Goal: Task Accomplishment & Management: Manage account settings

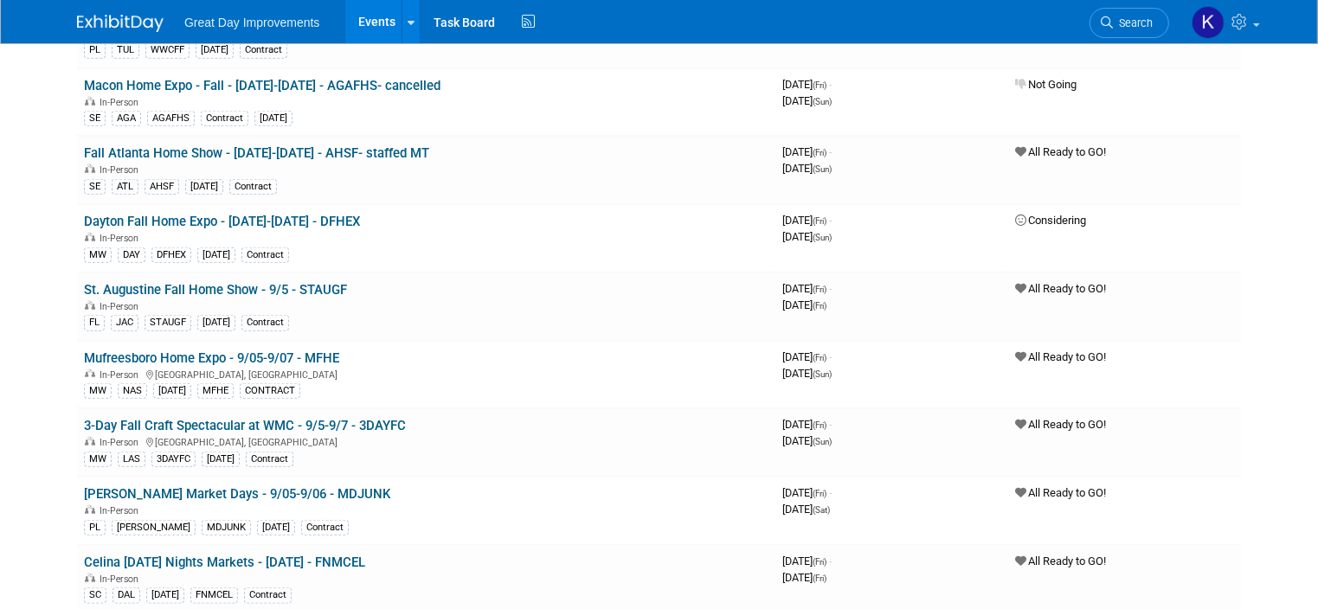
scroll to position [1904, 0]
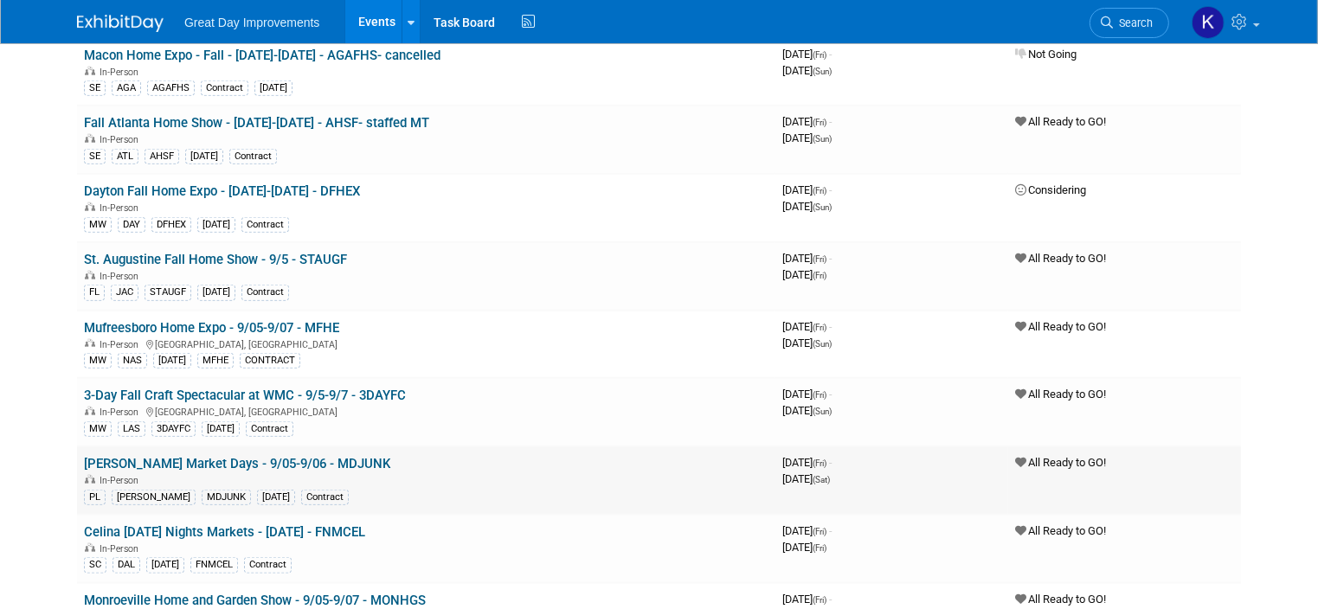
click at [287, 456] on link "[PERSON_NAME] Market Days - 9/05-9/06 - MDJUNK" at bounding box center [237, 464] width 306 height 16
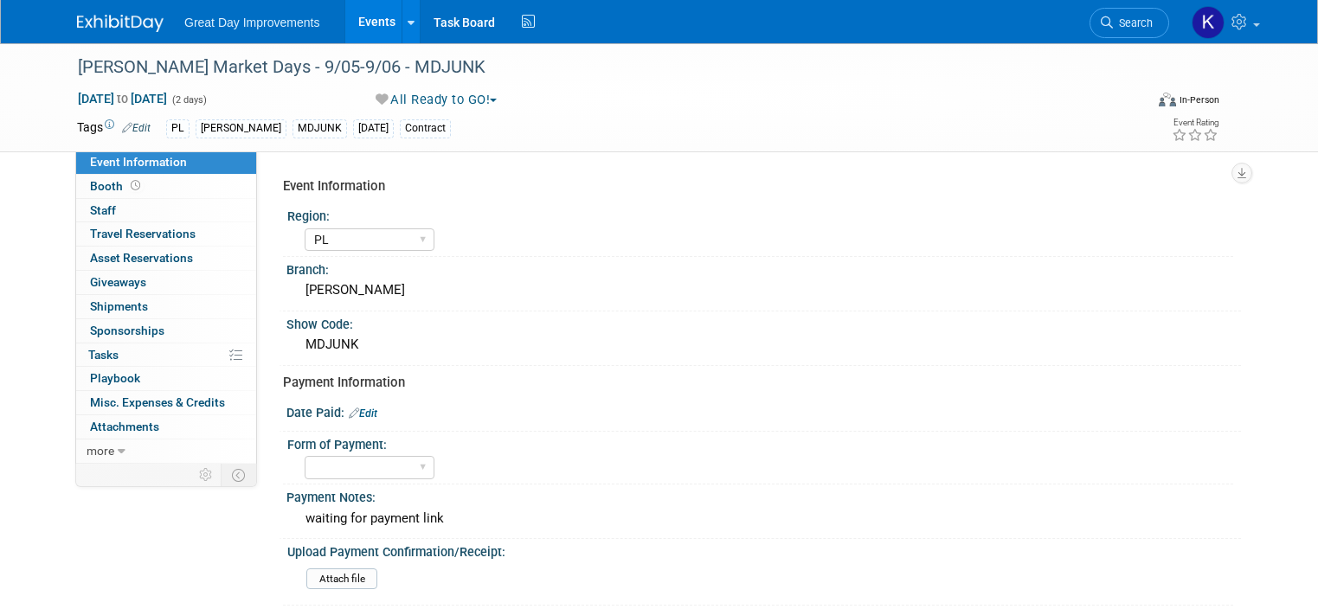
select select "PL"
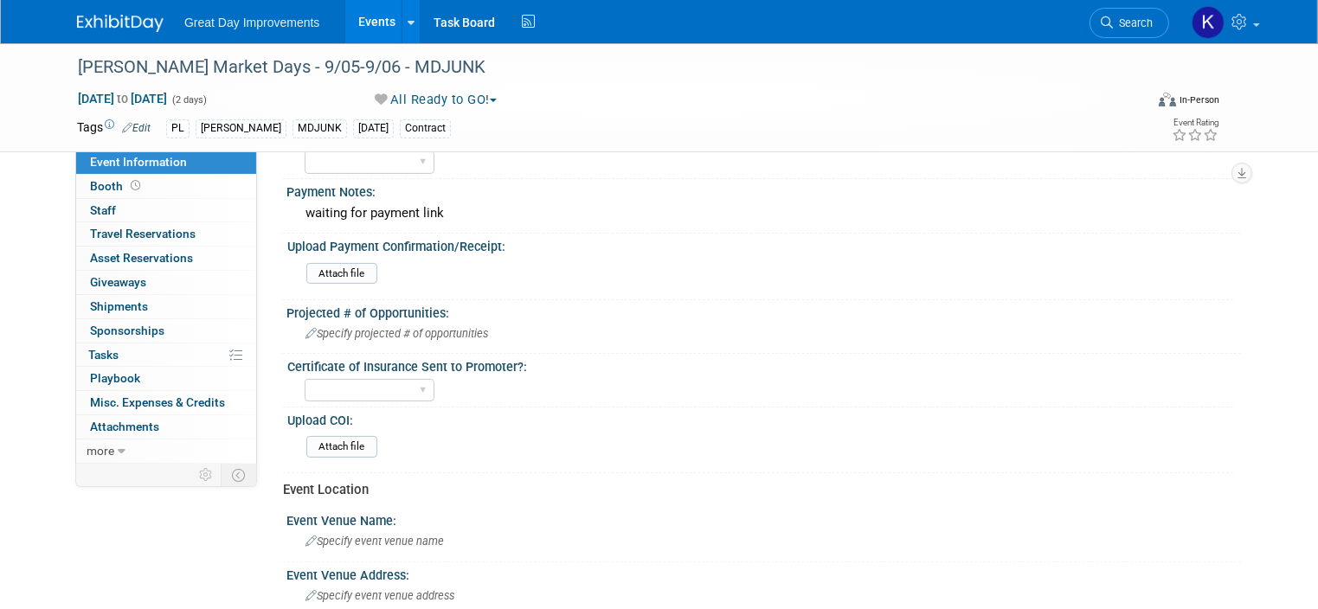
scroll to position [346, 0]
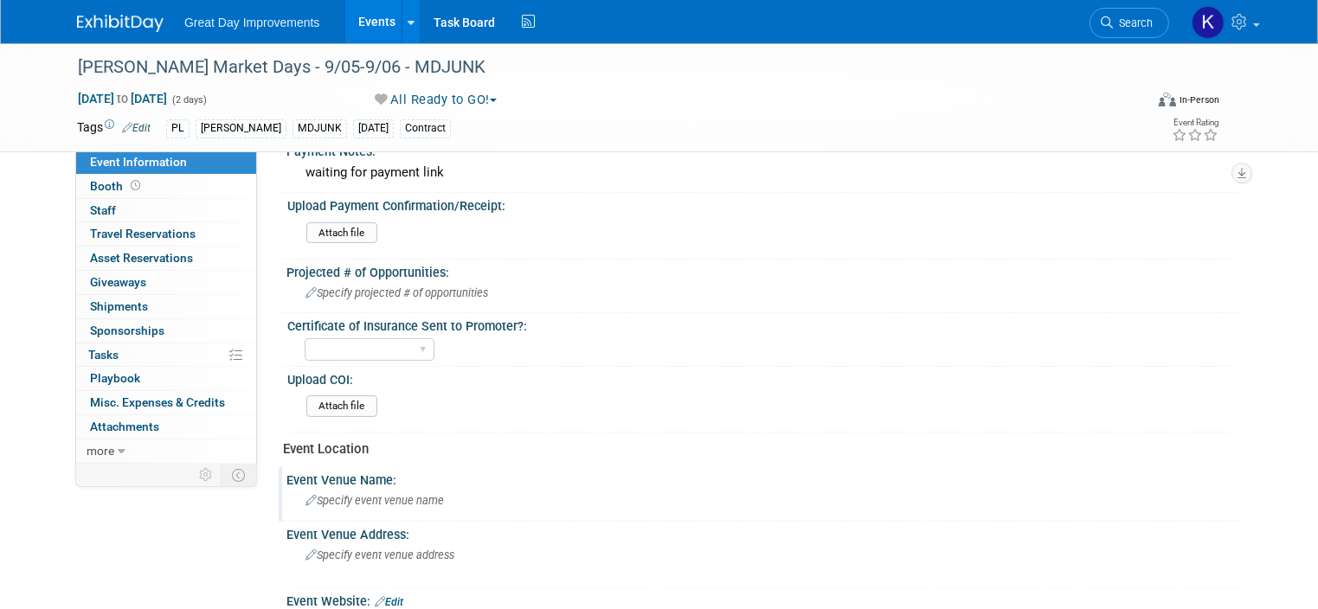
click at [407, 498] on span "Specify event venue name" at bounding box center [374, 500] width 138 height 13
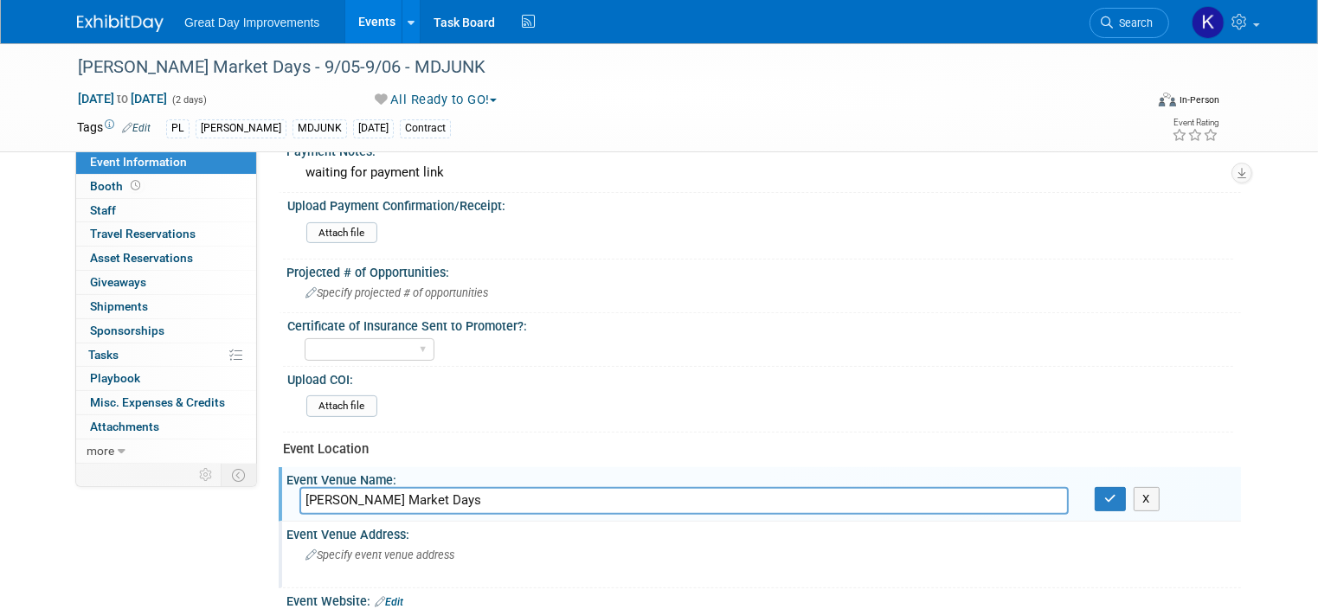
type input "Junkin Market Days"
click at [445, 547] on div "Specify event venue address" at bounding box center [485, 562] width 372 height 40
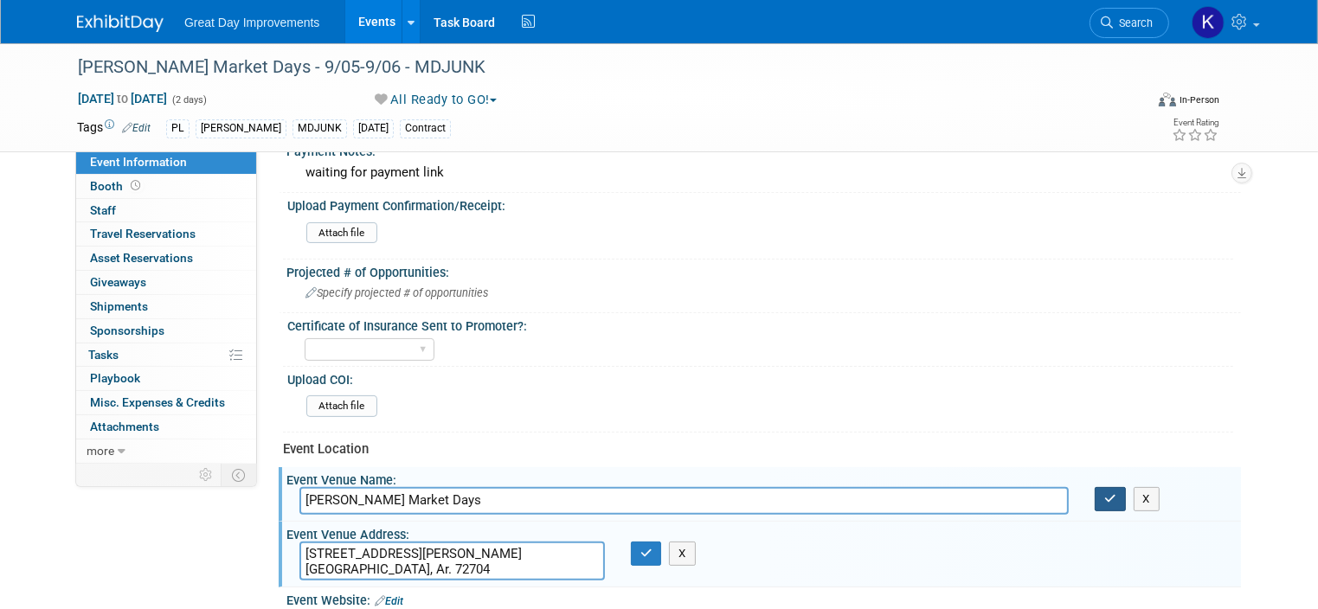
type textarea "2463 N McConnell Ave. Fayetteville, Ar. 72704"
click at [1126, 492] on button "button" at bounding box center [1110, 499] width 31 height 24
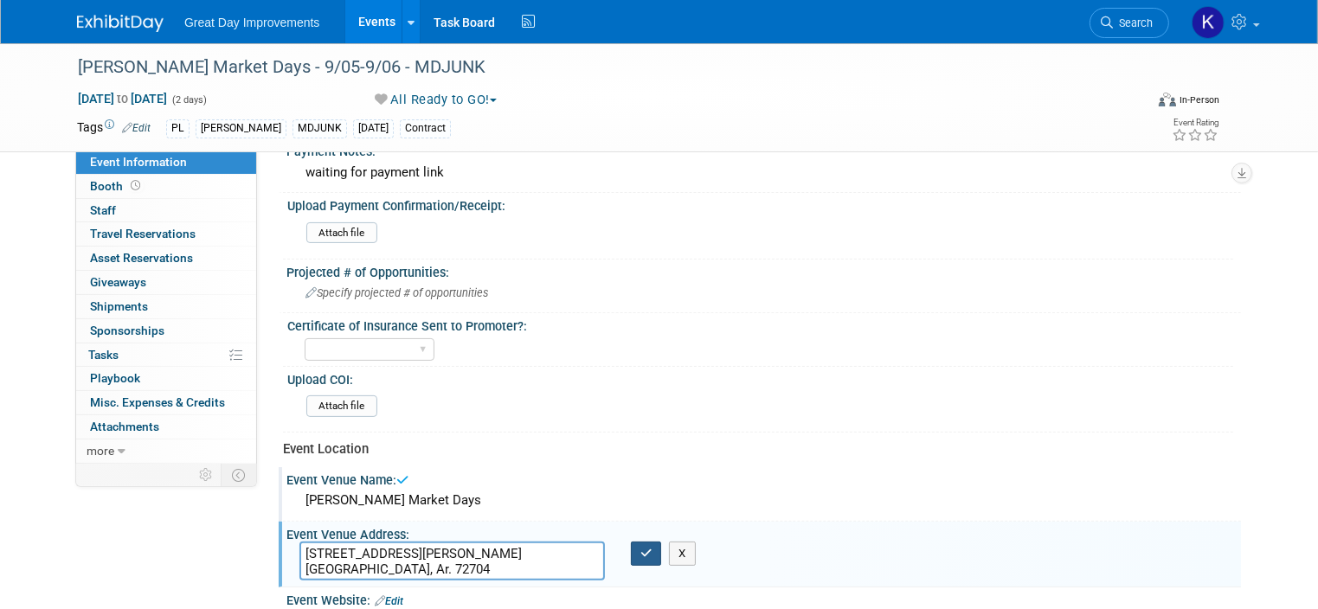
click at [643, 548] on icon "button" at bounding box center [646, 553] width 12 height 11
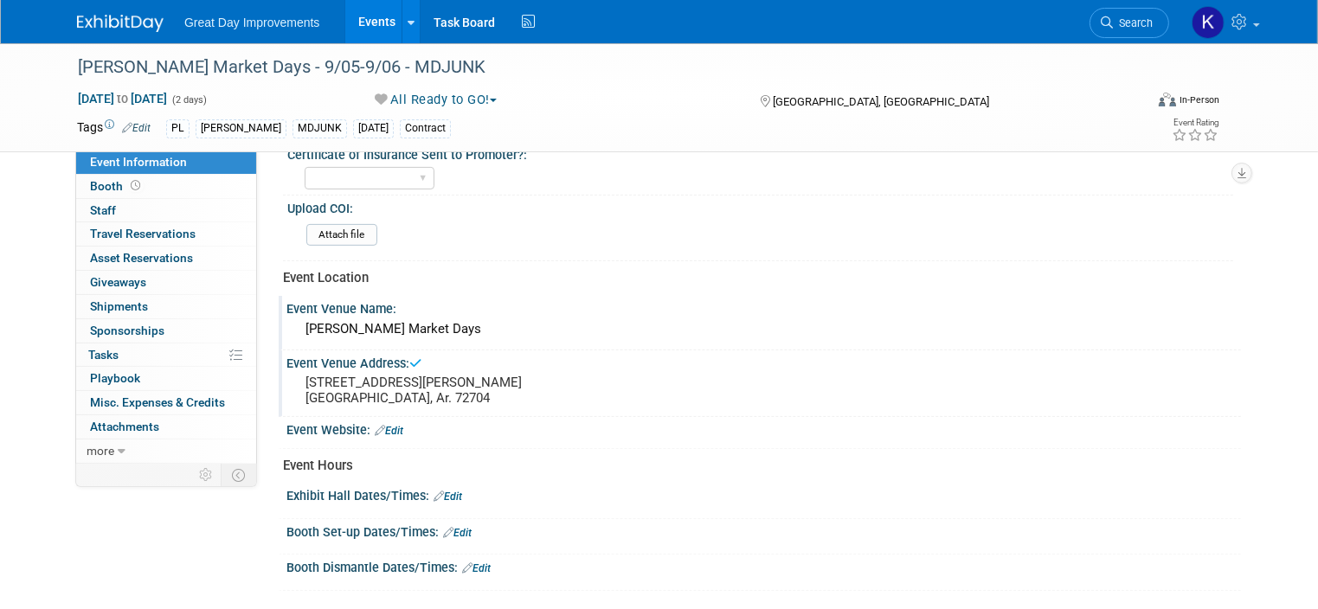
scroll to position [519, 0]
click at [410, 423] on div "Event Website: Edit" at bounding box center [763, 426] width 954 height 22
click at [385, 423] on link "Edit" at bounding box center [389, 429] width 29 height 12
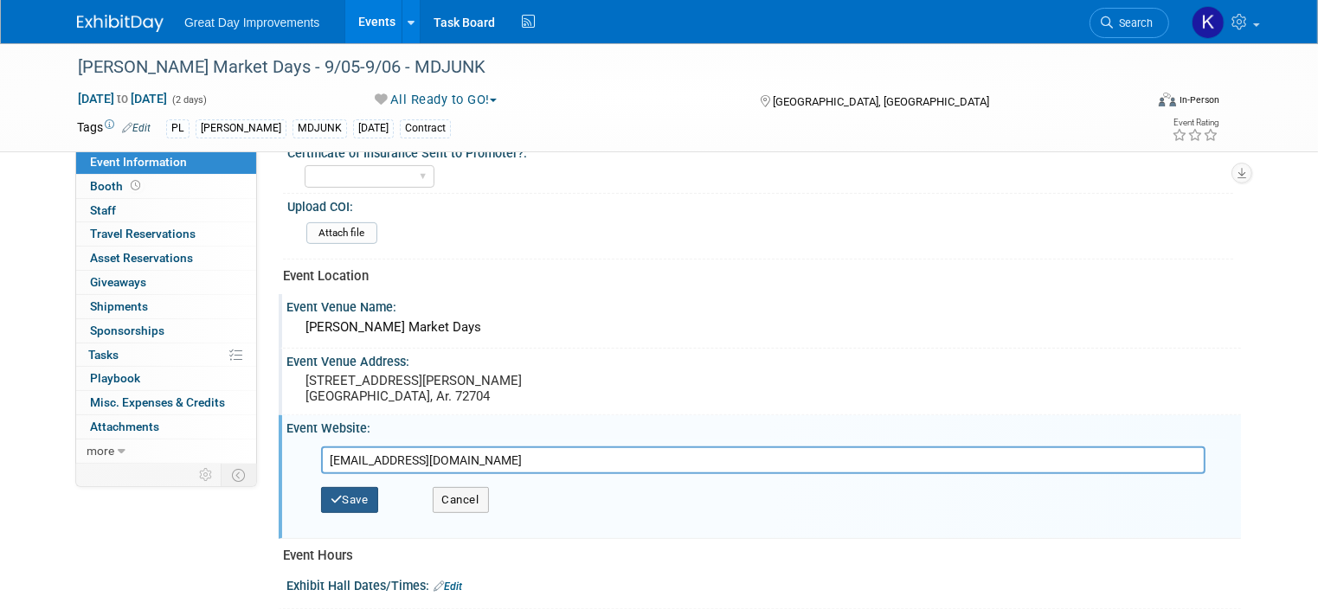
click at [341, 490] on button "Save" at bounding box center [349, 500] width 57 height 26
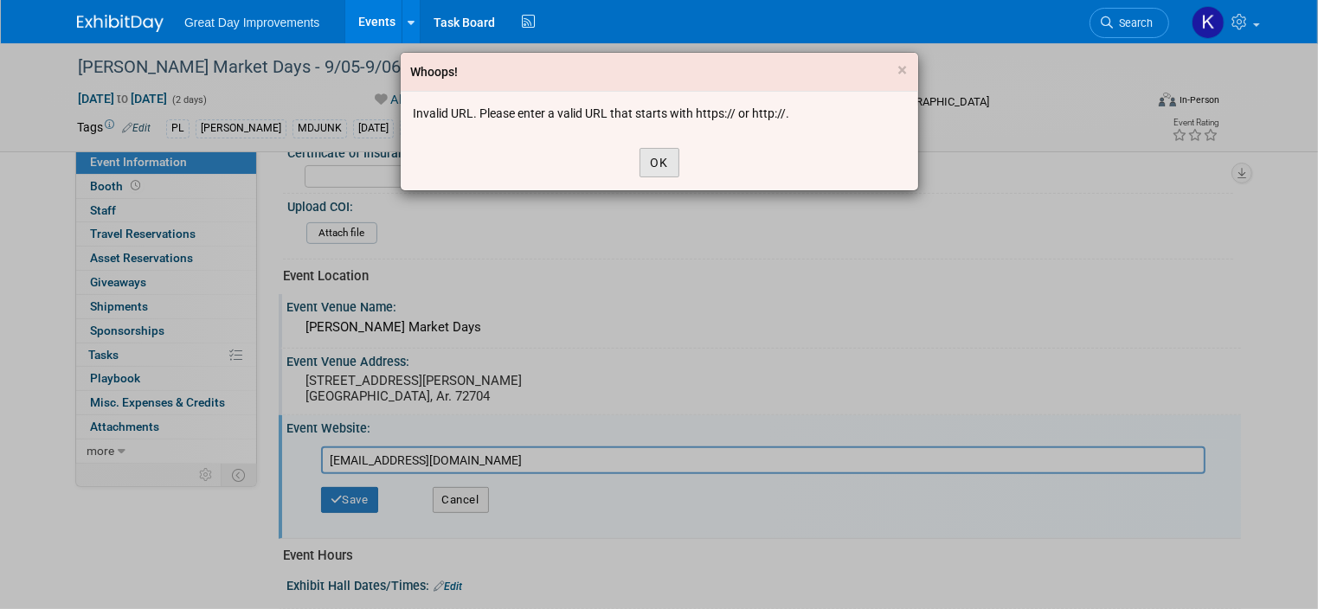
click at [662, 163] on button "OK" at bounding box center [660, 162] width 40 height 29
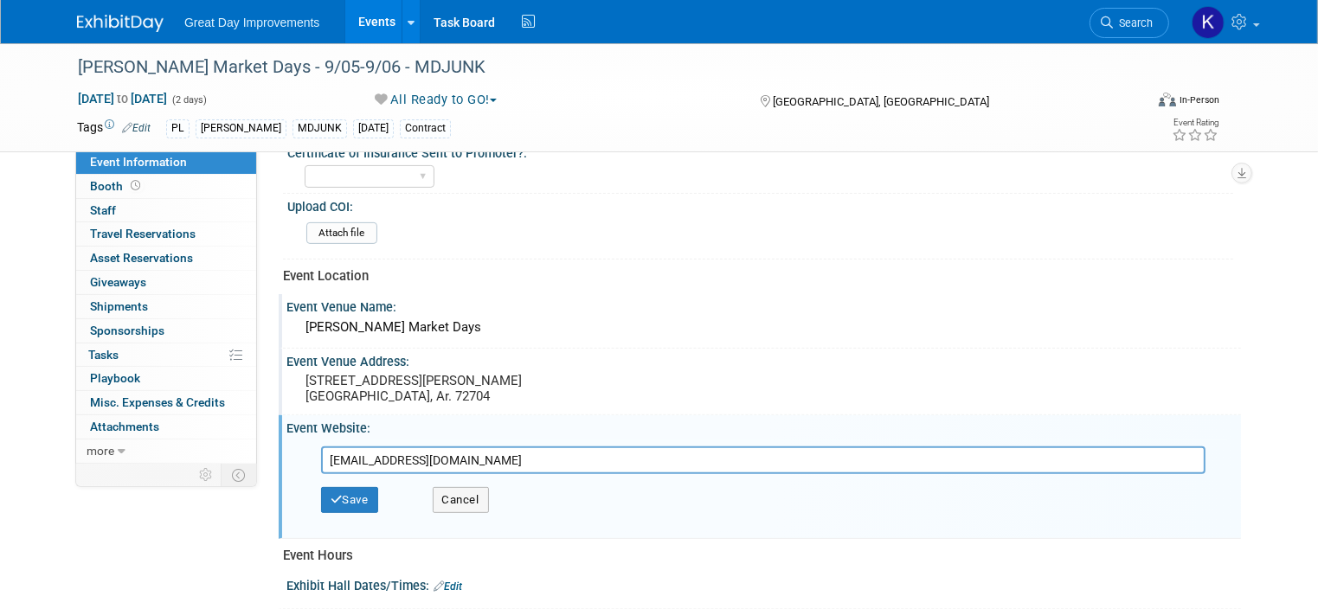
click at [321, 451] on input "Junkinmarketdays@gmail.com" at bounding box center [763, 461] width 884 height 28
click at [350, 492] on button "Save" at bounding box center [349, 500] width 57 height 26
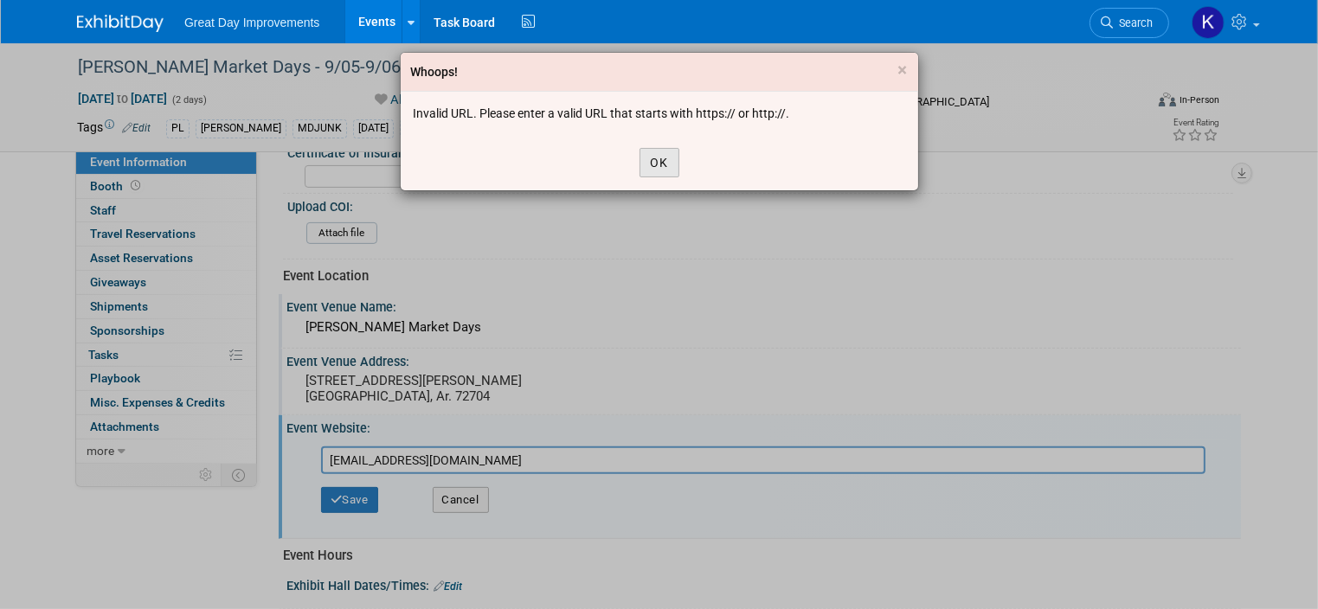
click at [657, 163] on button "OK" at bounding box center [660, 162] width 40 height 29
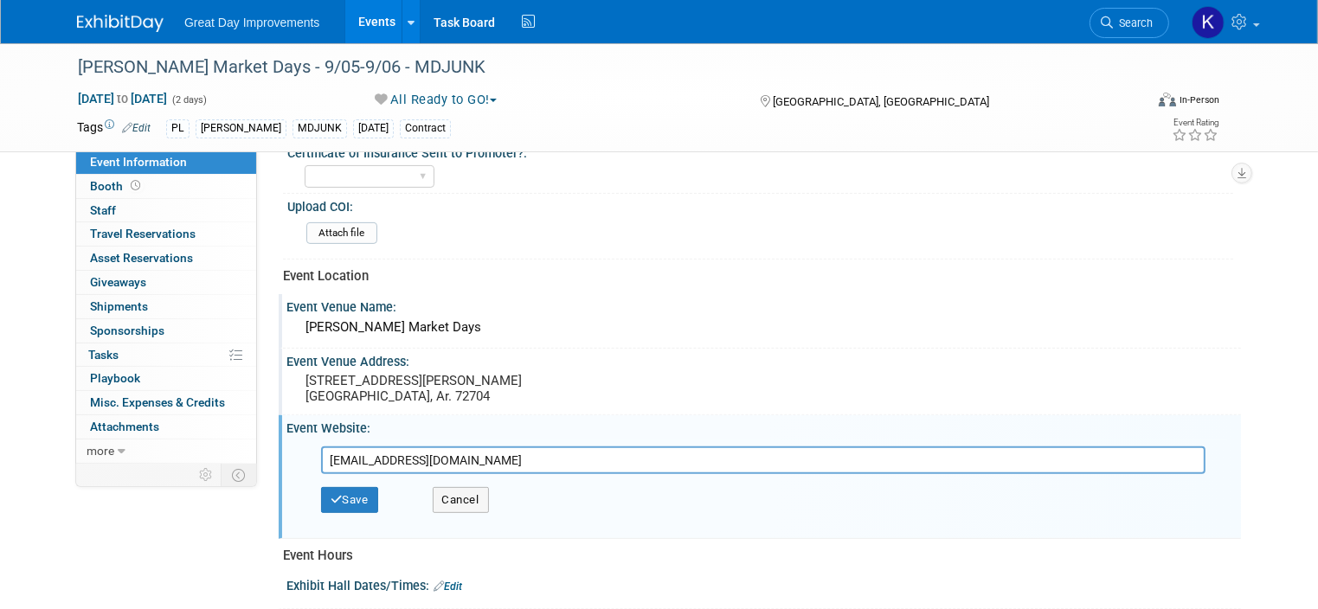
click at [346, 450] on input "www.Junkinmarketdays@gmail.com" at bounding box center [763, 461] width 884 height 28
click at [349, 450] on input "www.Junkinmarketdays@gmail.com" at bounding box center [763, 461] width 884 height 28
type input "www.junkinmarketdays@gmail.com"
click at [349, 491] on button "Save" at bounding box center [349, 500] width 57 height 26
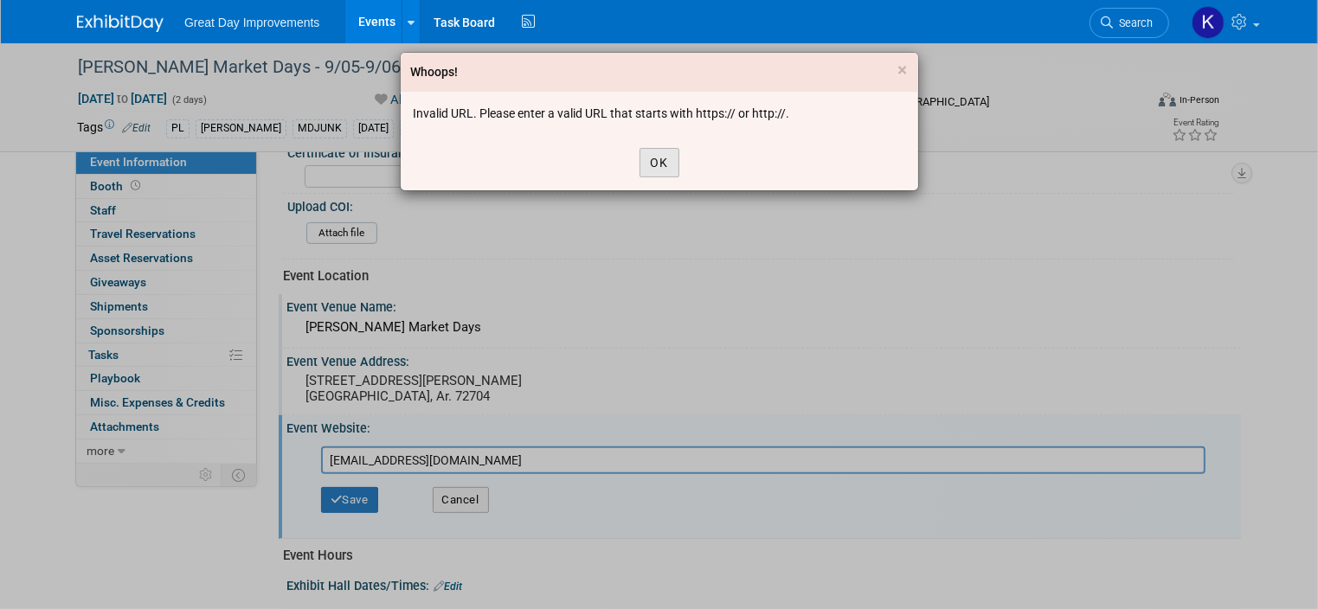
click at [672, 159] on button "OK" at bounding box center [660, 162] width 40 height 29
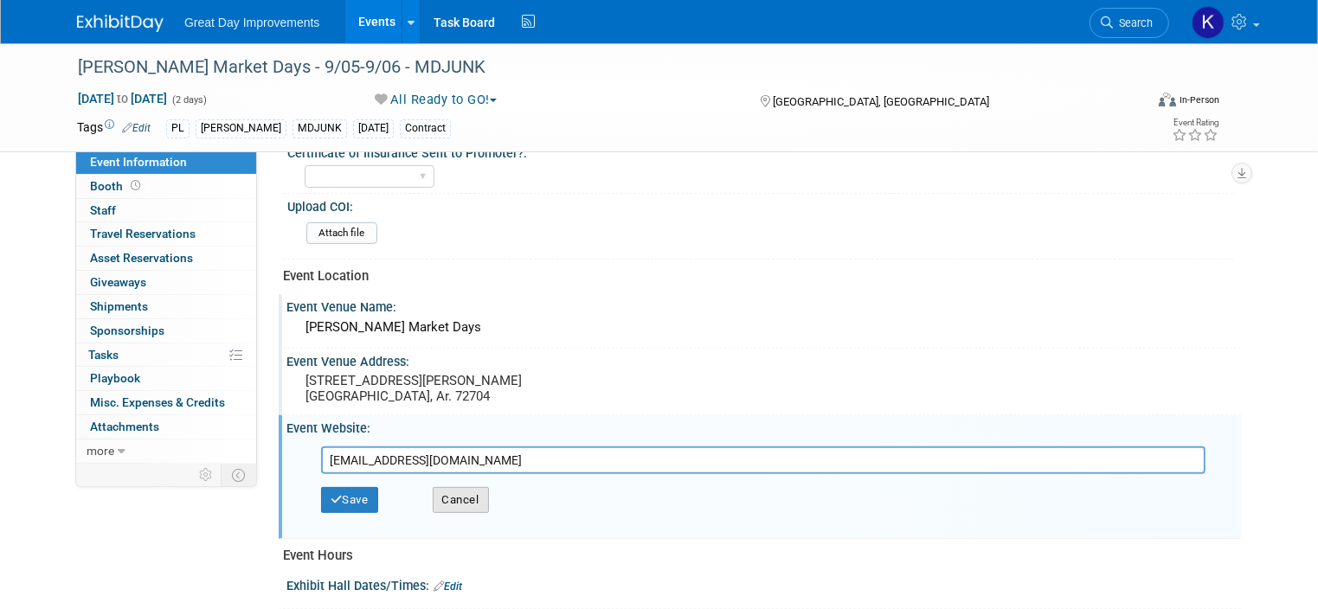
click at [460, 496] on button "Cancel" at bounding box center [461, 500] width 56 height 26
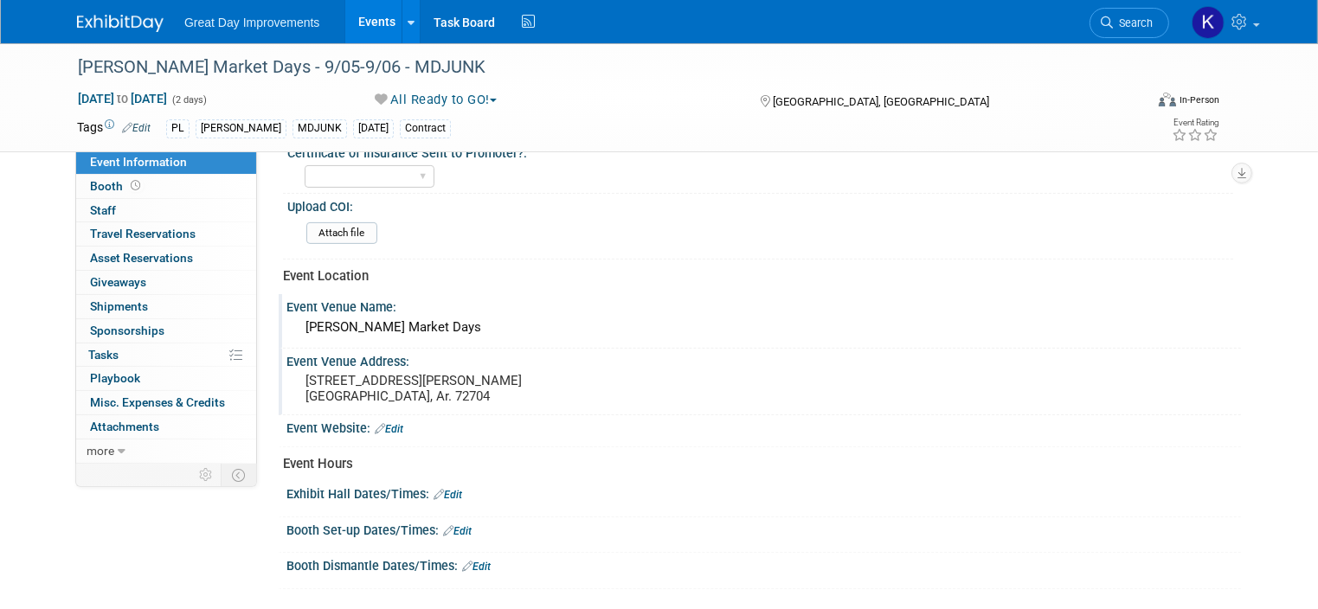
click at [443, 489] on link "Edit" at bounding box center [448, 495] width 29 height 12
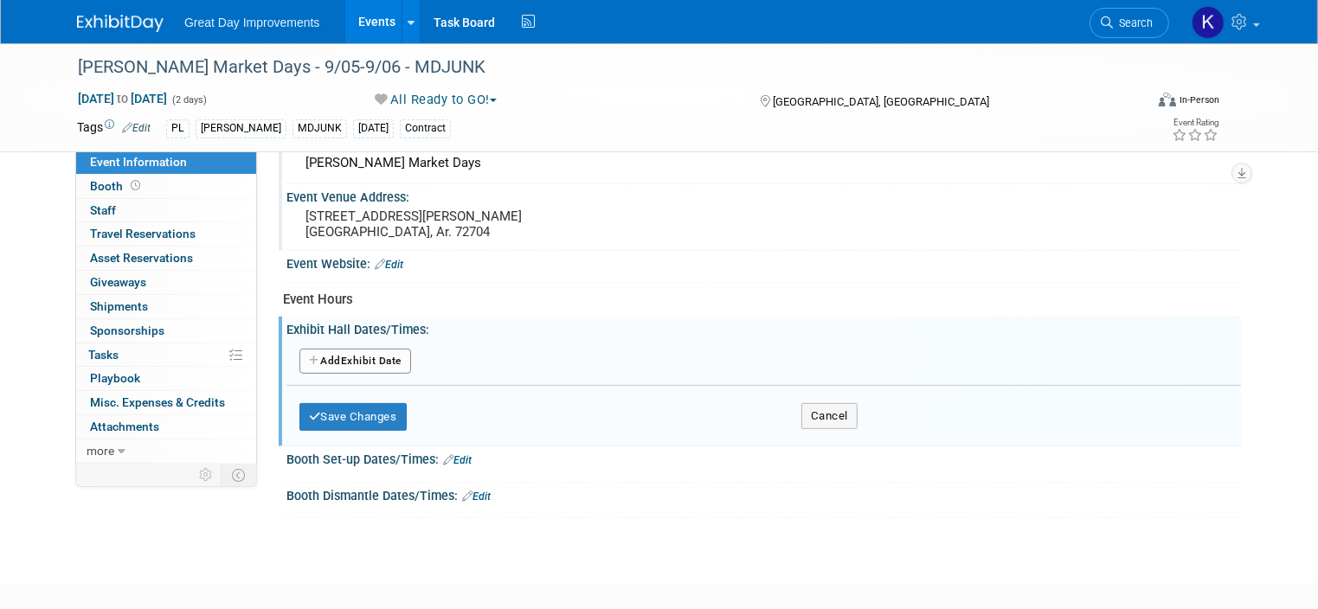
scroll to position [692, 0]
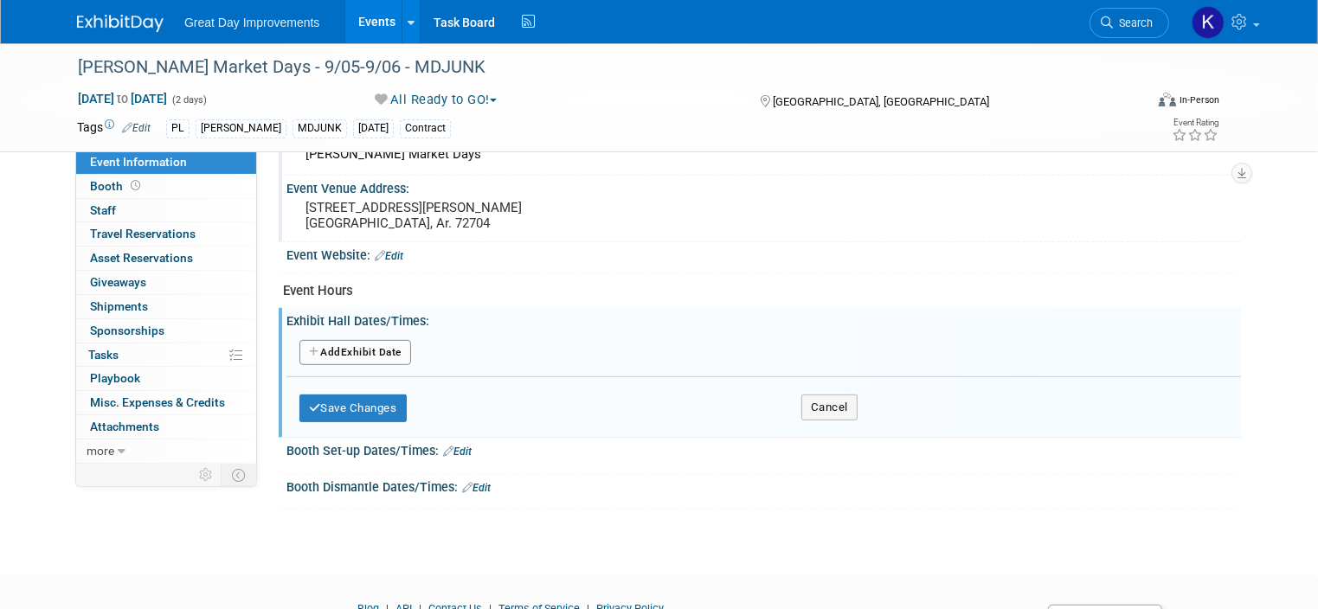
click at [353, 342] on button "Add Another Exhibit Date" at bounding box center [355, 353] width 112 height 26
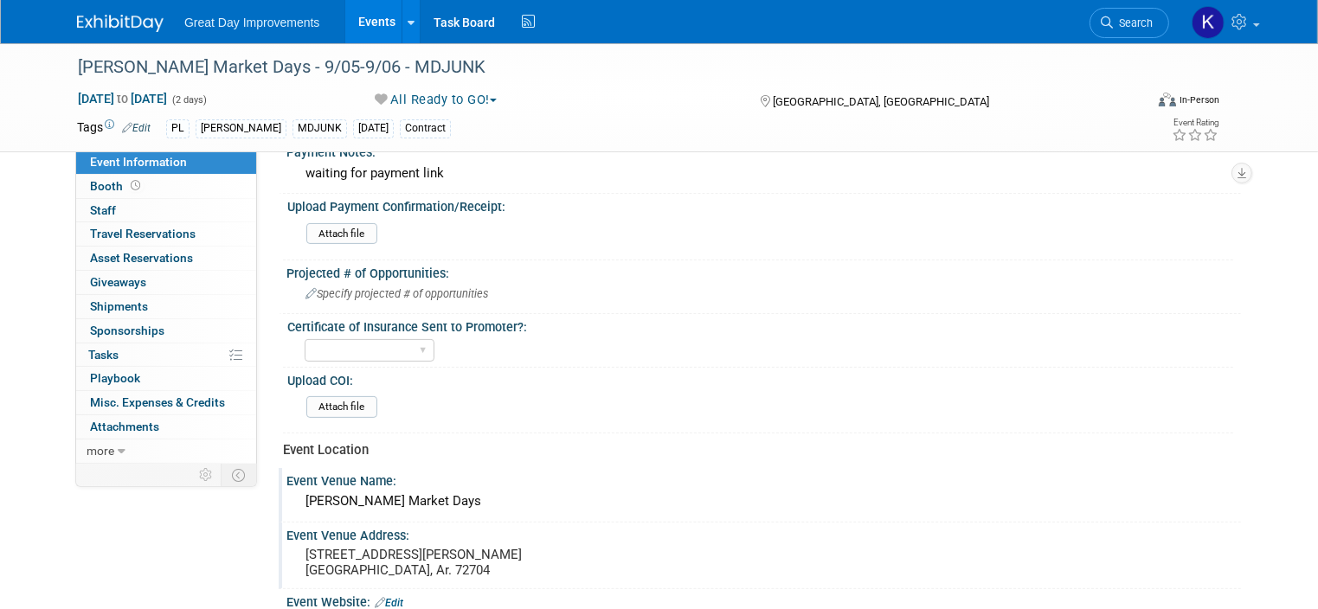
scroll to position [346, 0]
click at [398, 280] on div "Specify projected # of opportunities" at bounding box center [763, 293] width 929 height 27
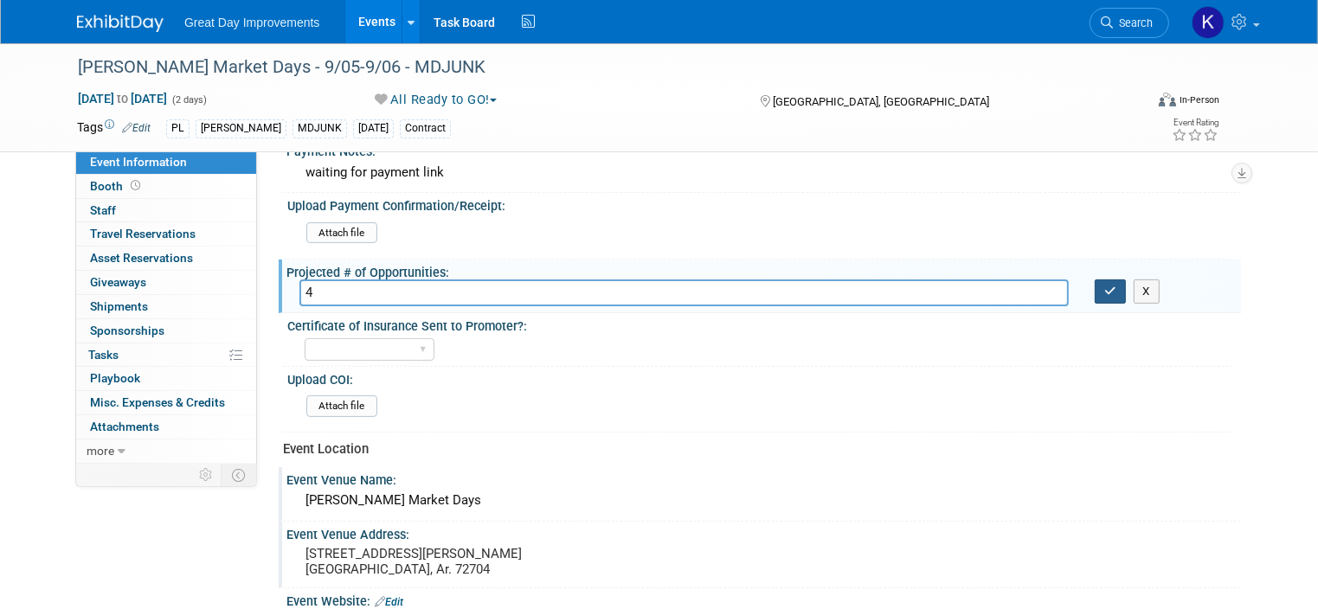
type input "4"
click at [1116, 286] on icon "button" at bounding box center [1110, 291] width 12 height 11
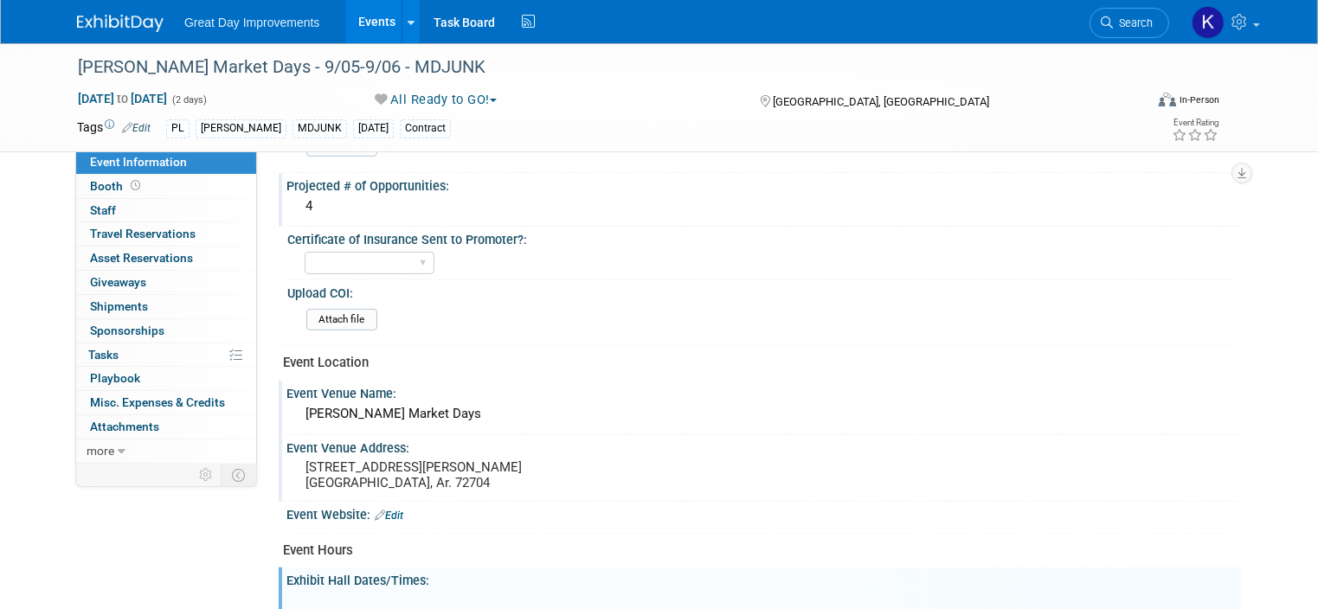
scroll to position [606, 0]
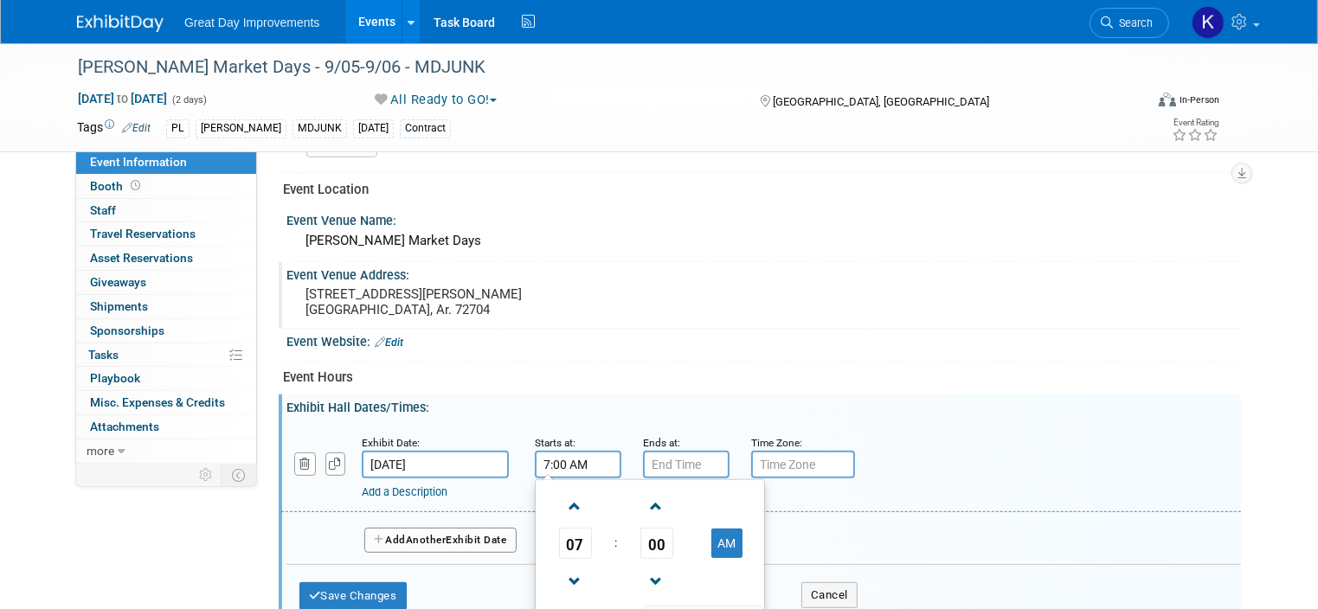
click at [554, 460] on input "7:00 AM" at bounding box center [578, 465] width 87 height 28
click at [561, 498] on span at bounding box center [575, 507] width 30 height 30
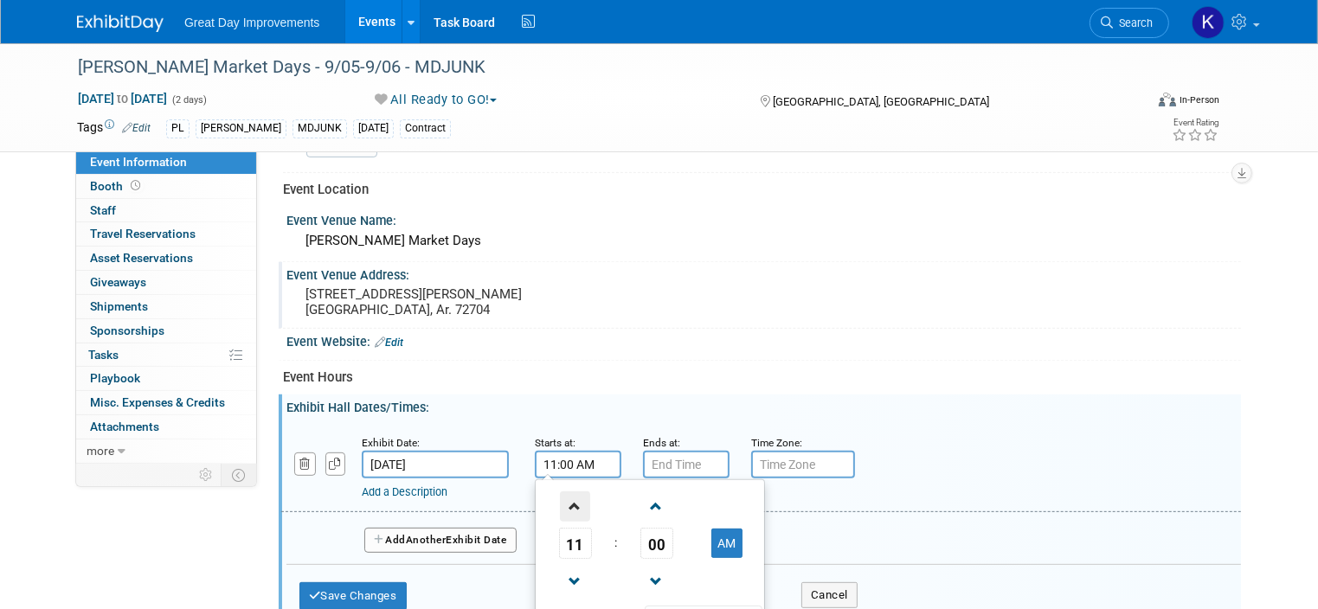
click at [561, 498] on span at bounding box center [575, 507] width 30 height 30
type input "1:00 PM"
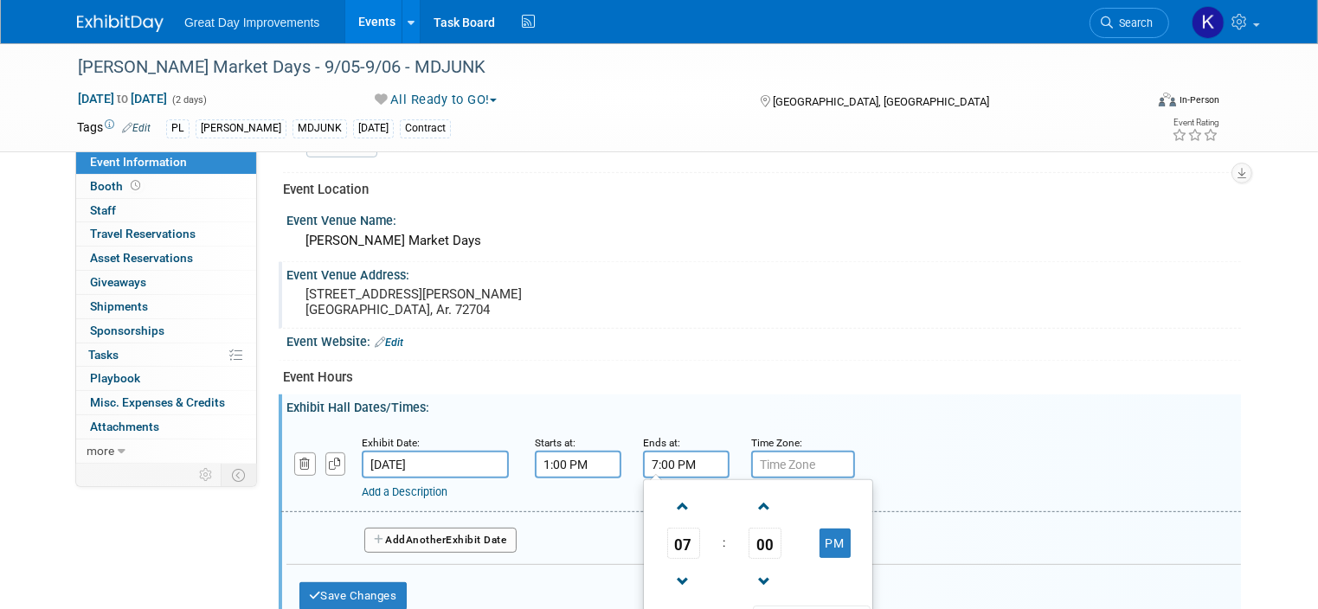
click at [674, 453] on input "7:00 PM" at bounding box center [686, 465] width 87 height 28
click at [669, 570] on span at bounding box center [683, 582] width 30 height 30
type input "5:00 PM"
click at [864, 450] on div "Add a Description Description:" at bounding box center [761, 467] width 986 height 67
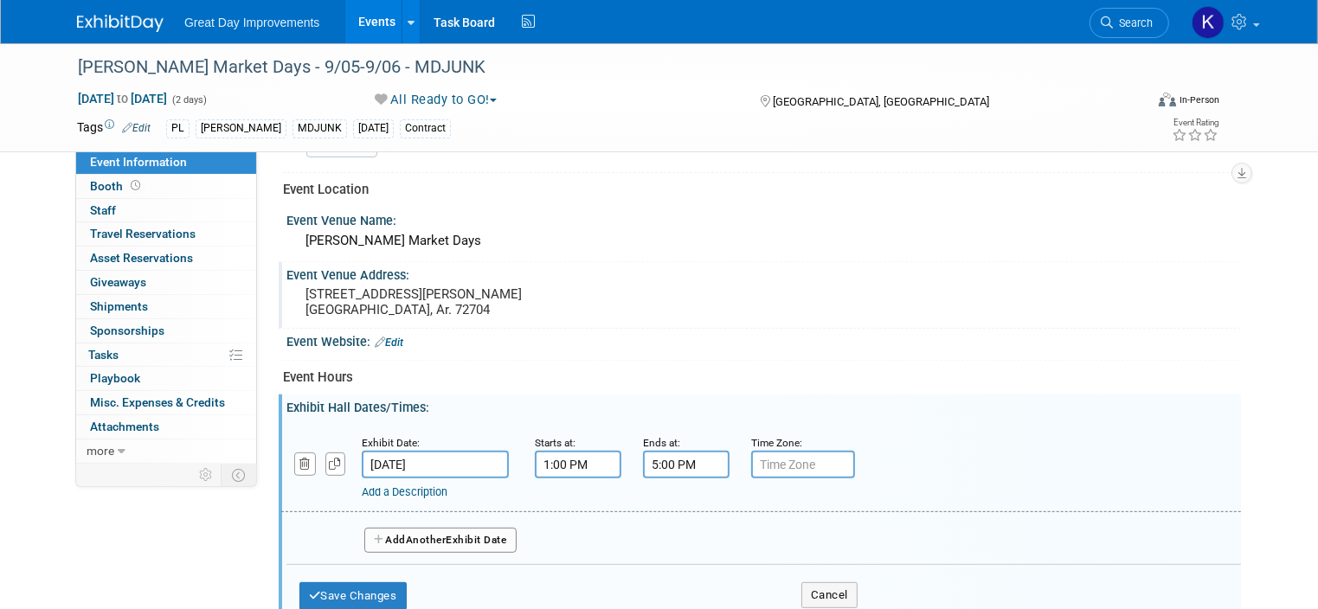
click at [380, 536] on button "Add Another Exhibit Date" at bounding box center [440, 541] width 152 height 26
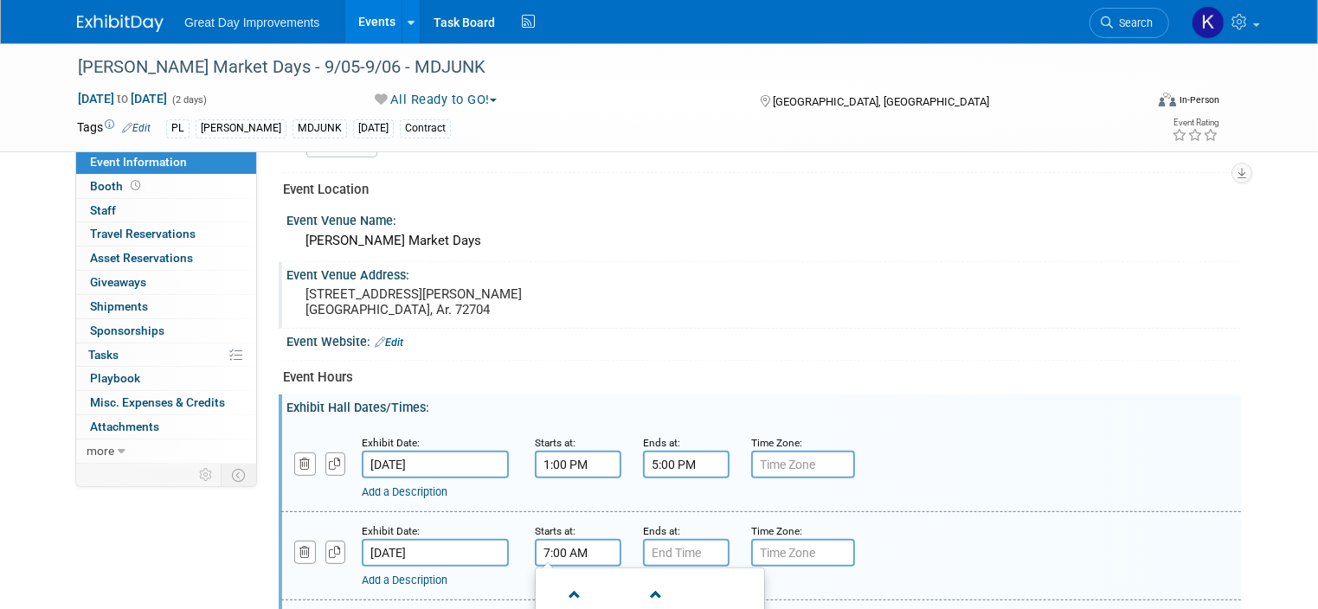
click at [558, 551] on input "7:00 AM" at bounding box center [578, 553] width 87 height 28
click at [561, 587] on span at bounding box center [575, 595] width 30 height 30
click at [543, 542] on input "9:00 AM" at bounding box center [578, 553] width 87 height 28
type input "9:30 AM"
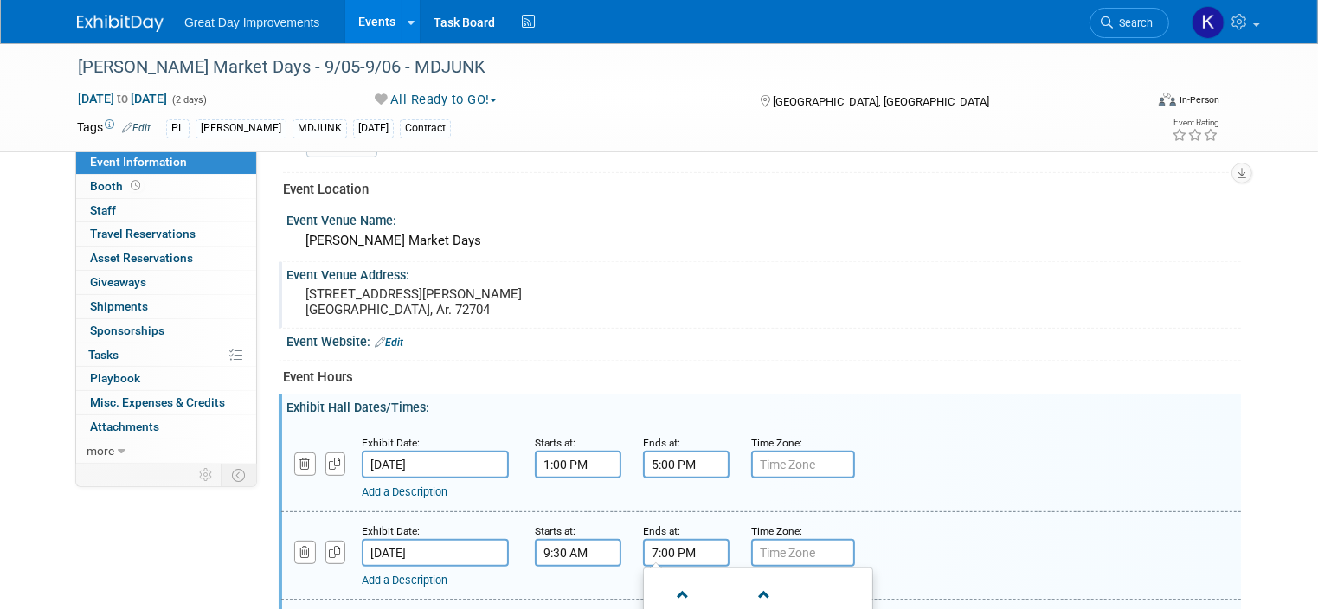
click at [655, 539] on input "7:00 PM" at bounding box center [686, 553] width 87 height 28
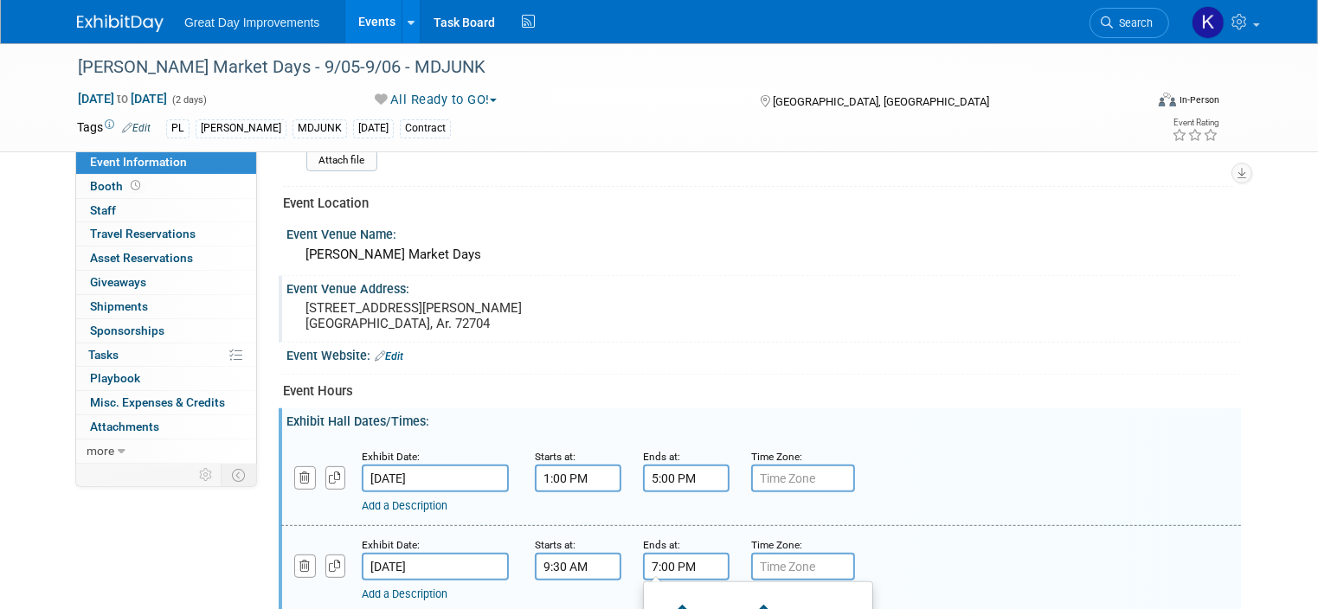
scroll to position [779, 0]
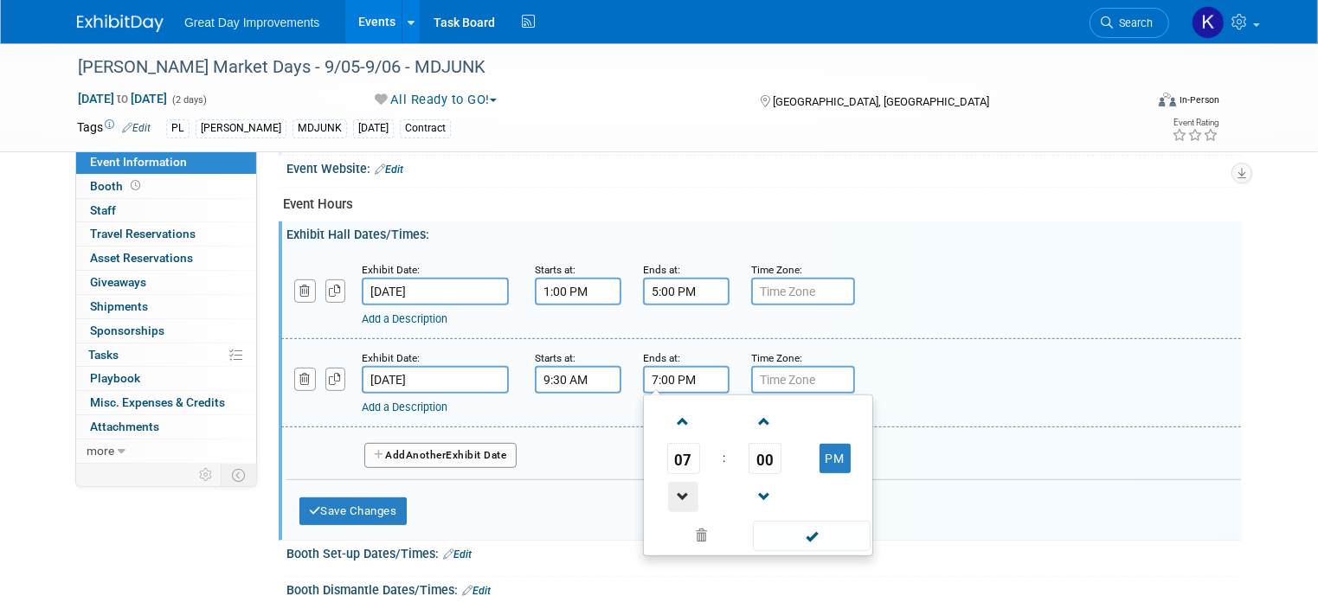
click at [668, 485] on span at bounding box center [683, 497] width 30 height 30
type input "5:00 PM"
click at [903, 438] on div "Add Another Exhibit Date" at bounding box center [763, 450] width 954 height 46
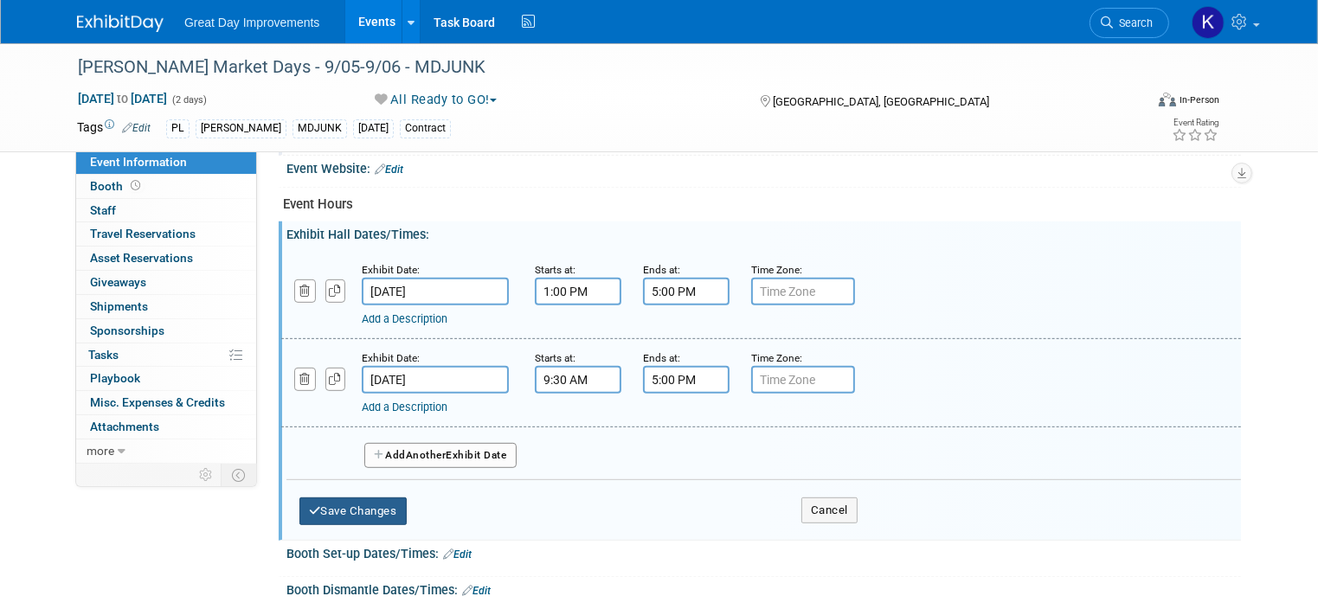
click at [344, 505] on button "Save Changes" at bounding box center [352, 512] width 107 height 28
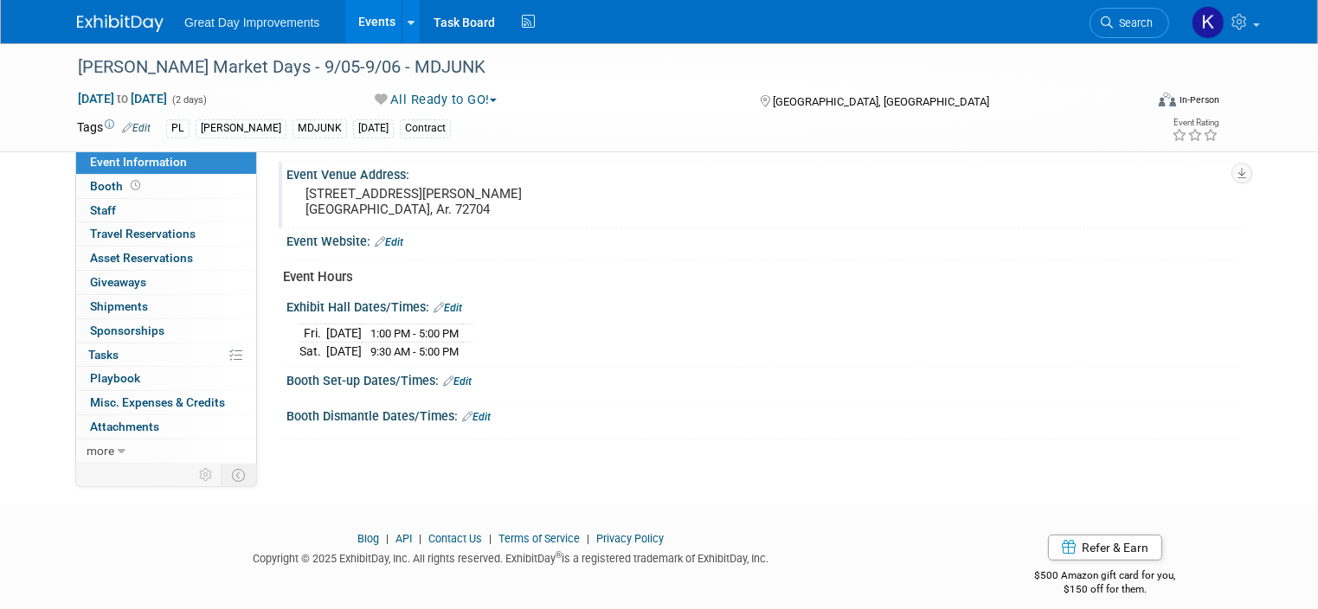
scroll to position [714, 0]
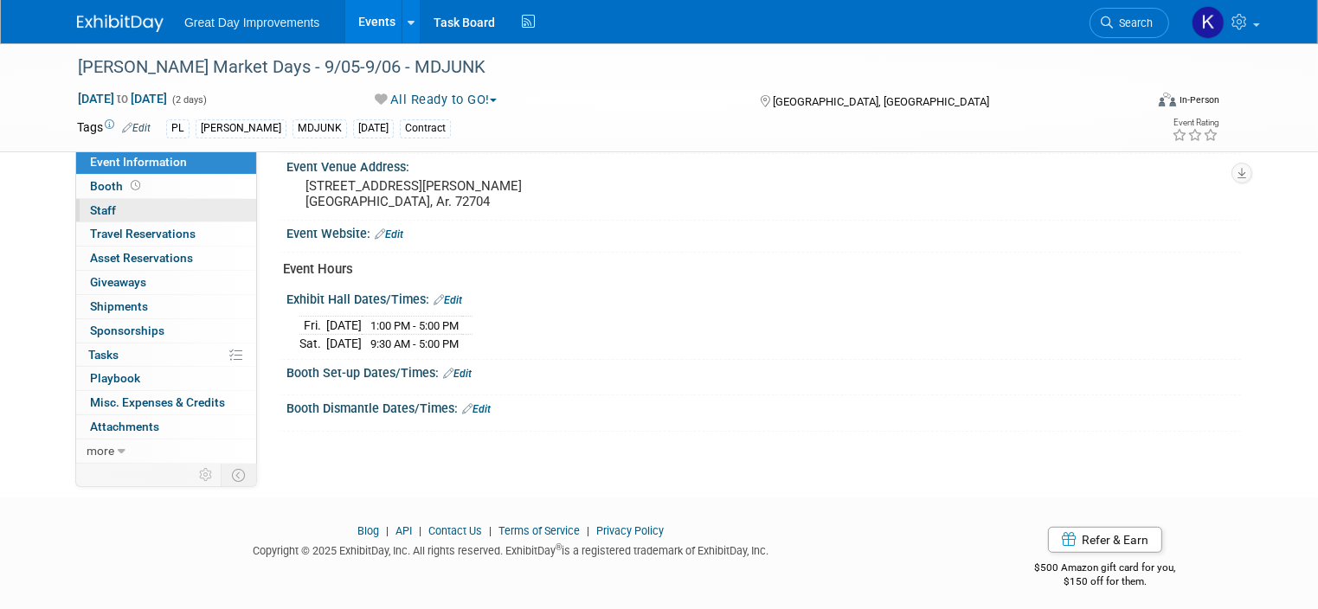
click at [105, 208] on link "0 Staff 0" at bounding box center [166, 210] width 180 height 23
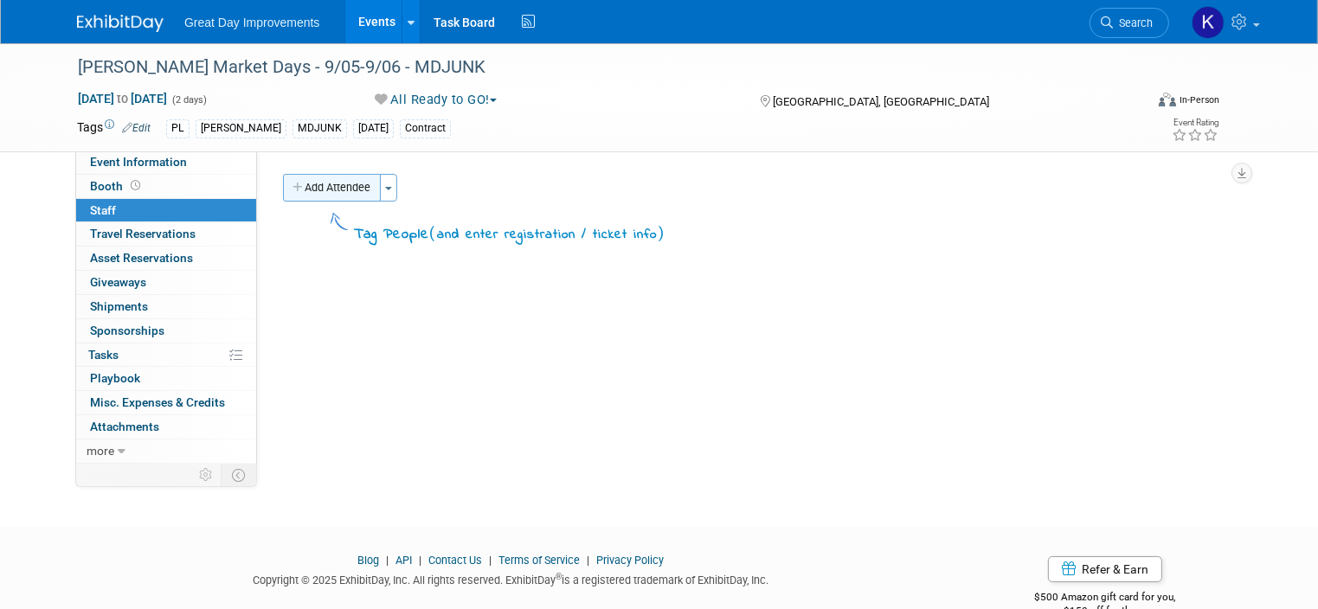
click at [339, 190] on button "Add Attendee" at bounding box center [332, 188] width 98 height 28
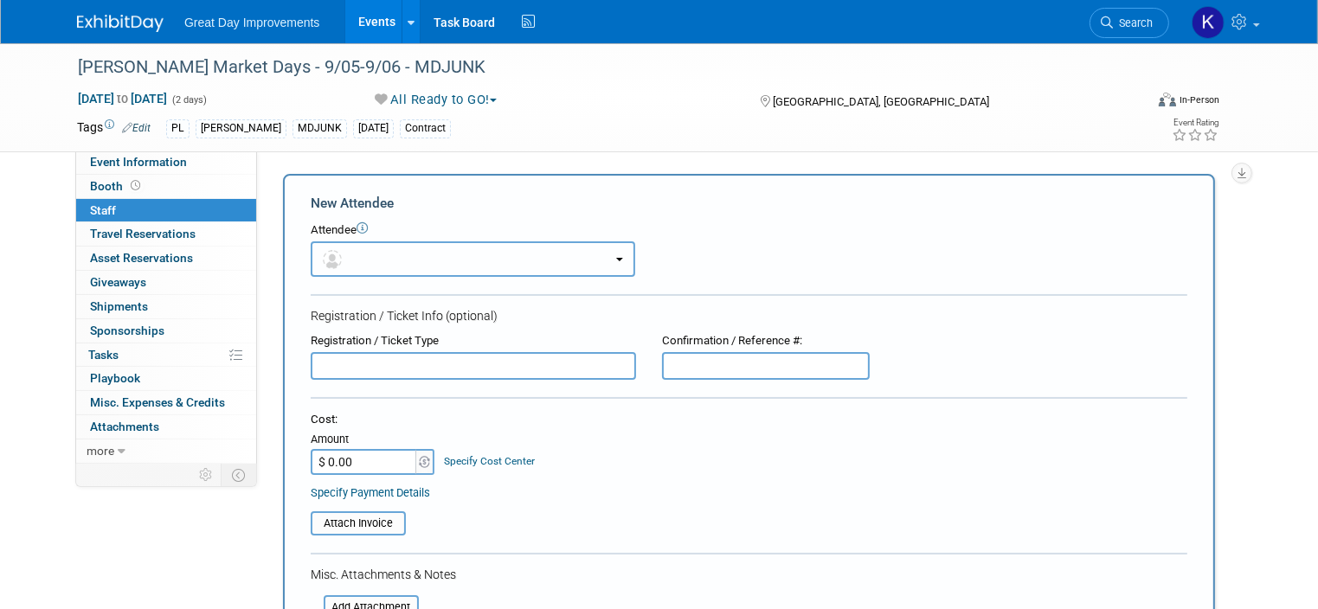
click at [609, 262] on button "button" at bounding box center [473, 258] width 325 height 35
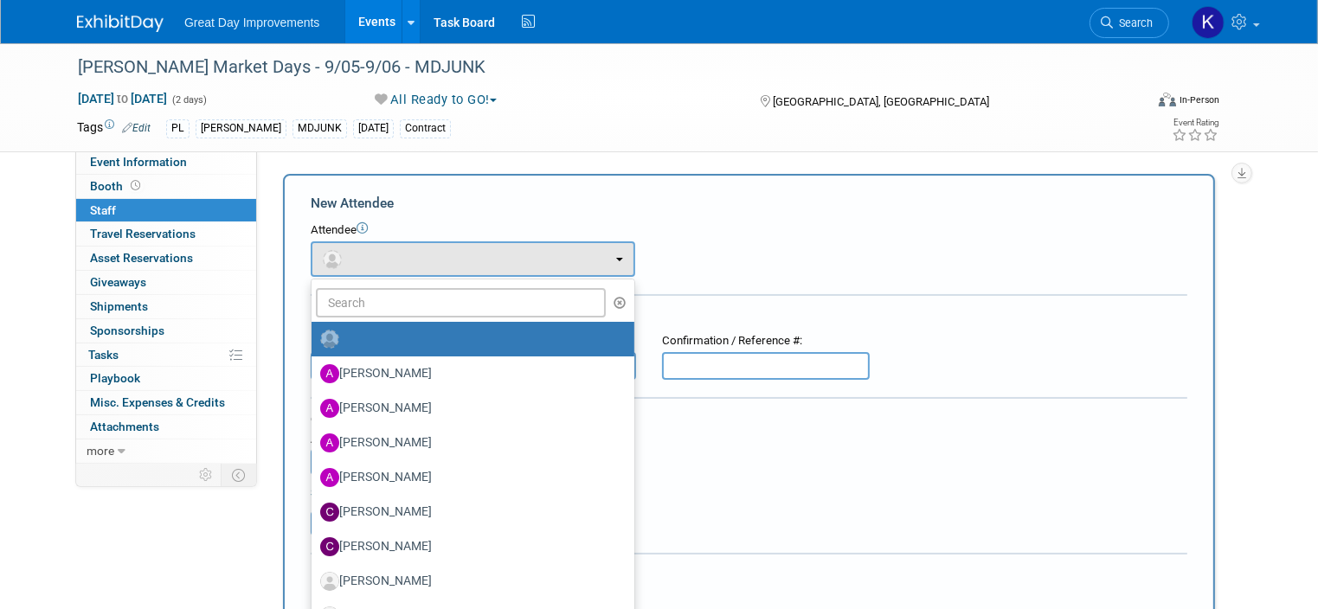
click at [827, 201] on div "New Attendee" at bounding box center [749, 203] width 877 height 19
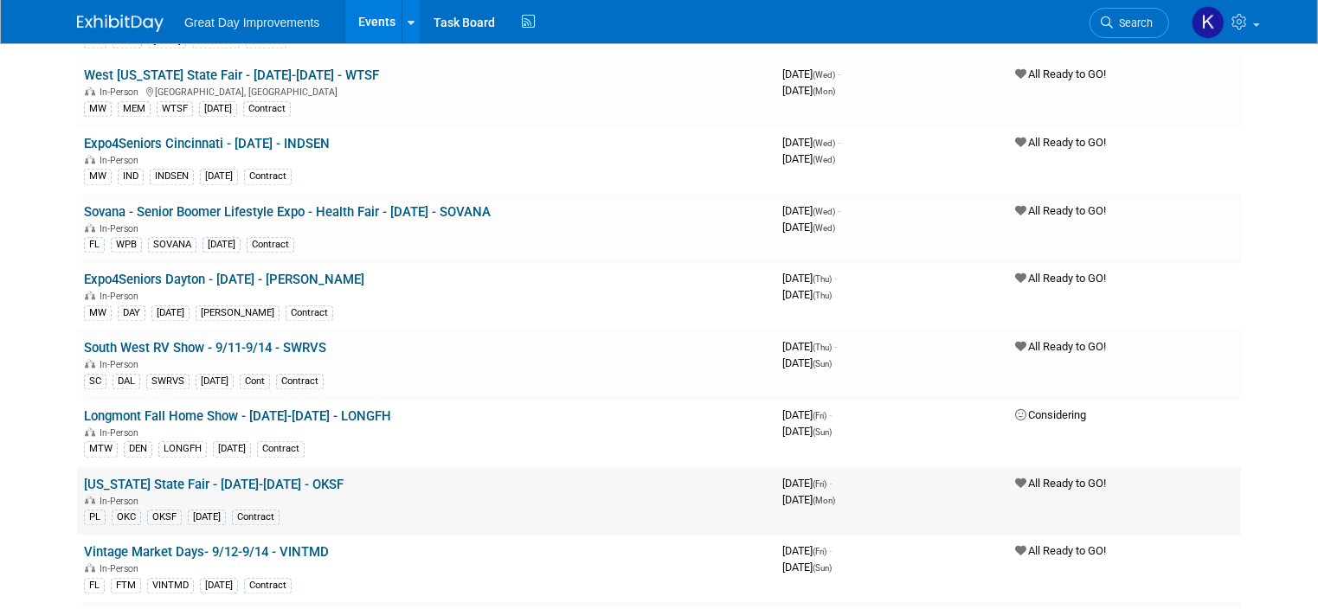
scroll to position [4240, 0]
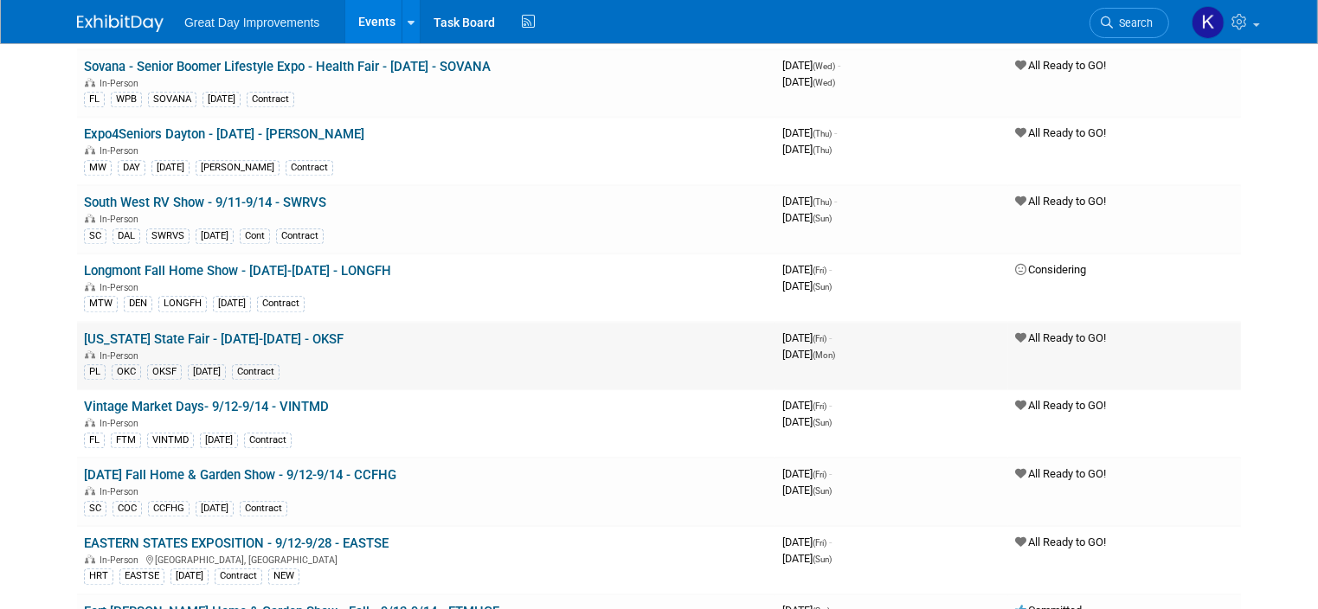
click at [334, 331] on link "[US_STATE] State Fair - [DATE]-[DATE] - OKSF" at bounding box center [214, 339] width 260 height 16
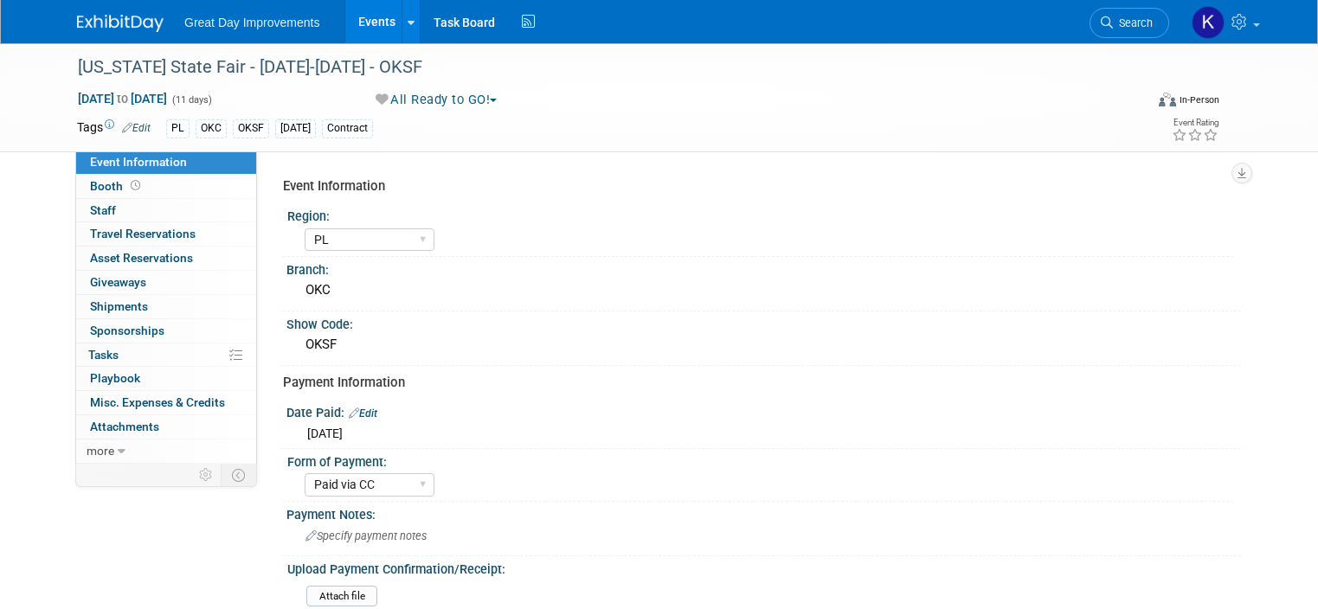
select select "PL"
select select "Paid via CC"
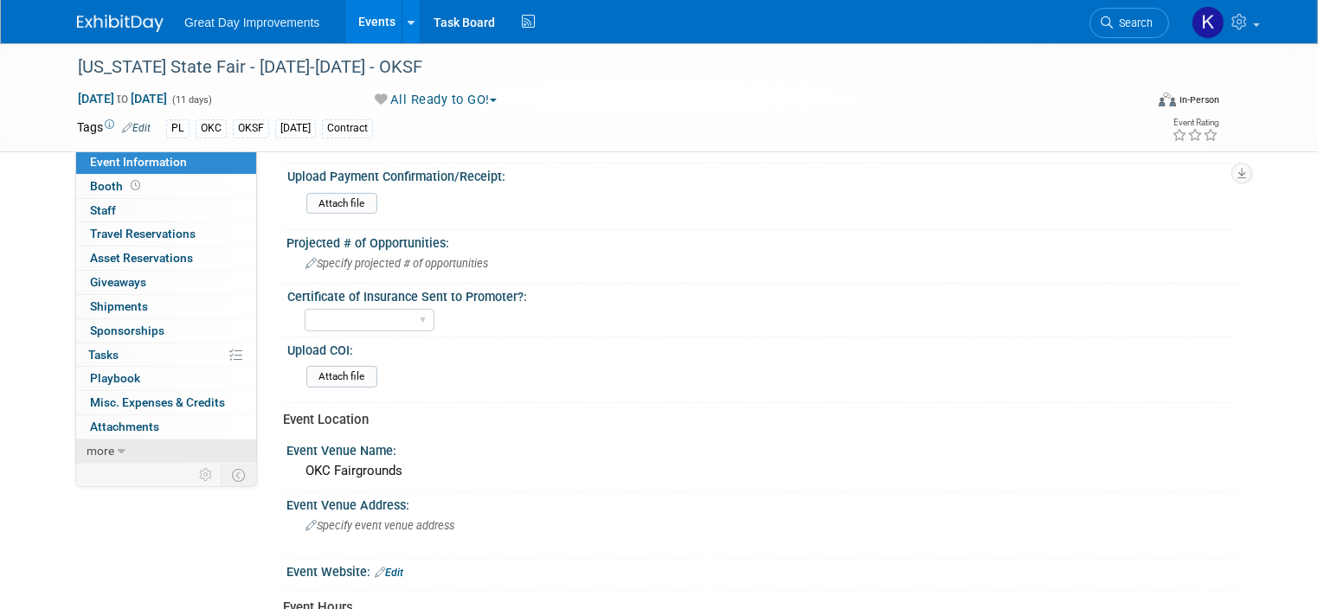
scroll to position [433, 0]
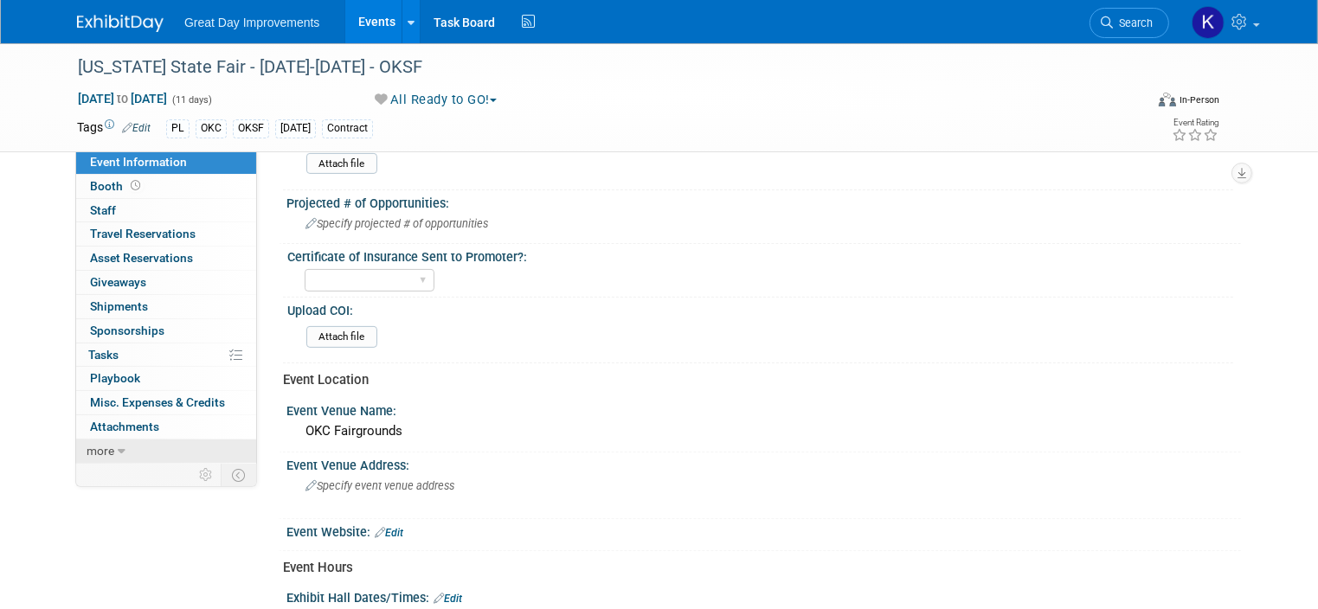
click at [161, 452] on link "more" at bounding box center [166, 451] width 180 height 23
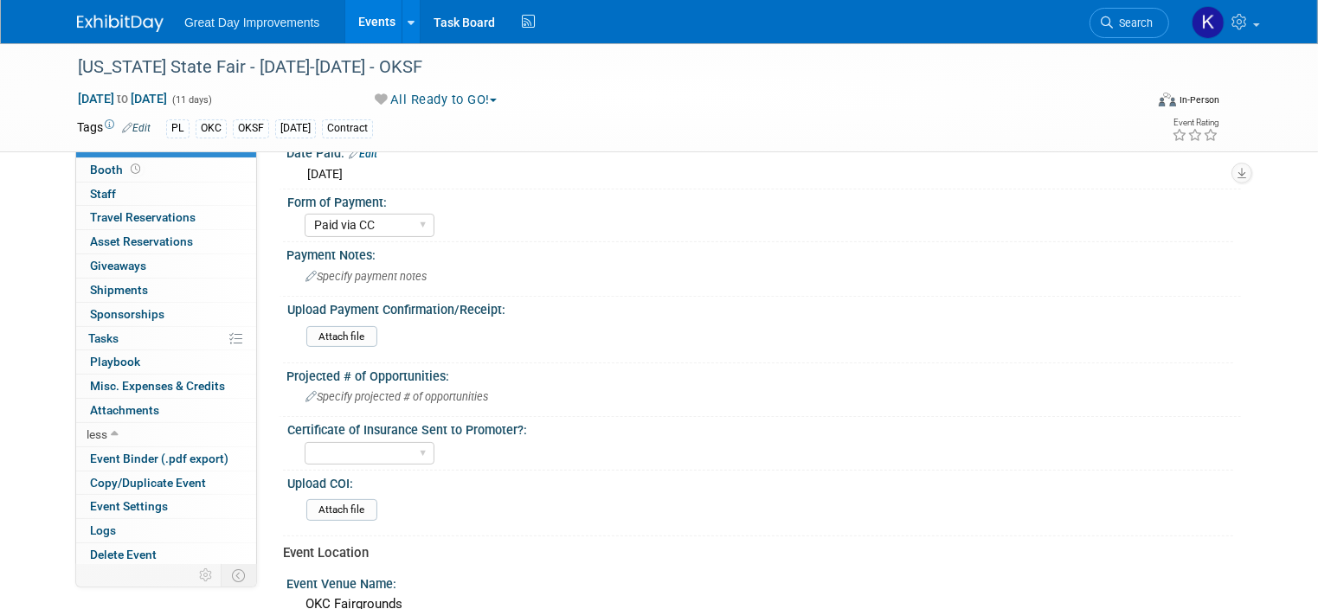
scroll to position [346, 0]
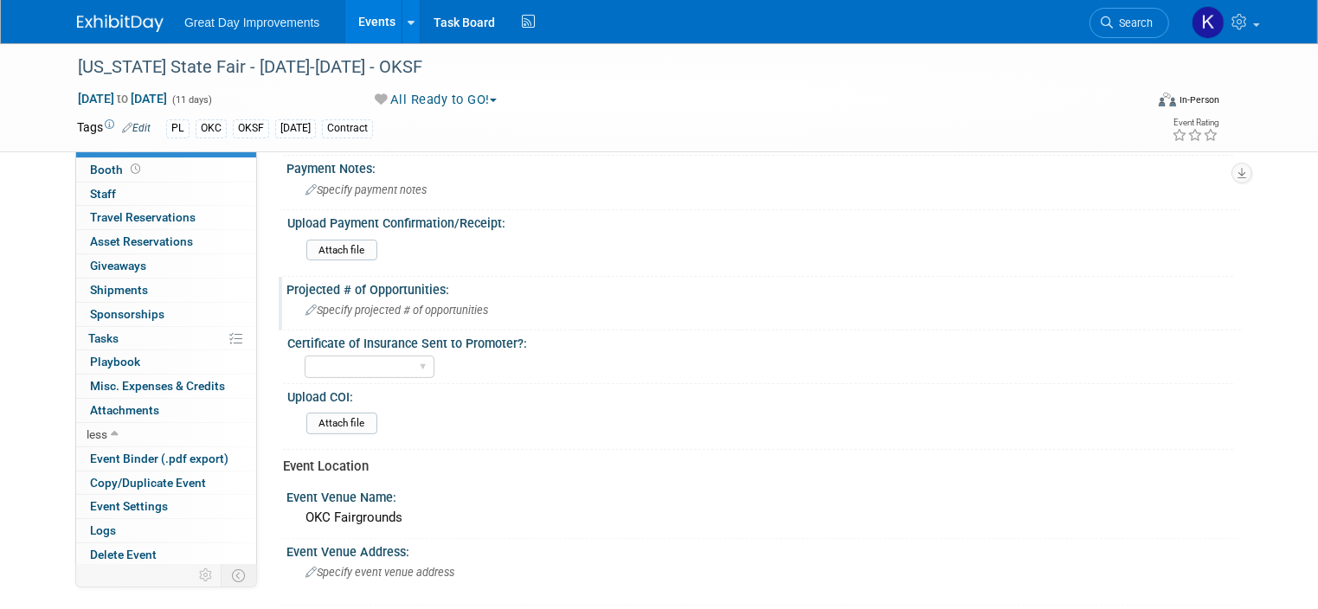
click at [339, 312] on span "Specify projected # of opportunities" at bounding box center [396, 310] width 183 height 13
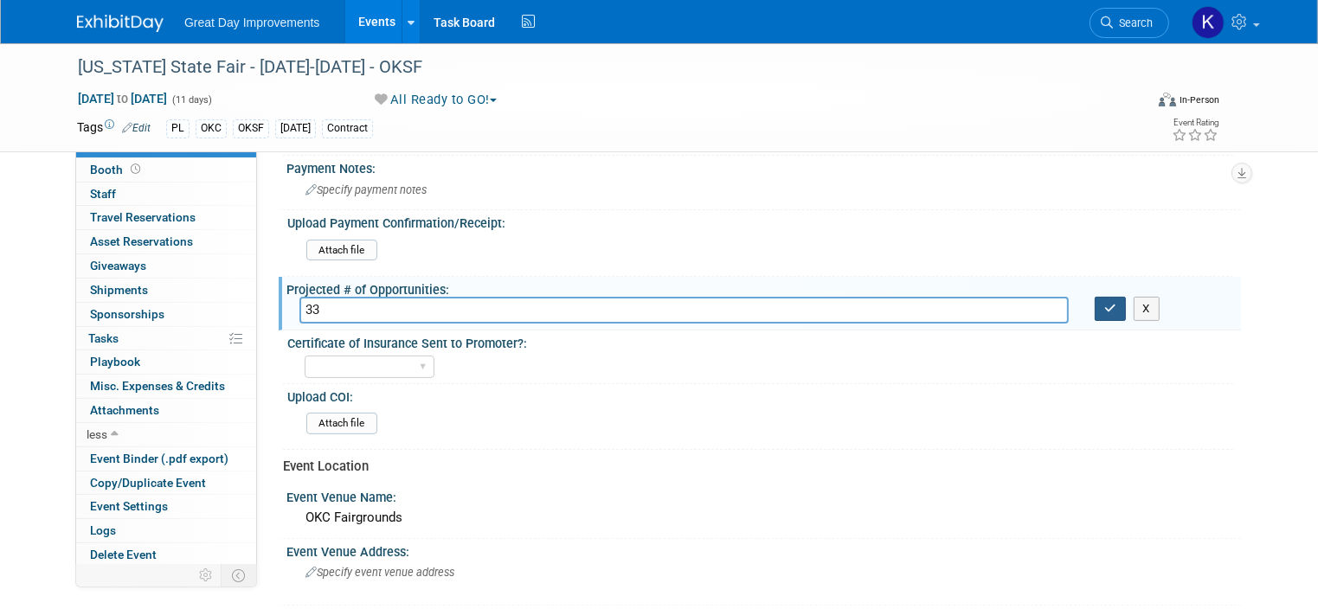
type input "33"
click at [1116, 310] on icon "button" at bounding box center [1110, 308] width 12 height 11
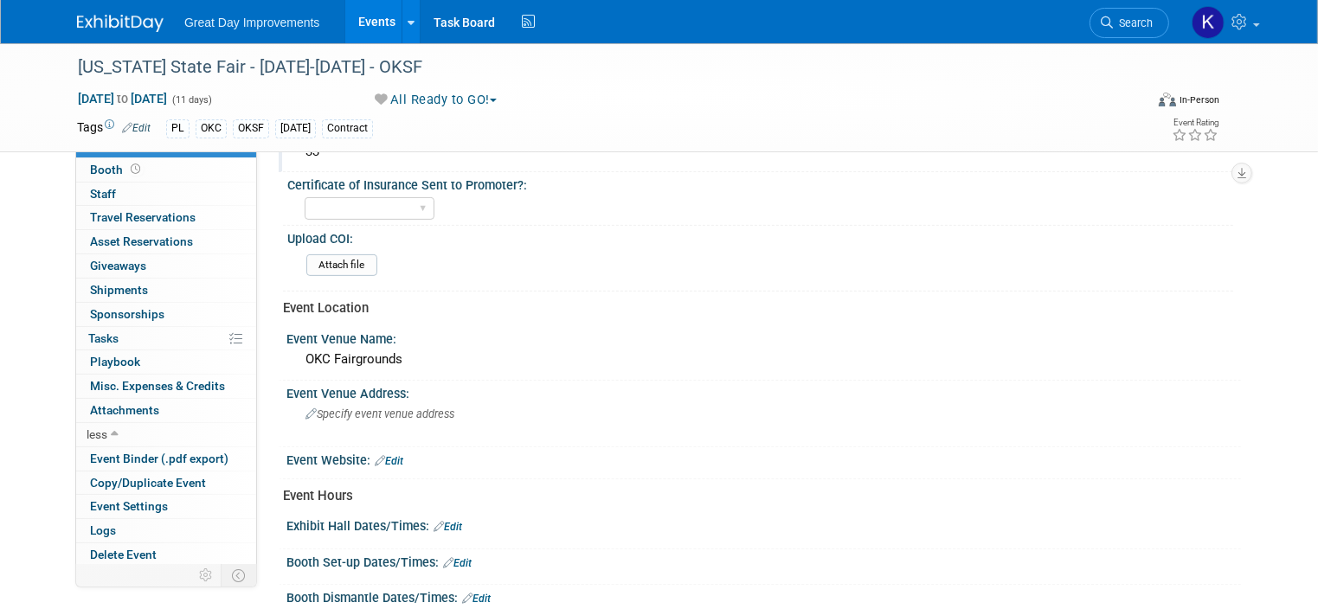
scroll to position [519, 0]
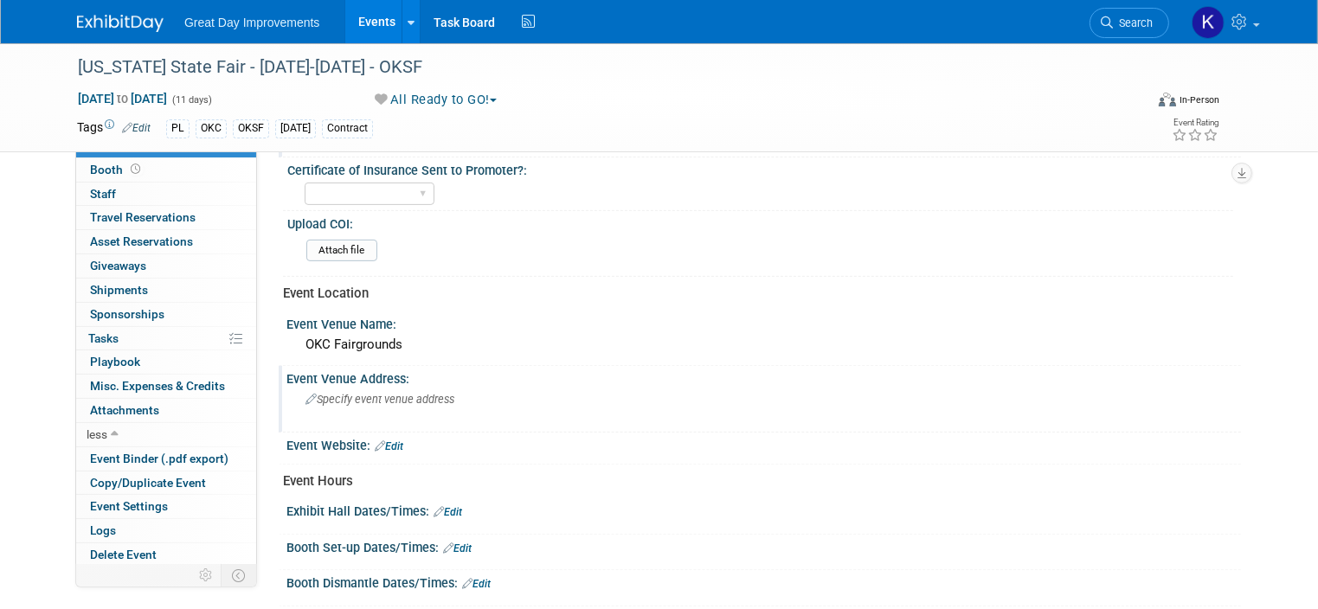
click at [397, 393] on span "Specify event venue address" at bounding box center [379, 399] width 149 height 13
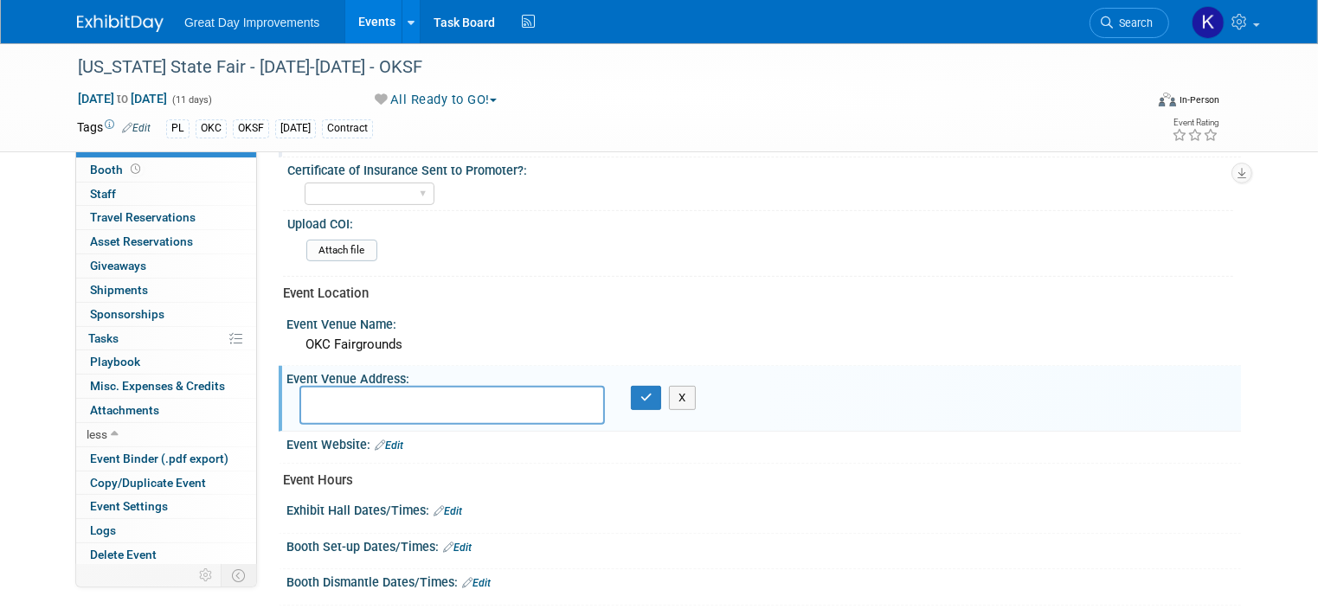
click at [444, 505] on link "Edit" at bounding box center [448, 511] width 29 height 12
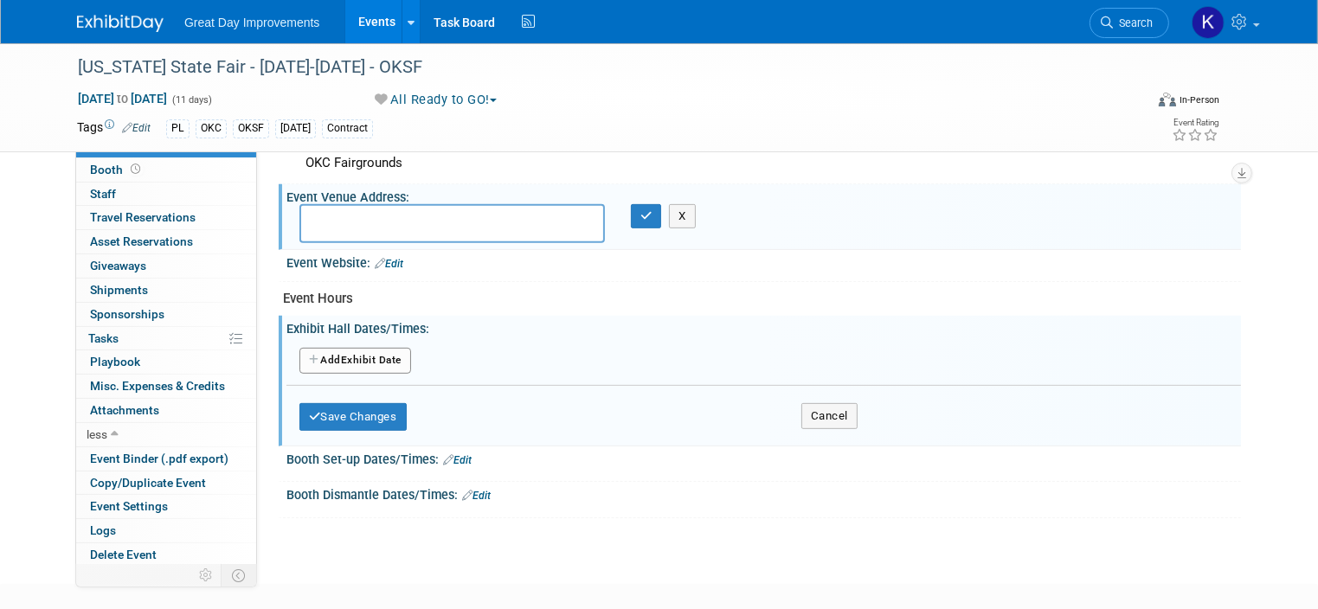
scroll to position [779, 0]
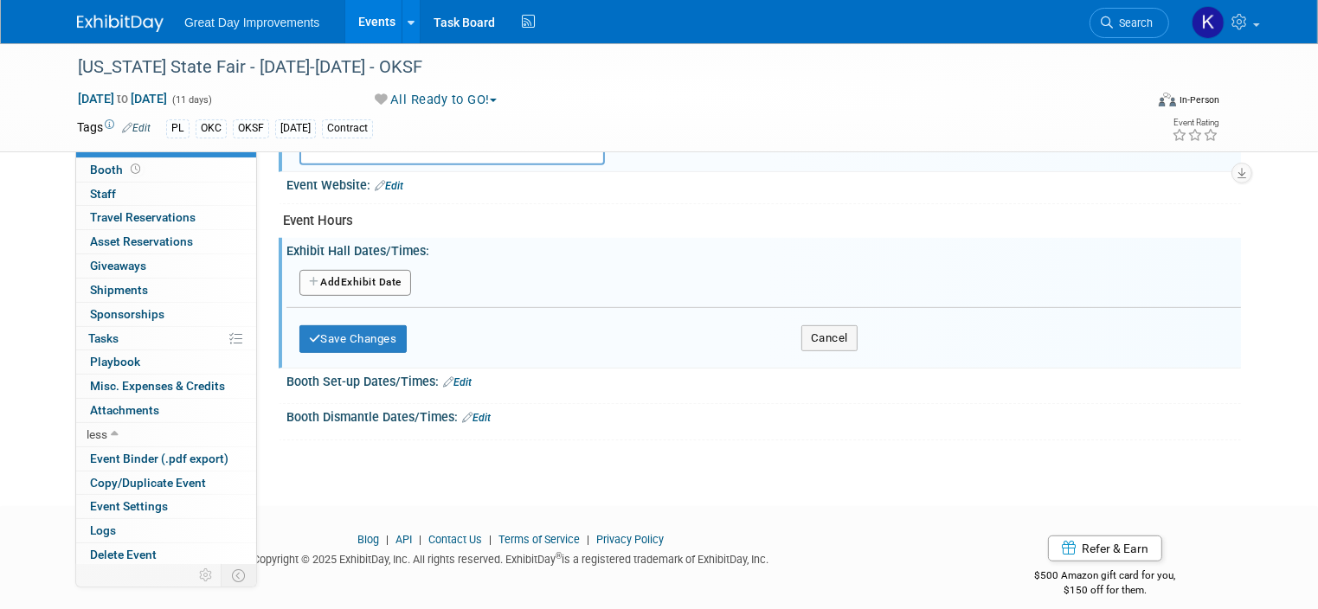
click at [346, 270] on button "Add Another Exhibit Date" at bounding box center [355, 283] width 112 height 26
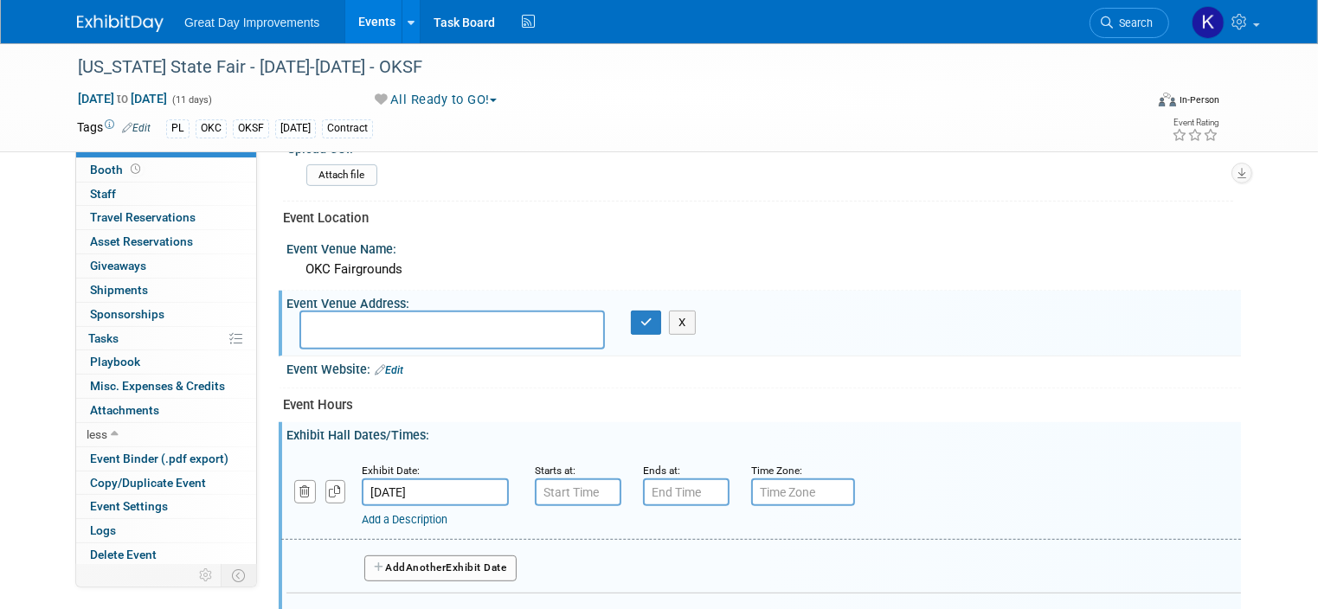
scroll to position [606, 0]
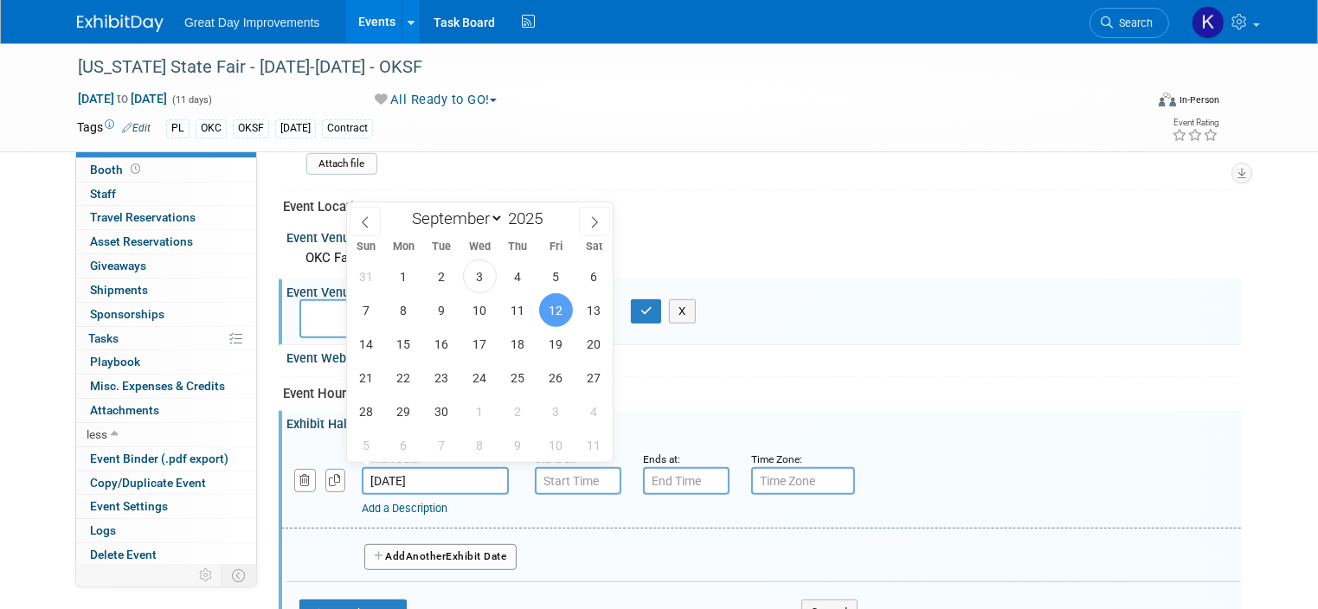
click at [393, 474] on input "Sep 12, 2025" at bounding box center [435, 481] width 147 height 28
click at [518, 307] on span "11" at bounding box center [518, 310] width 34 height 34
type input "[DATE]"
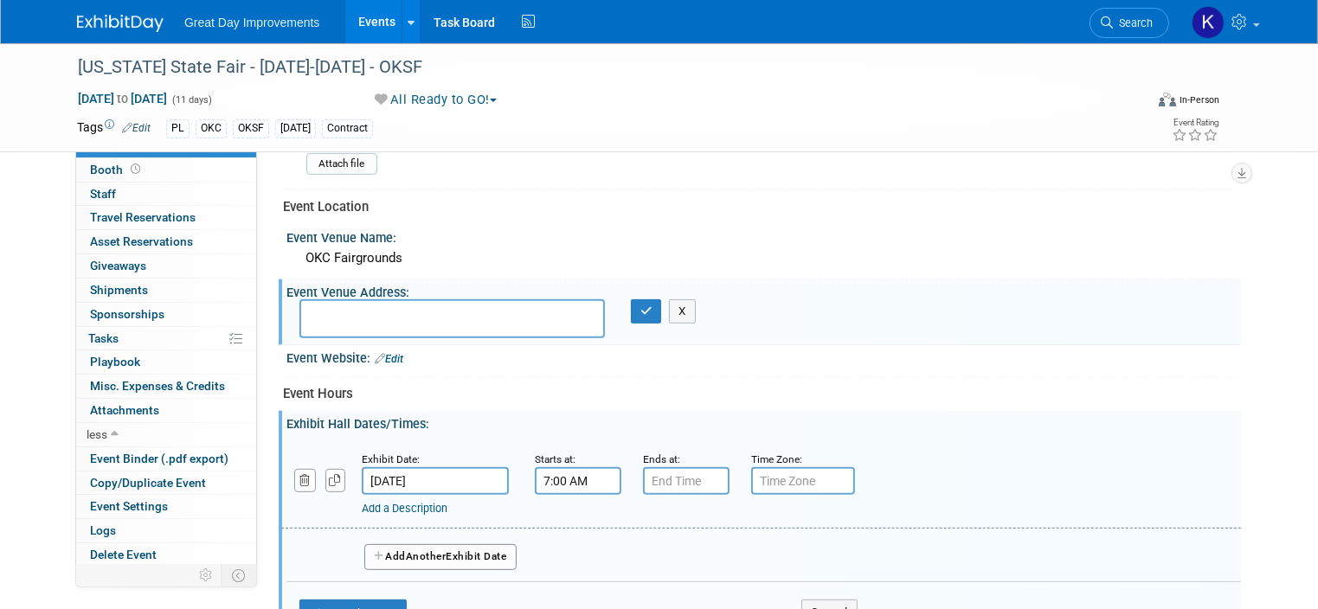
click at [554, 476] on input "7:00 AM" at bounding box center [578, 481] width 87 height 28
click at [560, 512] on span at bounding box center [575, 523] width 30 height 30
click at [560, 513] on span at bounding box center [575, 523] width 30 height 30
click at [560, 512] on span at bounding box center [575, 523] width 30 height 30
type input "10:00 AM"
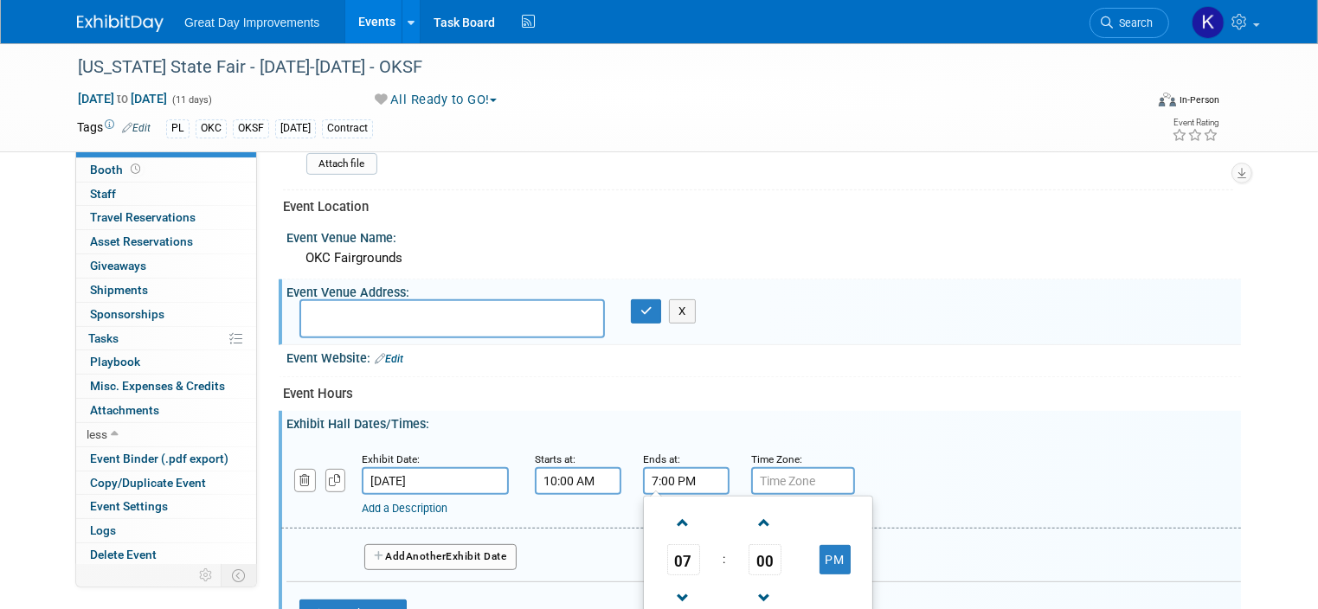
click at [683, 477] on input "7:00 PM" at bounding box center [686, 481] width 87 height 28
click at [668, 508] on span at bounding box center [683, 523] width 30 height 30
type input "9:00 PM"
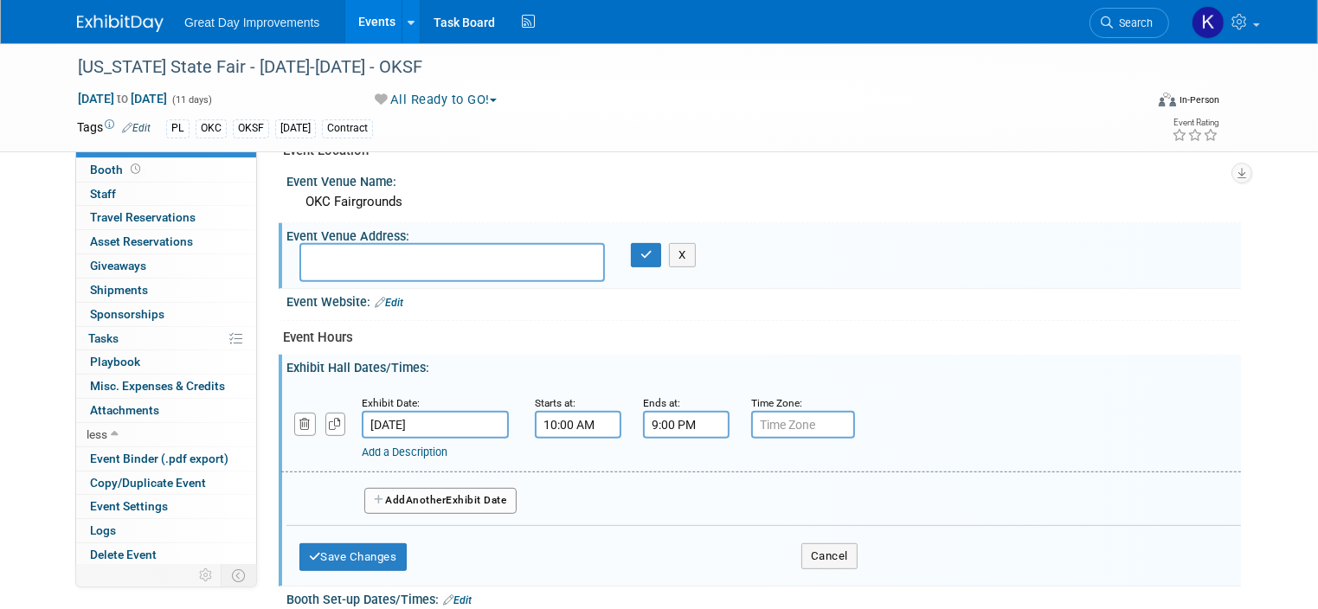
scroll to position [692, 0]
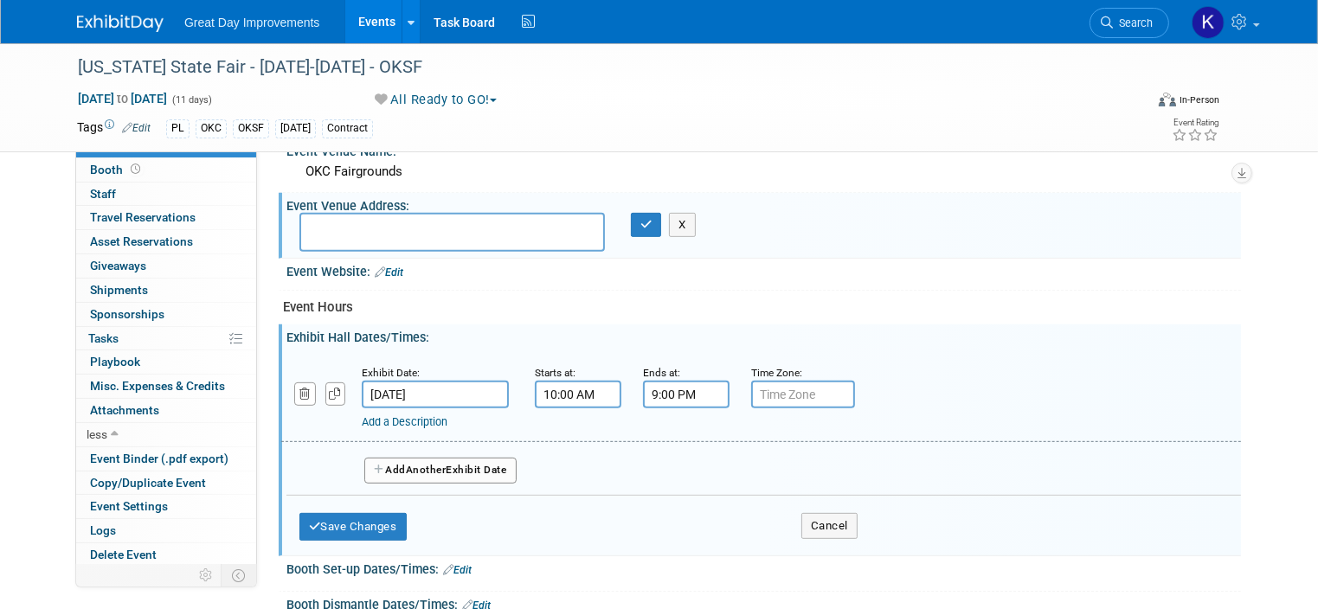
click at [406, 464] on span "Another" at bounding box center [426, 470] width 41 height 12
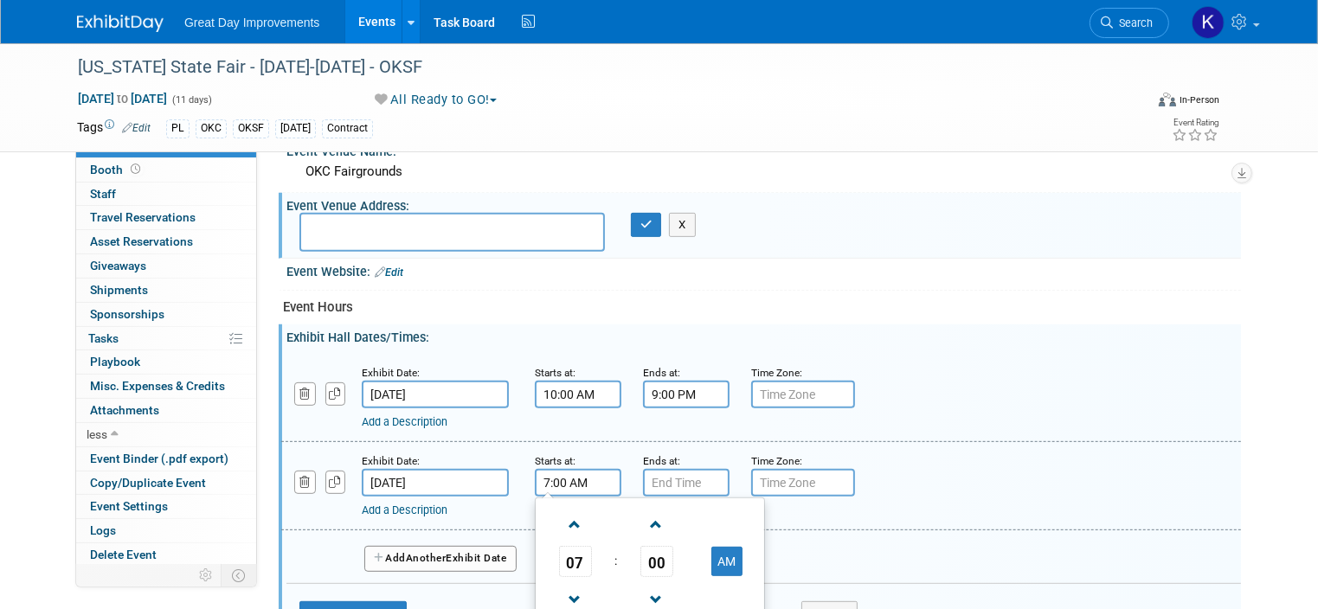
click at [555, 485] on input "7:00 AM" at bounding box center [578, 483] width 87 height 28
click at [560, 517] on span at bounding box center [575, 525] width 30 height 30
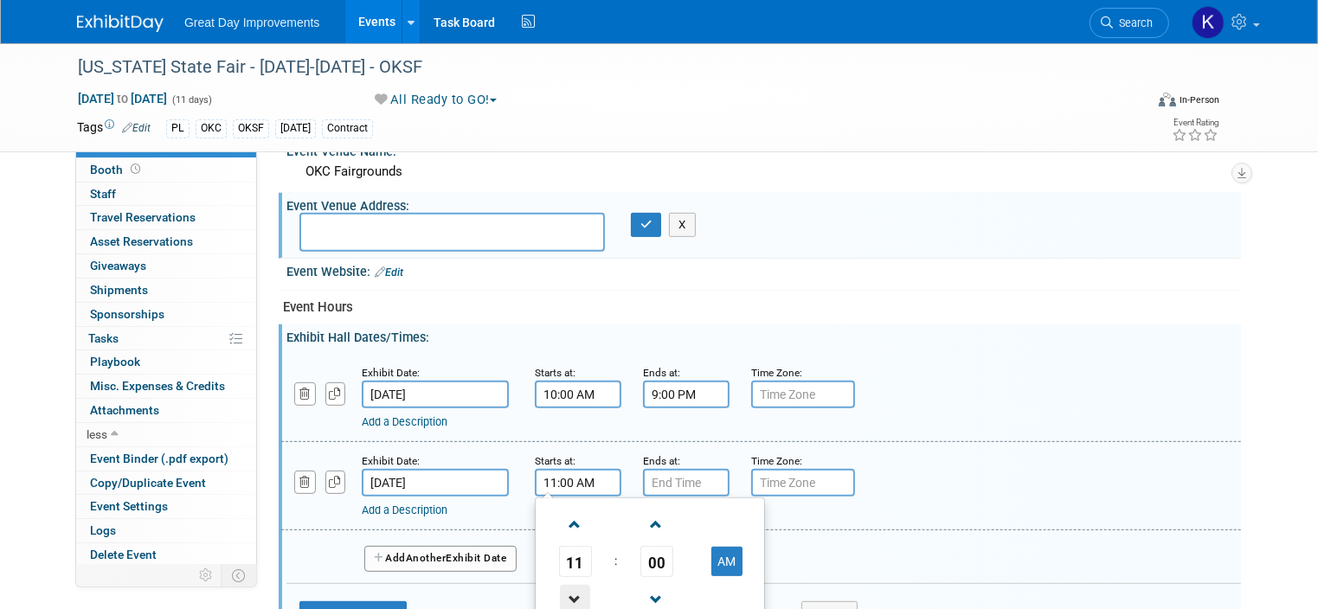
click at [560, 588] on span at bounding box center [575, 600] width 30 height 30
type input "10:00 AM"
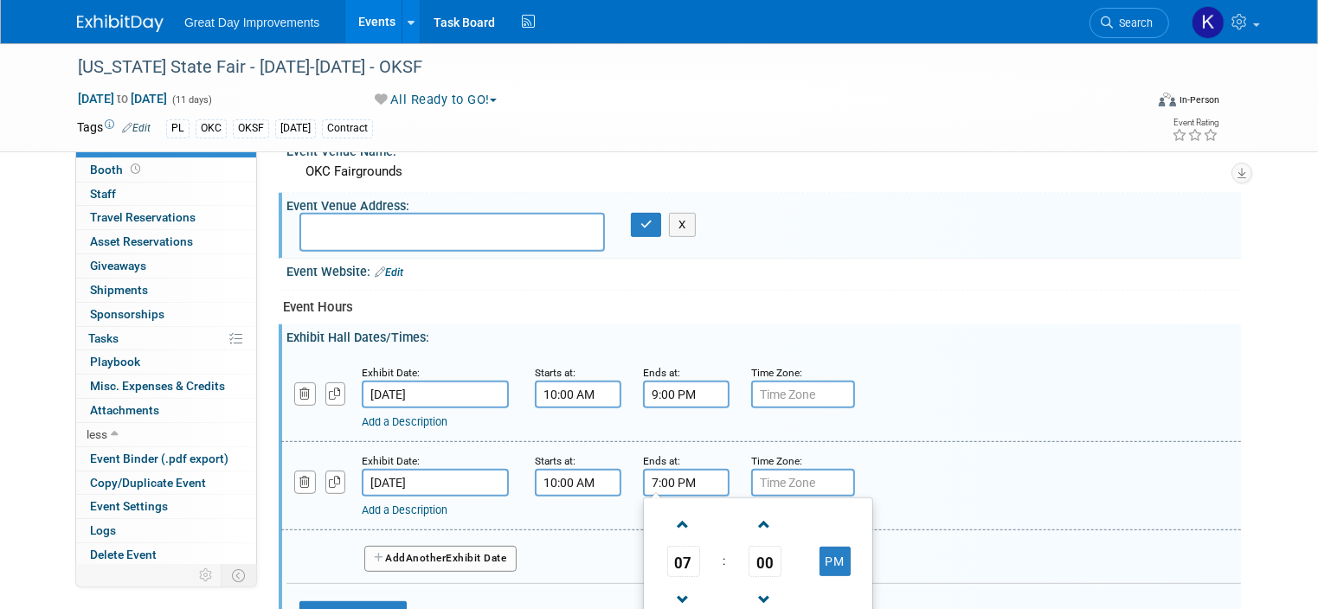
click at [647, 473] on input "7:00 PM" at bounding box center [686, 483] width 87 height 28
click at [668, 510] on span at bounding box center [683, 525] width 30 height 30
type input "10:00 PM"
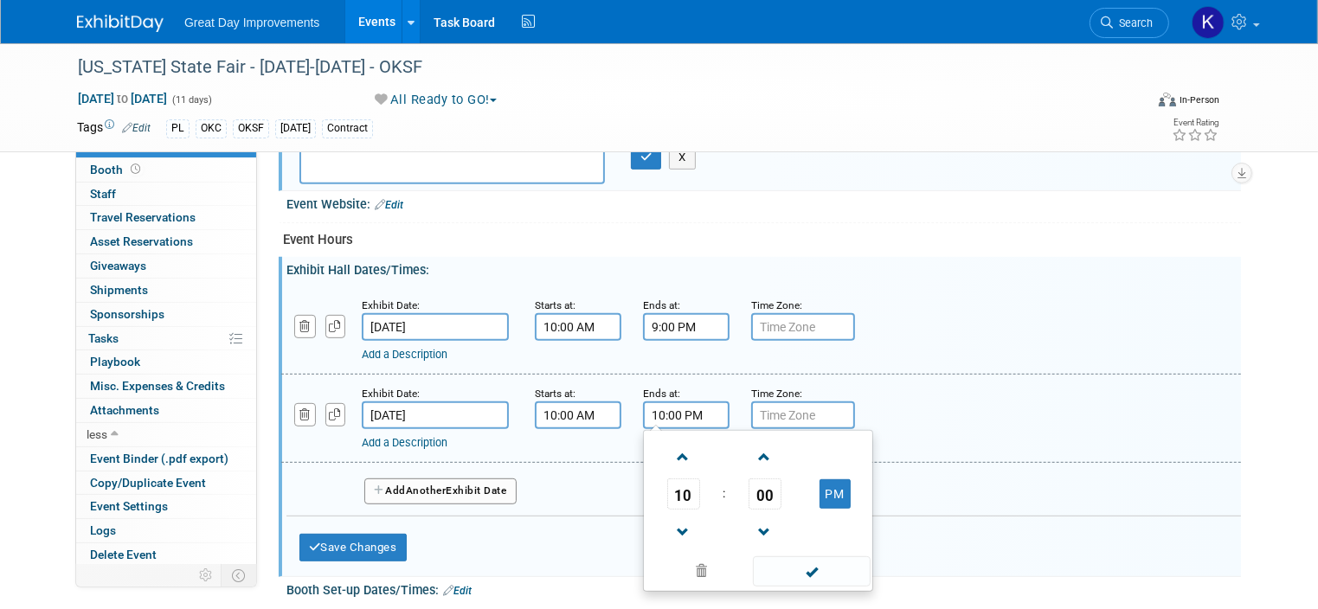
scroll to position [865, 0]
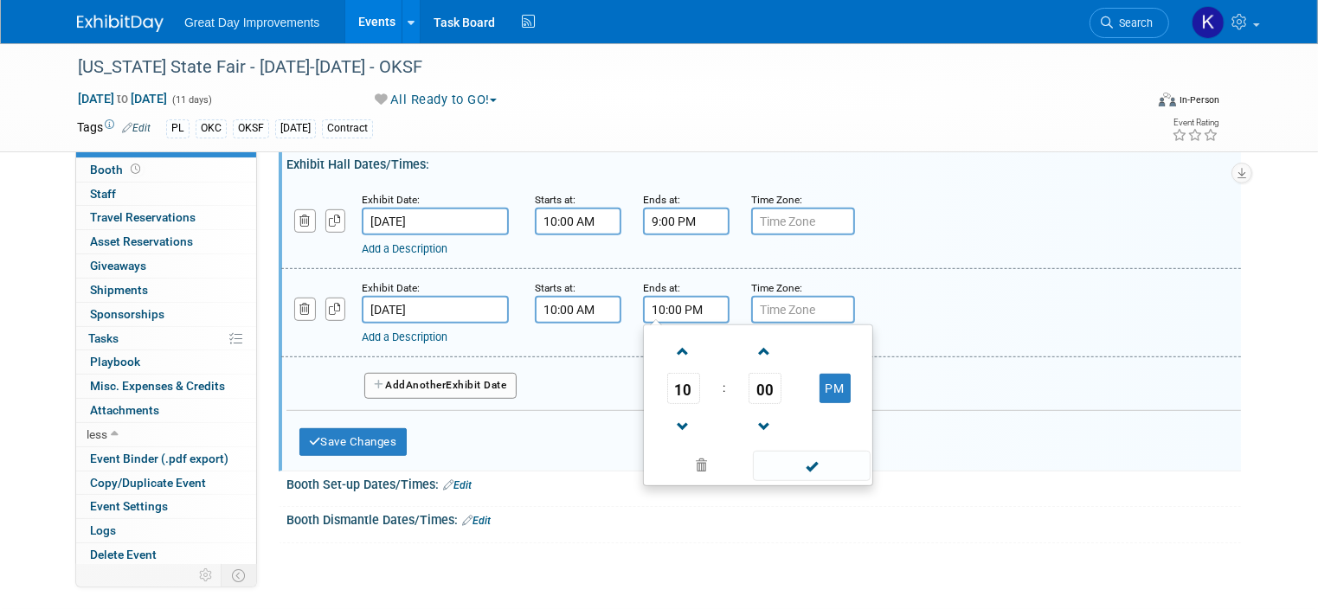
click at [412, 379] on span "Another" at bounding box center [426, 385] width 41 height 12
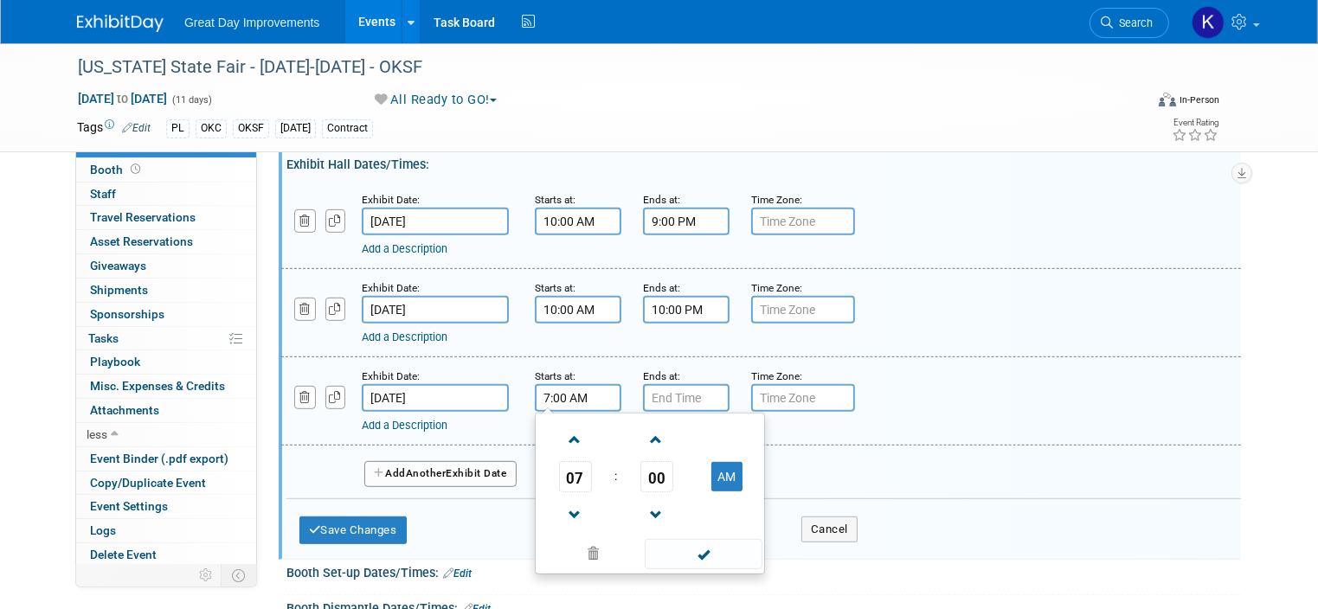
click at [537, 395] on input "7:00 AM" at bounding box center [578, 398] width 87 height 28
click at [560, 427] on span at bounding box center [575, 440] width 30 height 30
type input "10:00 AM"
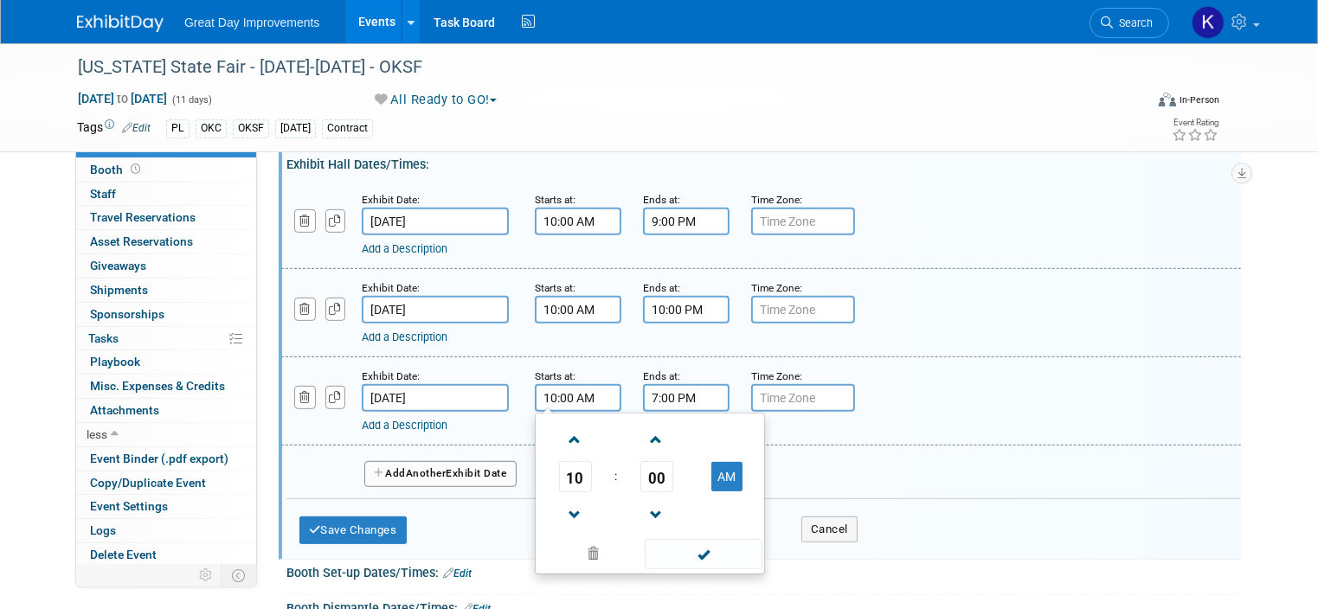
click at [648, 391] on input "7:00 PM" at bounding box center [686, 398] width 87 height 28
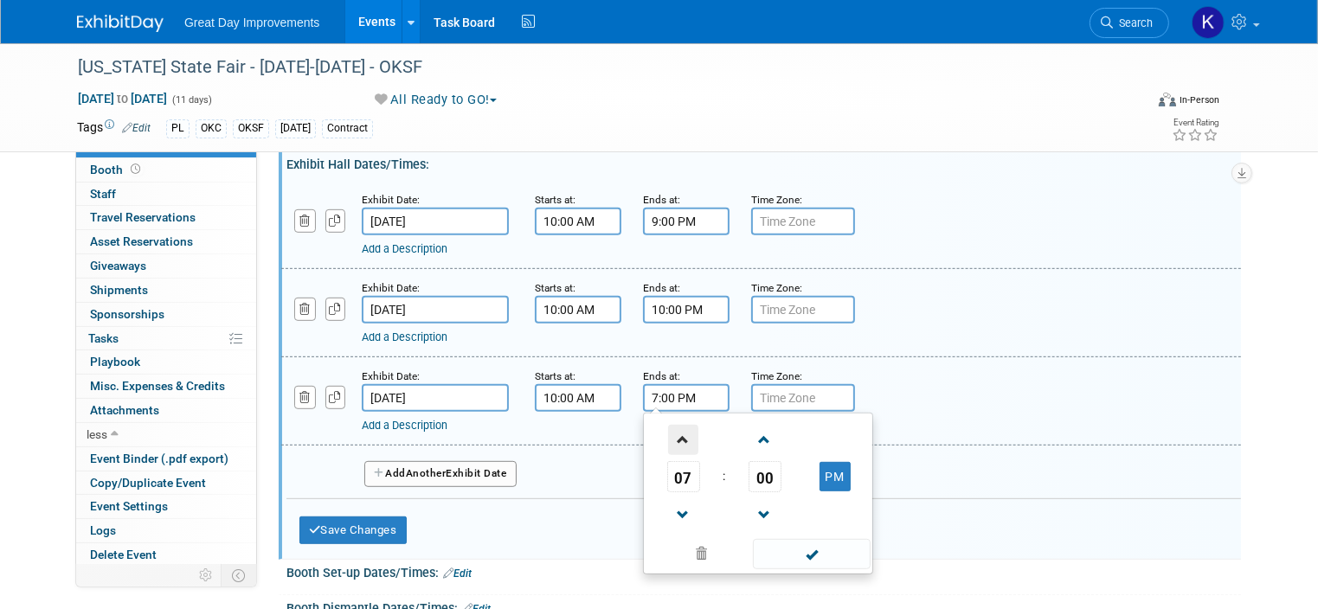
click at [668, 429] on span at bounding box center [683, 440] width 30 height 30
click at [668, 506] on span at bounding box center [683, 515] width 30 height 30
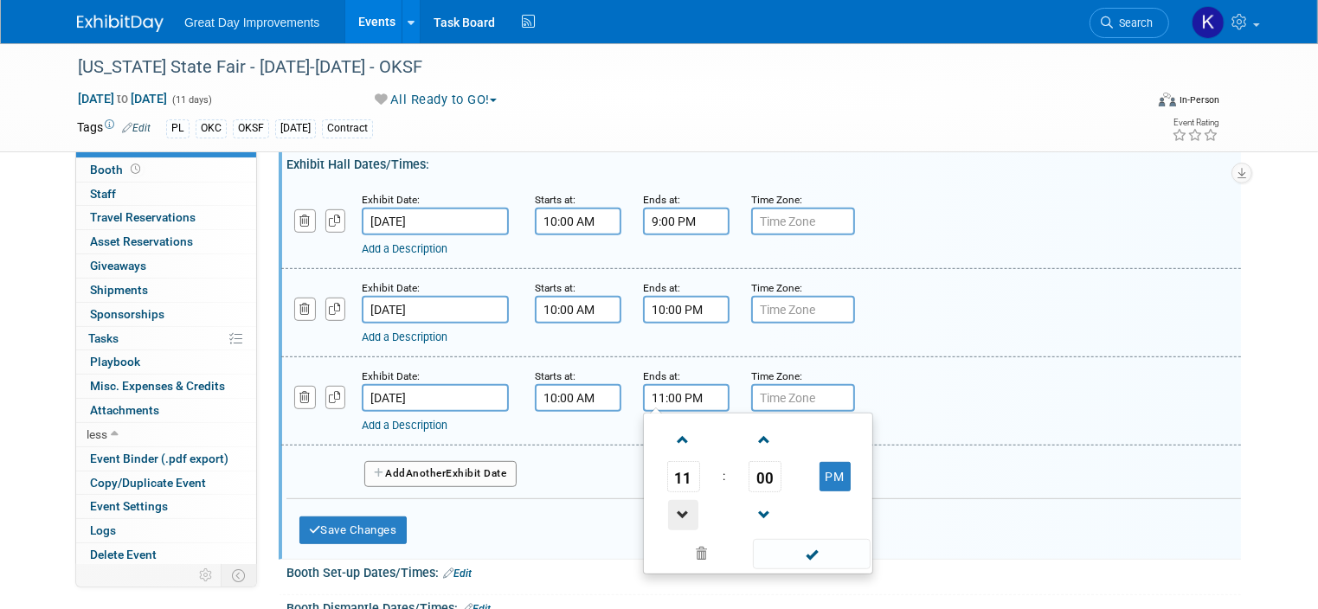
type input "10:00 PM"
click at [546, 472] on div "Add Another Exhibit Date" at bounding box center [763, 469] width 954 height 46
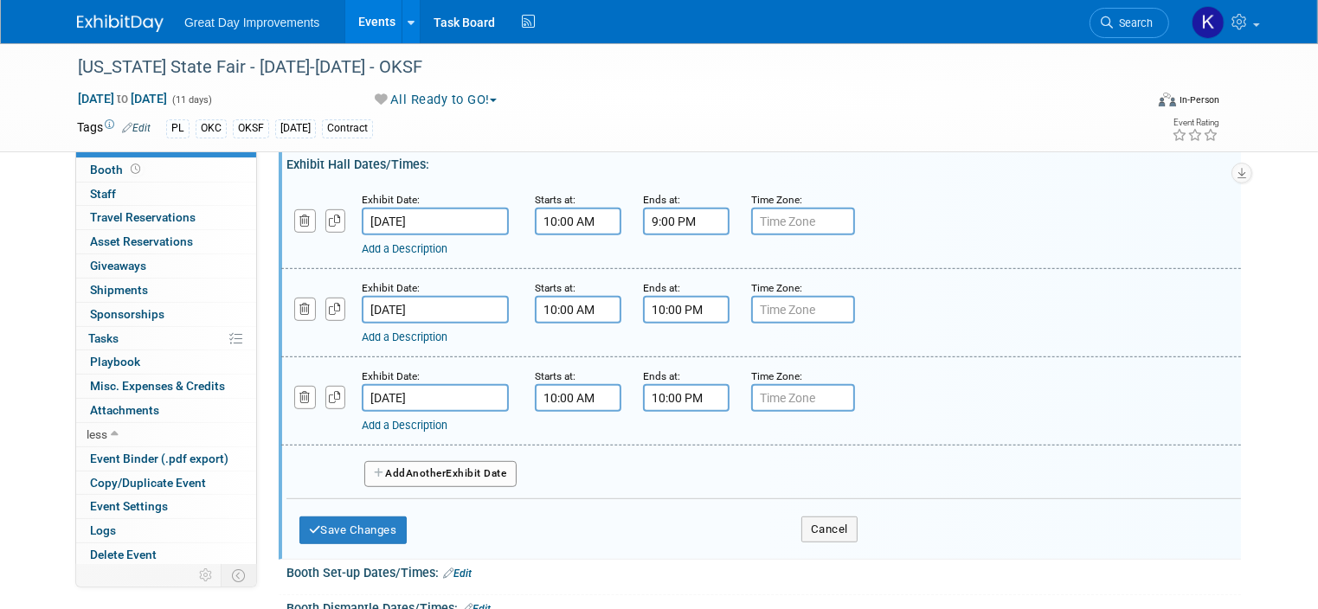
click at [434, 467] on span "Another" at bounding box center [426, 473] width 41 height 12
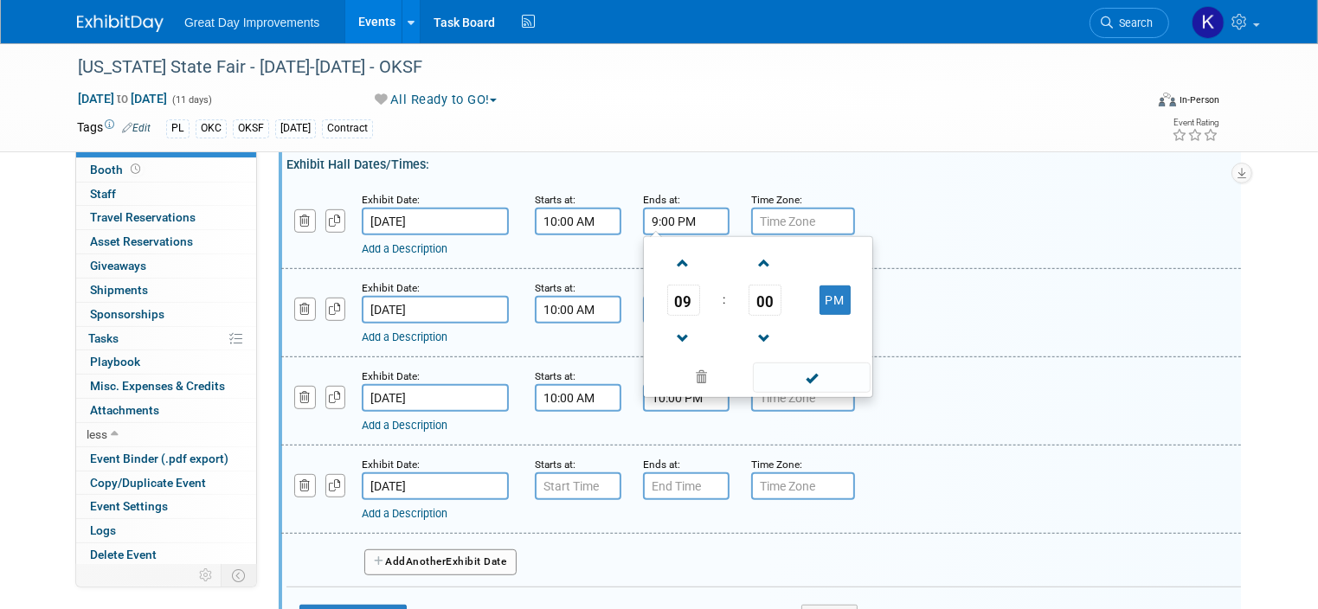
click at [649, 210] on input "9:00 PM" at bounding box center [686, 222] width 87 height 28
type input "9:30 PM"
click at [874, 209] on div "Add a Description Description:" at bounding box center [761, 223] width 986 height 67
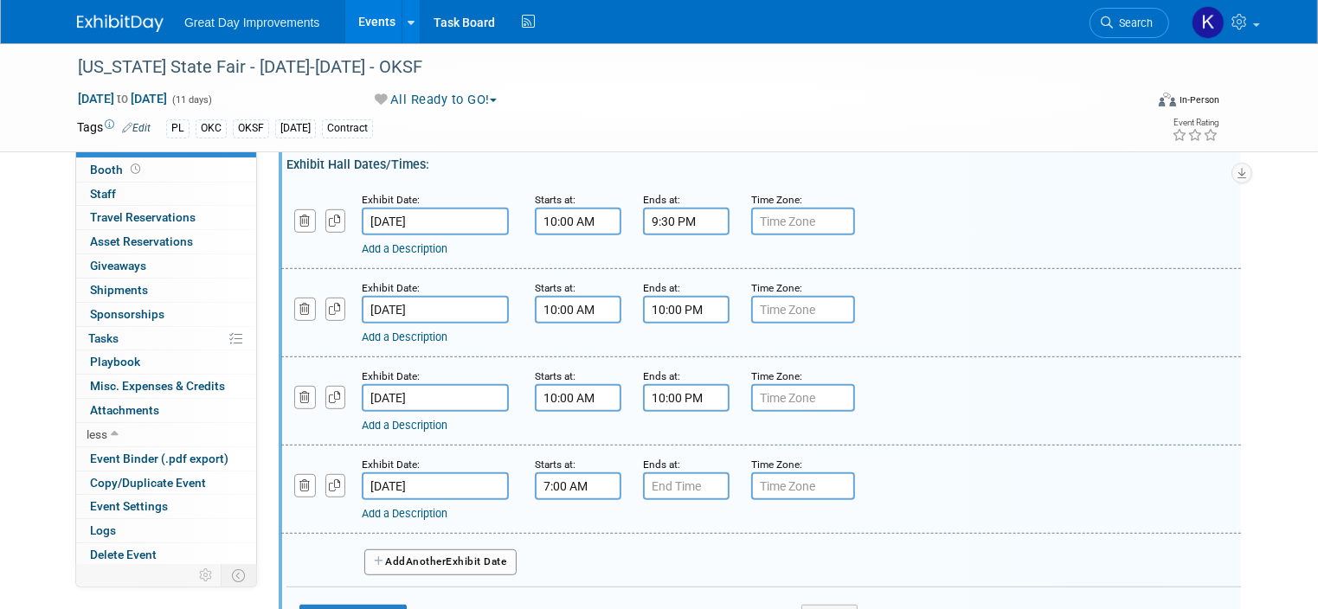
click at [544, 483] on input "7:00 AM" at bounding box center [578, 486] width 87 height 28
click at [560, 518] on span at bounding box center [575, 528] width 30 height 30
type input "10:00 AM"
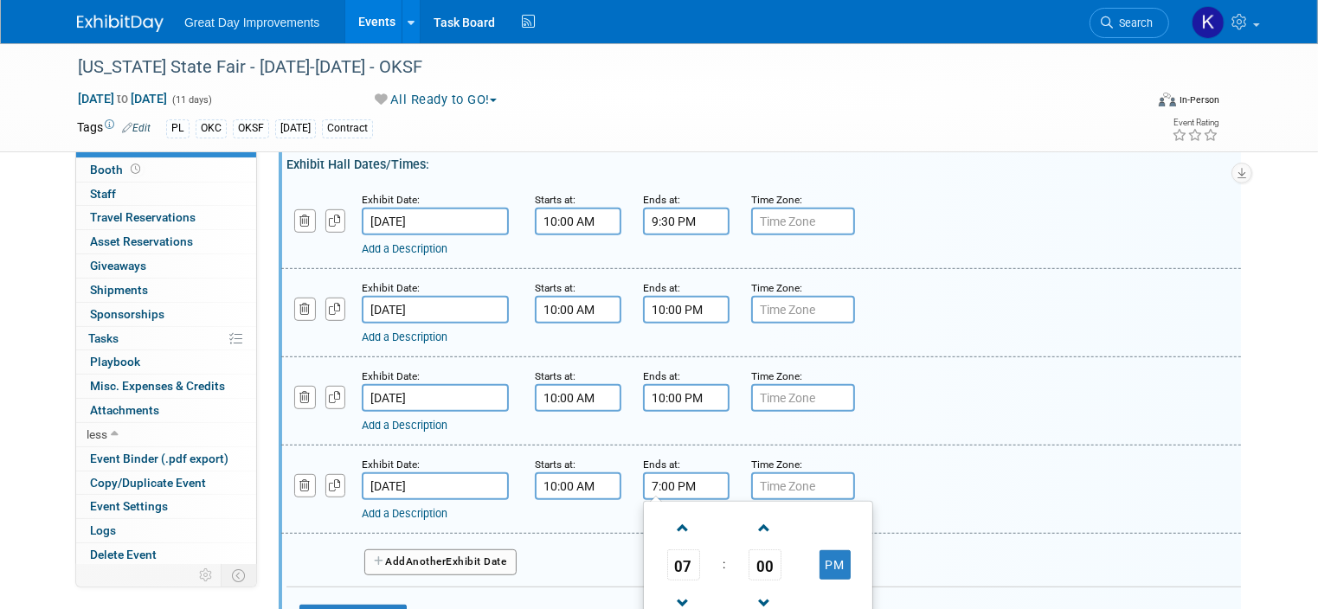
click at [659, 477] on input "7:00 PM" at bounding box center [686, 486] width 87 height 28
click at [668, 517] on span at bounding box center [683, 528] width 30 height 30
click at [651, 474] on input "9:00 PM" at bounding box center [686, 486] width 87 height 28
type input "9:30 PM"
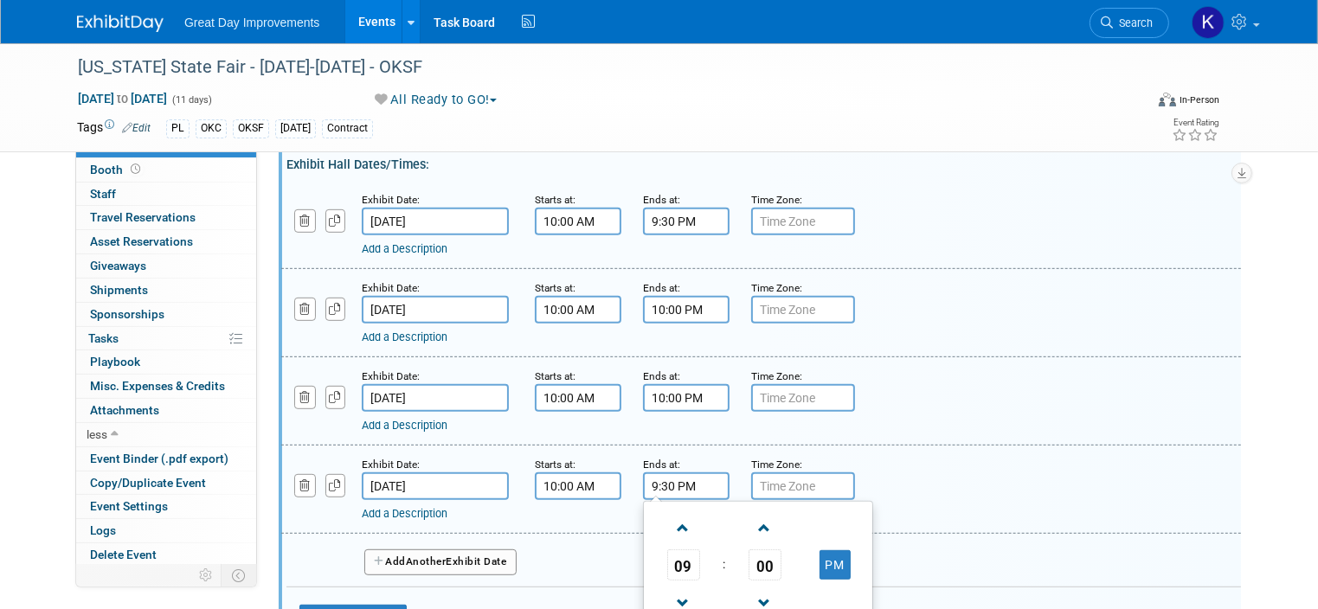
click at [917, 479] on div "Add a Description Description:" at bounding box center [761, 488] width 986 height 67
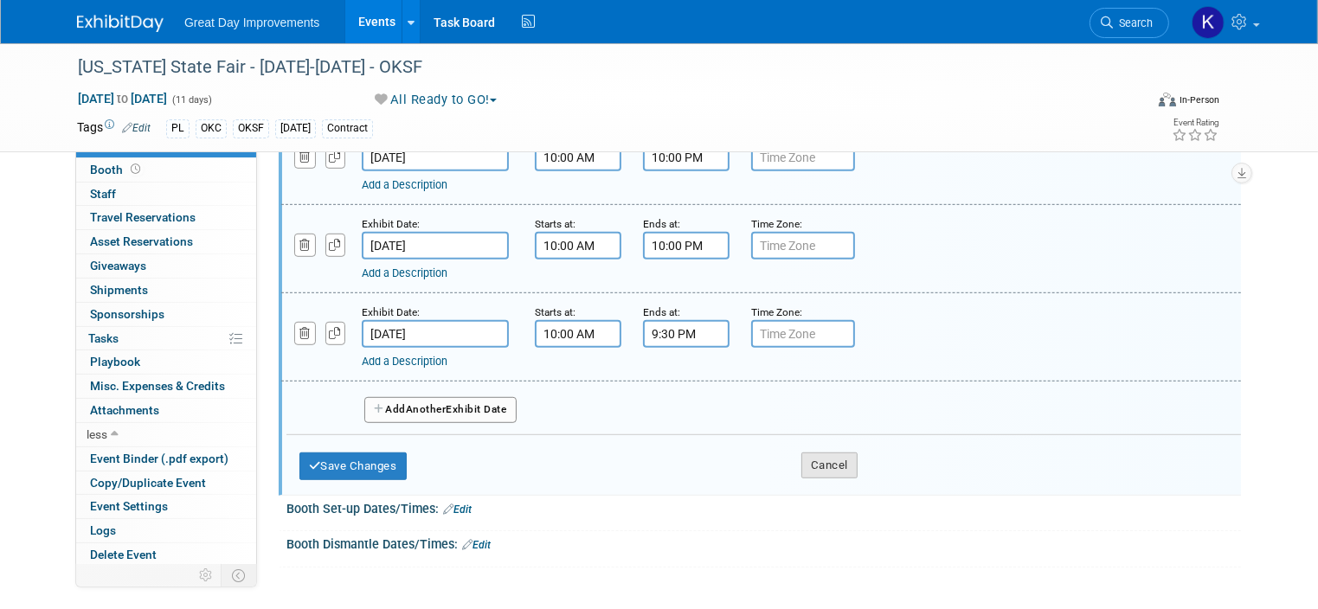
scroll to position [1038, 0]
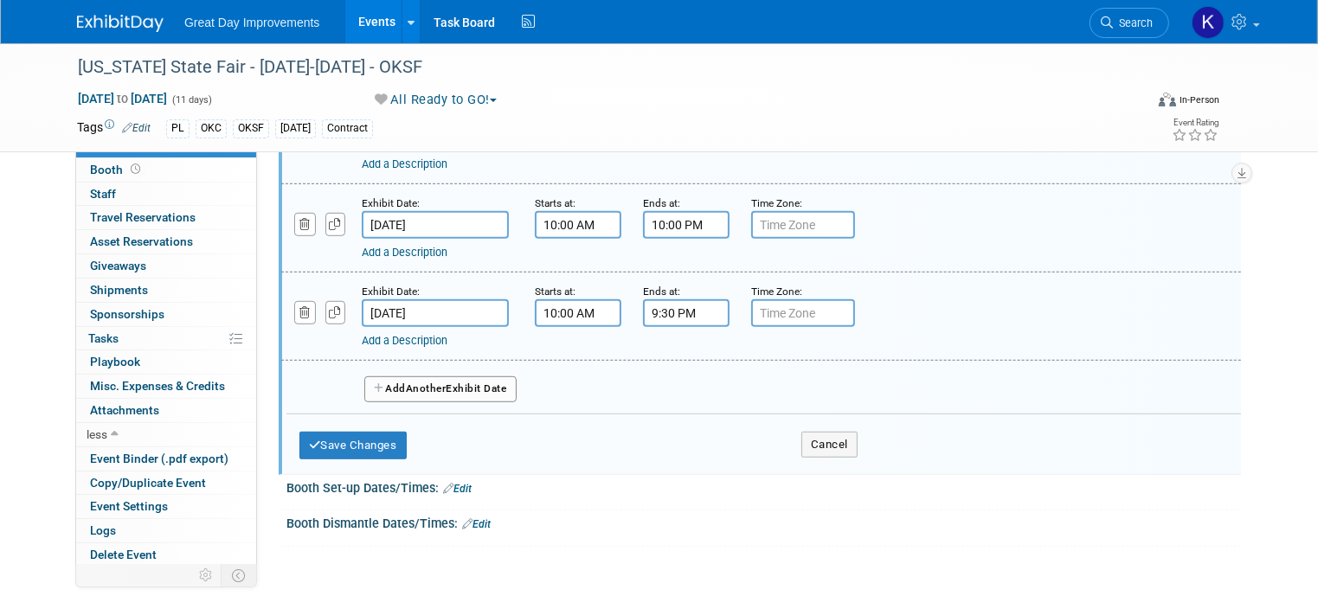
click at [408, 382] on span "Another" at bounding box center [426, 388] width 41 height 12
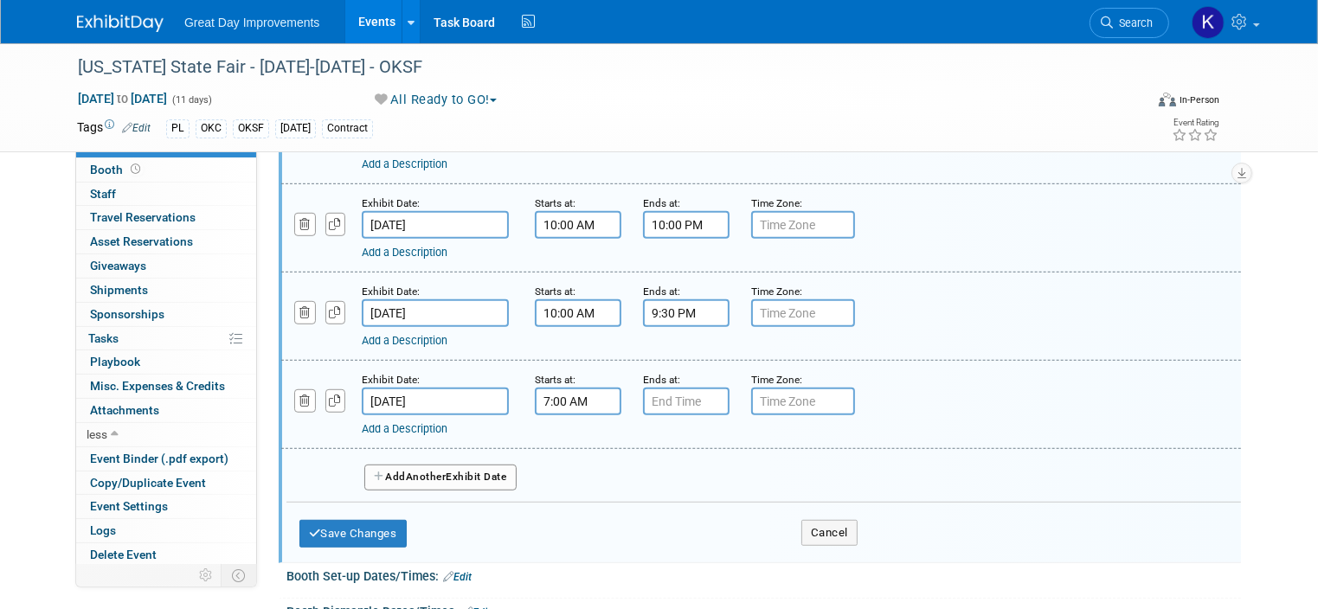
click at [567, 397] on input "7:00 AM" at bounding box center [578, 402] width 87 height 28
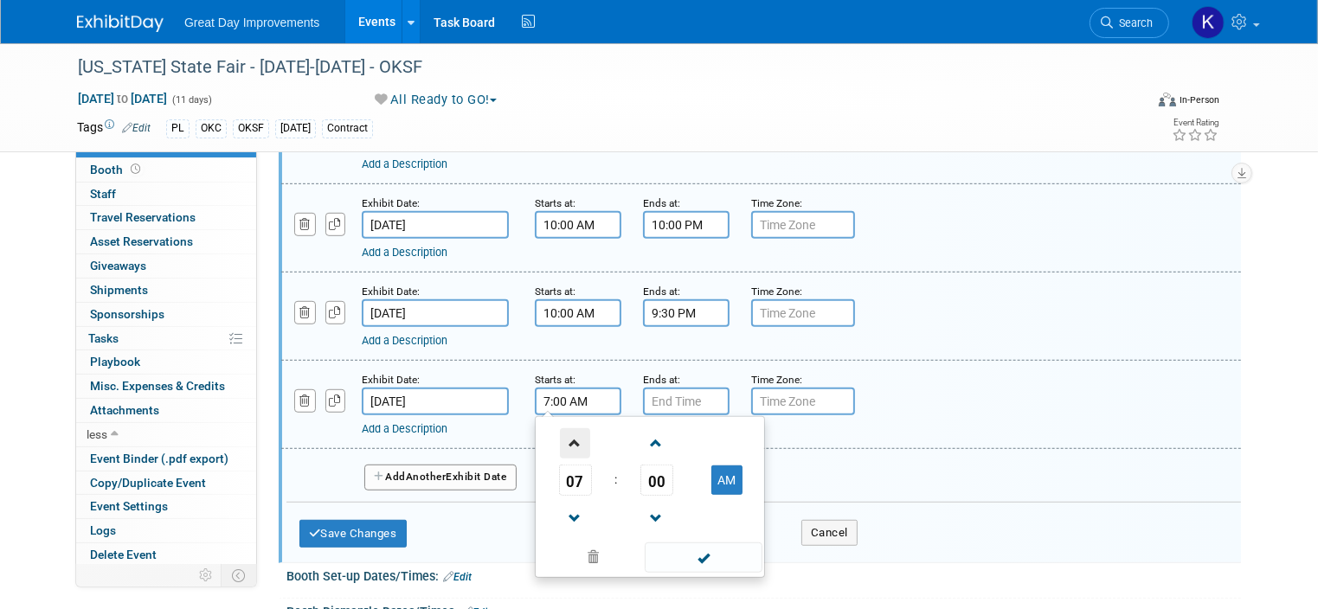
click at [561, 433] on span at bounding box center [575, 443] width 30 height 30
click at [560, 433] on span at bounding box center [575, 443] width 30 height 30
type input "10:00 AM"
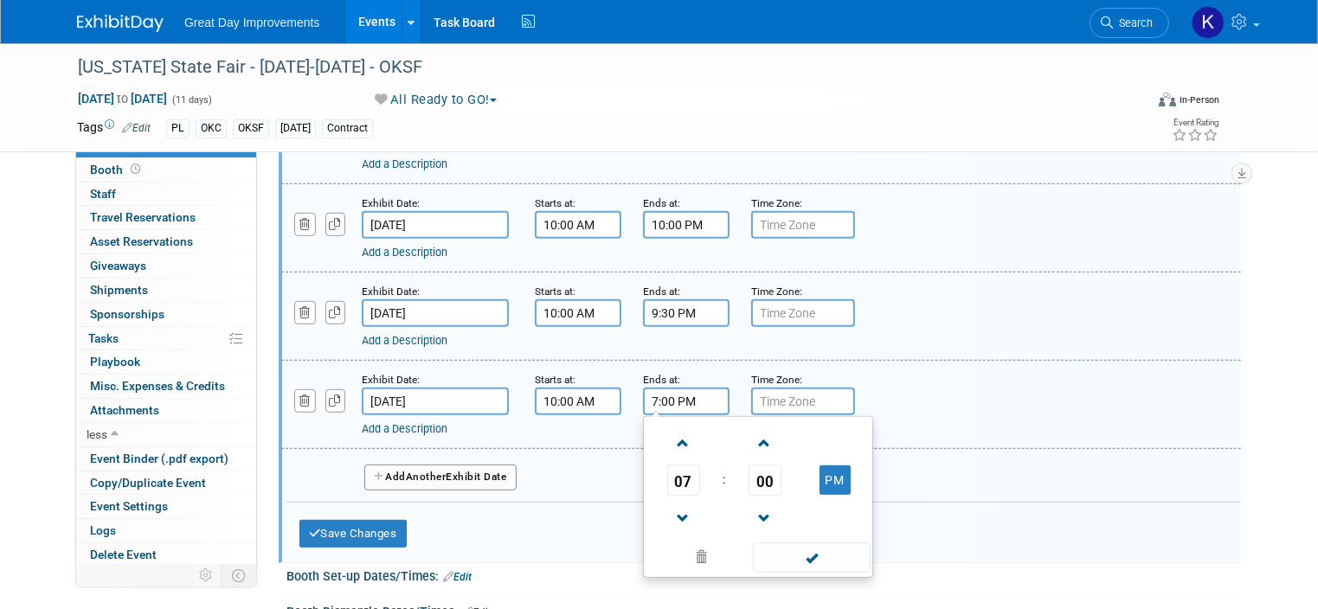
click at [683, 394] on input "7:00 PM" at bounding box center [686, 402] width 87 height 28
click at [668, 428] on span at bounding box center [683, 443] width 30 height 30
click at [652, 390] on input "9:00 PM" at bounding box center [686, 402] width 87 height 28
type input "9:30 PM"
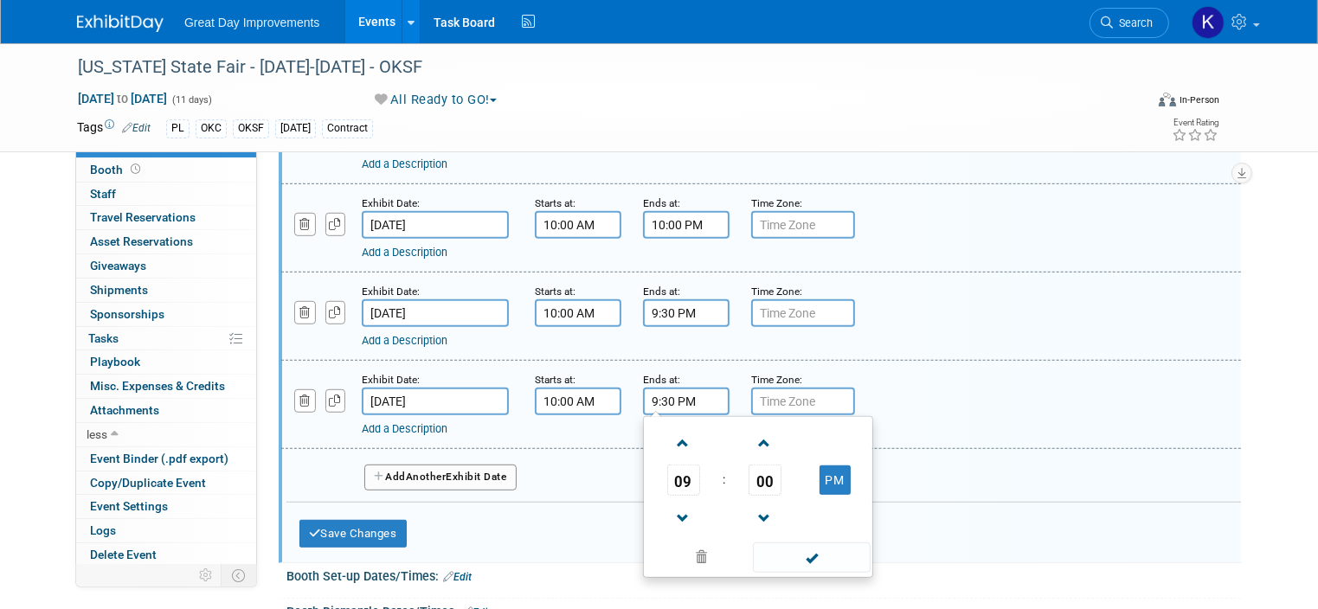
click at [912, 421] on div "Add a Description" at bounding box center [719, 429] width 715 height 16
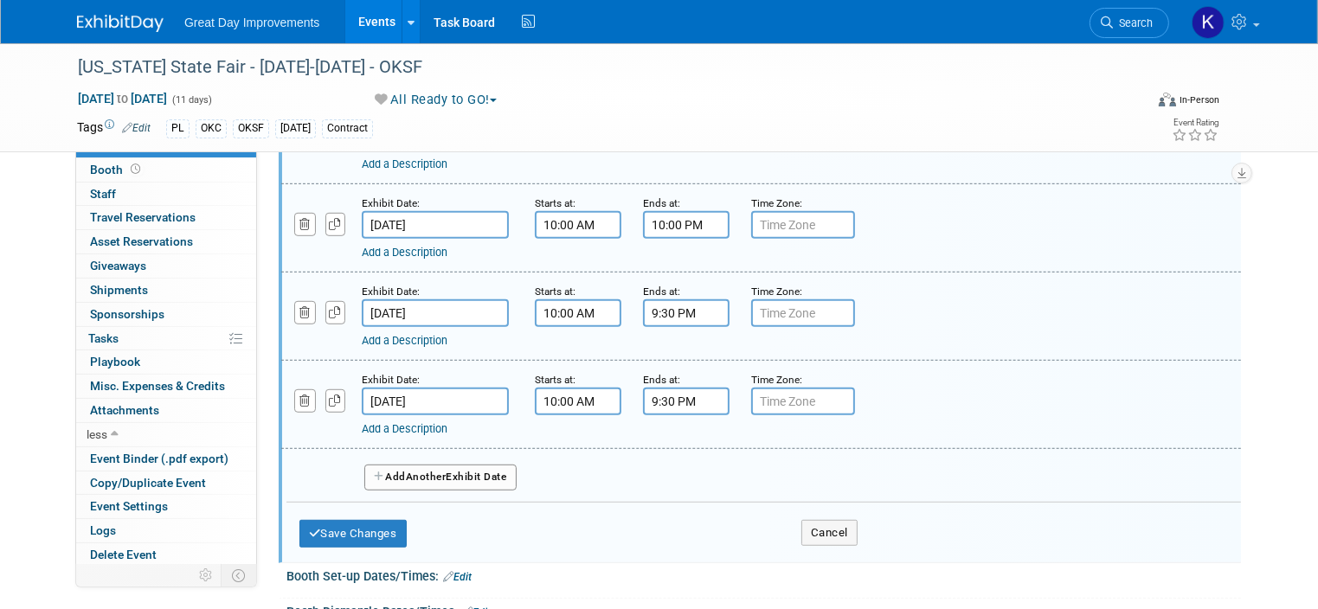
click at [482, 466] on button "Add Another Exhibit Date" at bounding box center [440, 478] width 152 height 26
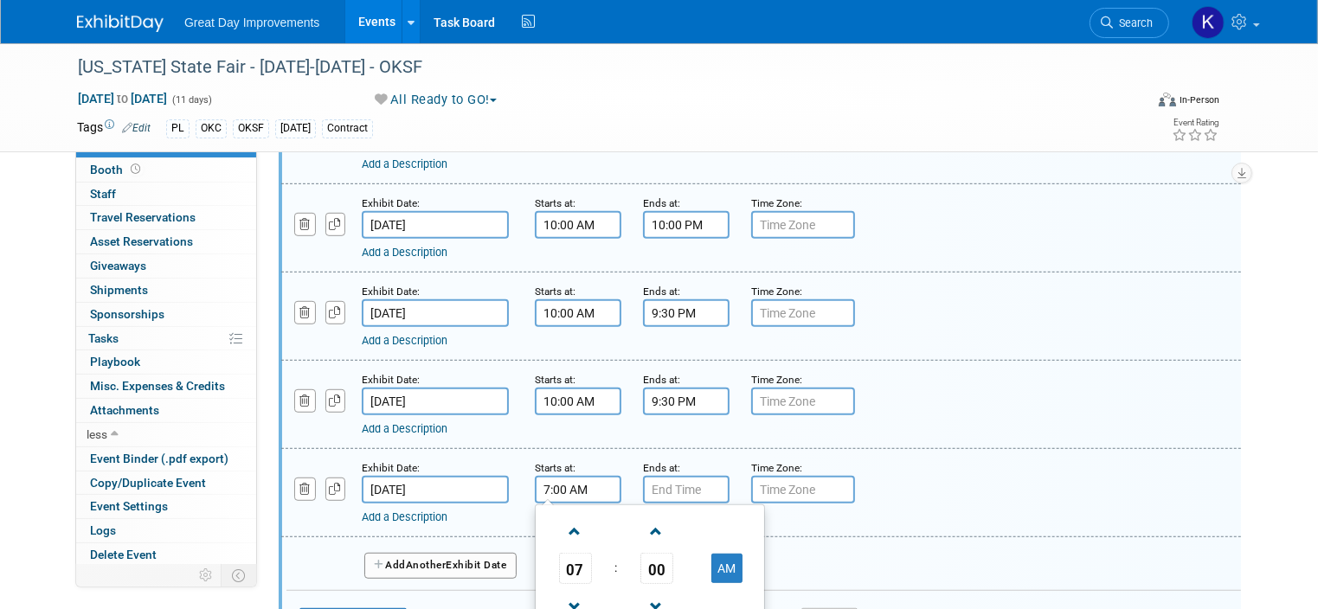
click at [543, 477] on input "7:00 AM" at bounding box center [578, 490] width 87 height 28
click at [560, 521] on span at bounding box center [575, 532] width 30 height 30
type input "10:00 AM"
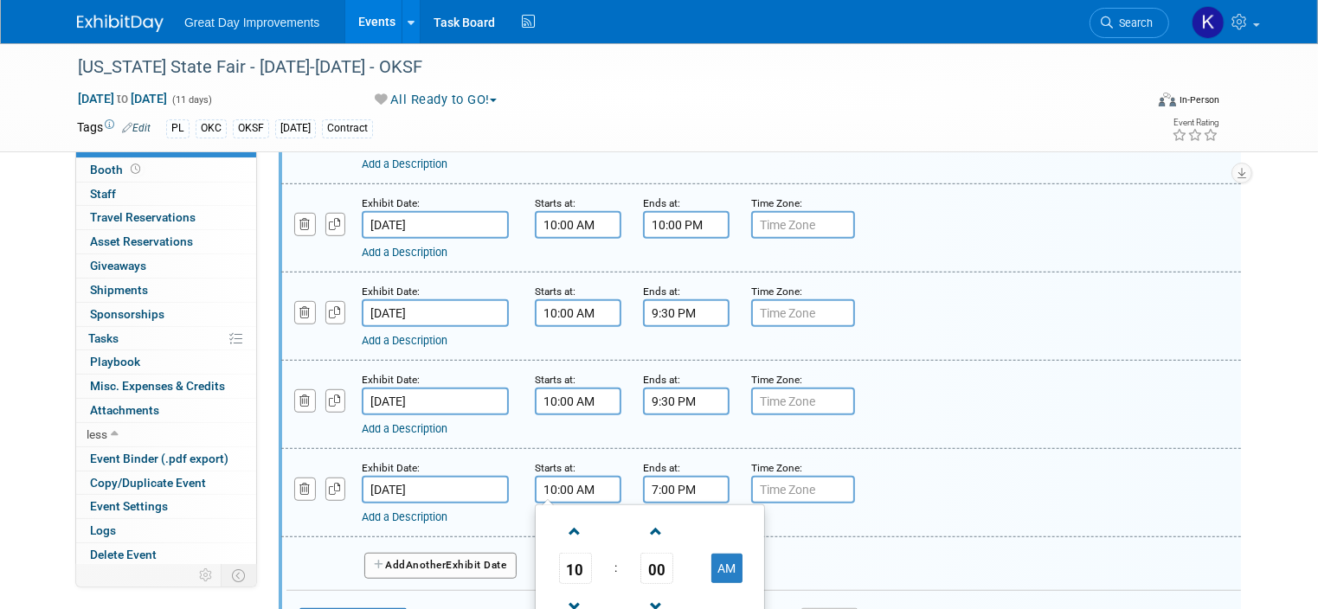
click at [656, 479] on input "7:00 PM" at bounding box center [686, 490] width 87 height 28
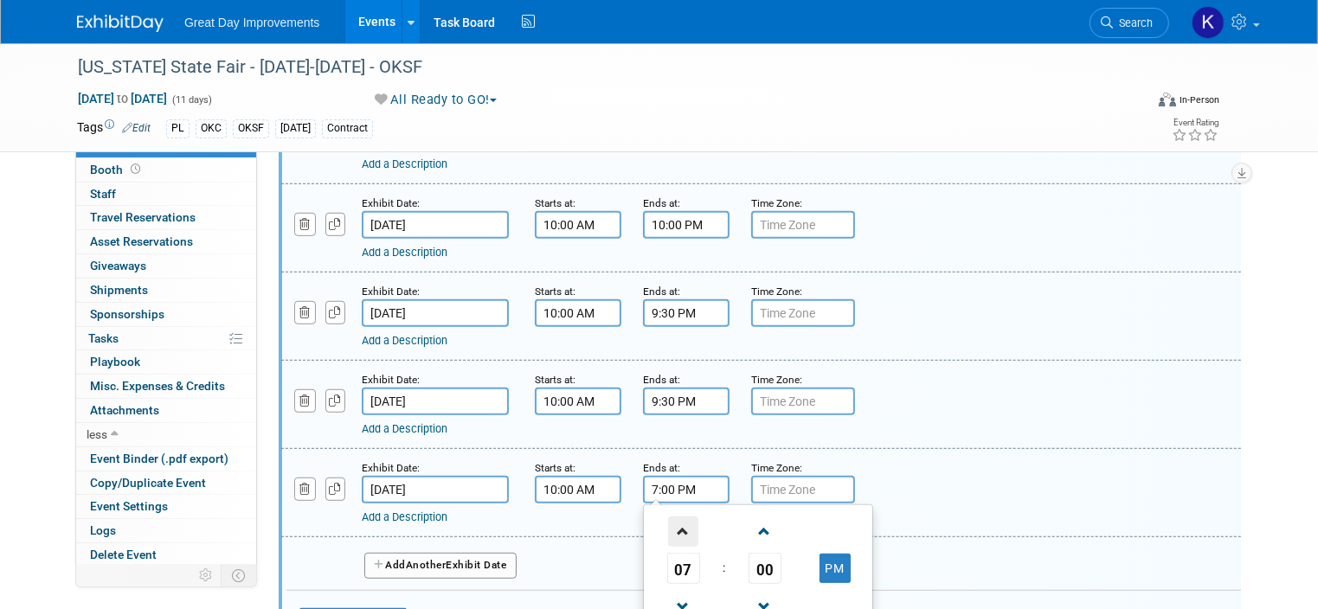
click at [668, 518] on span at bounding box center [683, 532] width 30 height 30
click at [654, 477] on input "9:00 PM" at bounding box center [686, 490] width 87 height 28
type input "9:30 PM"
click at [915, 479] on div "Add a Description Description:" at bounding box center [761, 492] width 986 height 67
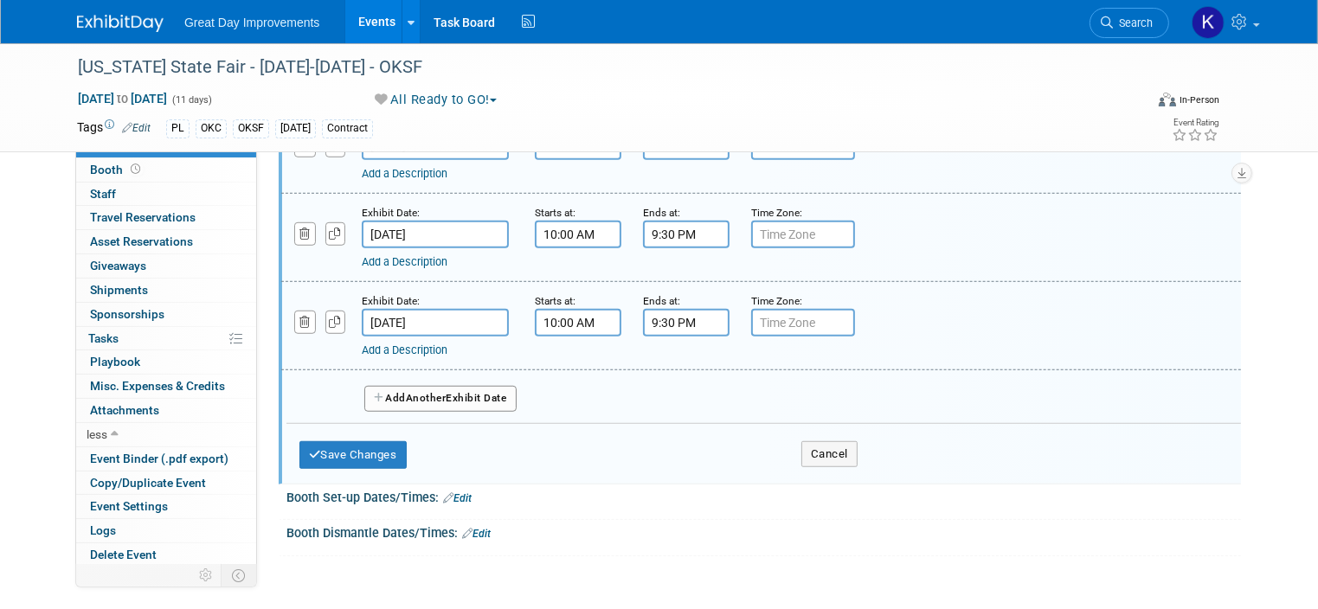
scroll to position [1212, 0]
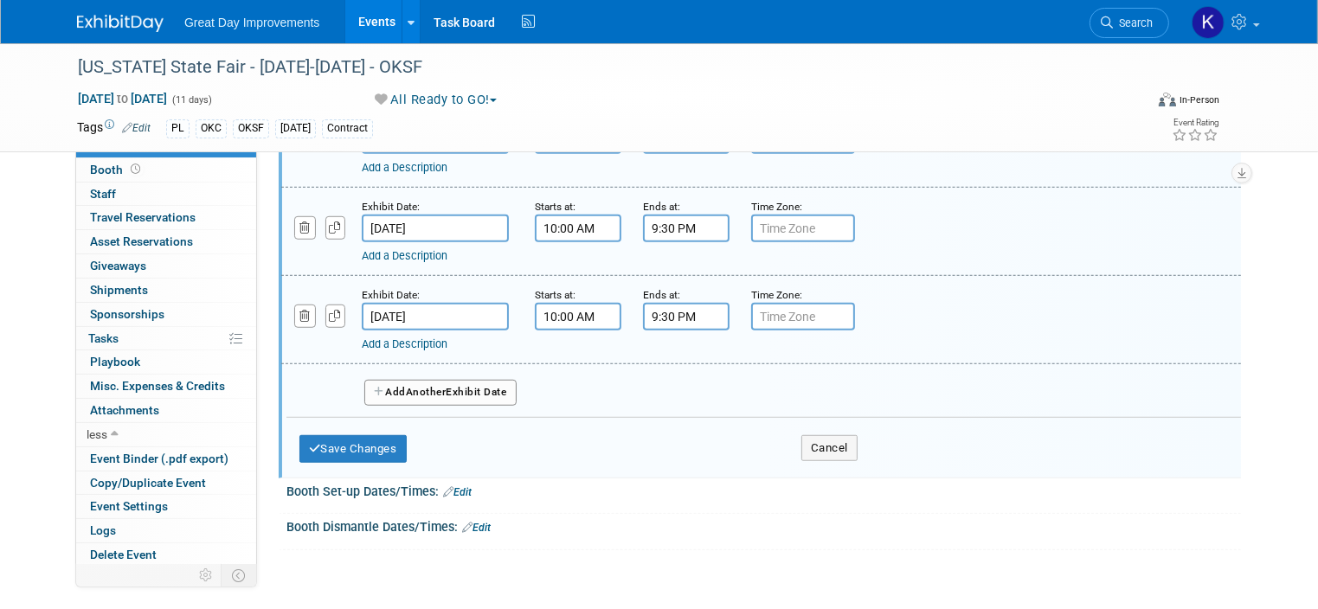
click at [406, 386] on span "Another" at bounding box center [426, 392] width 41 height 12
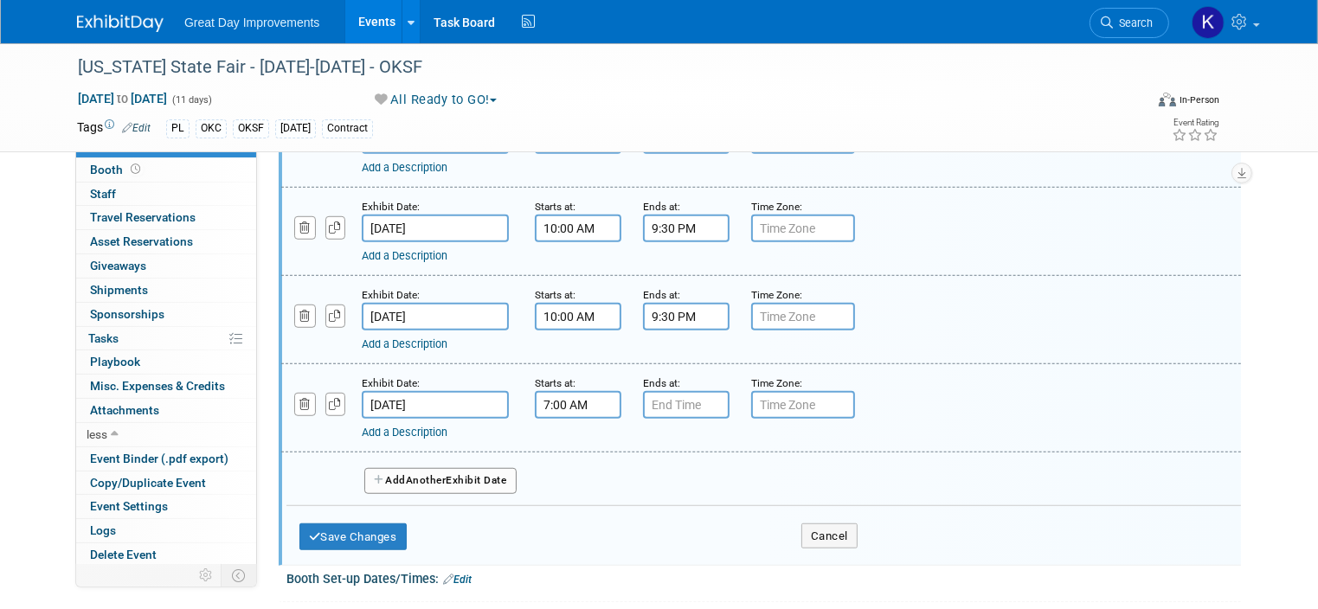
click at [564, 391] on input "7:00 AM" at bounding box center [578, 405] width 87 height 28
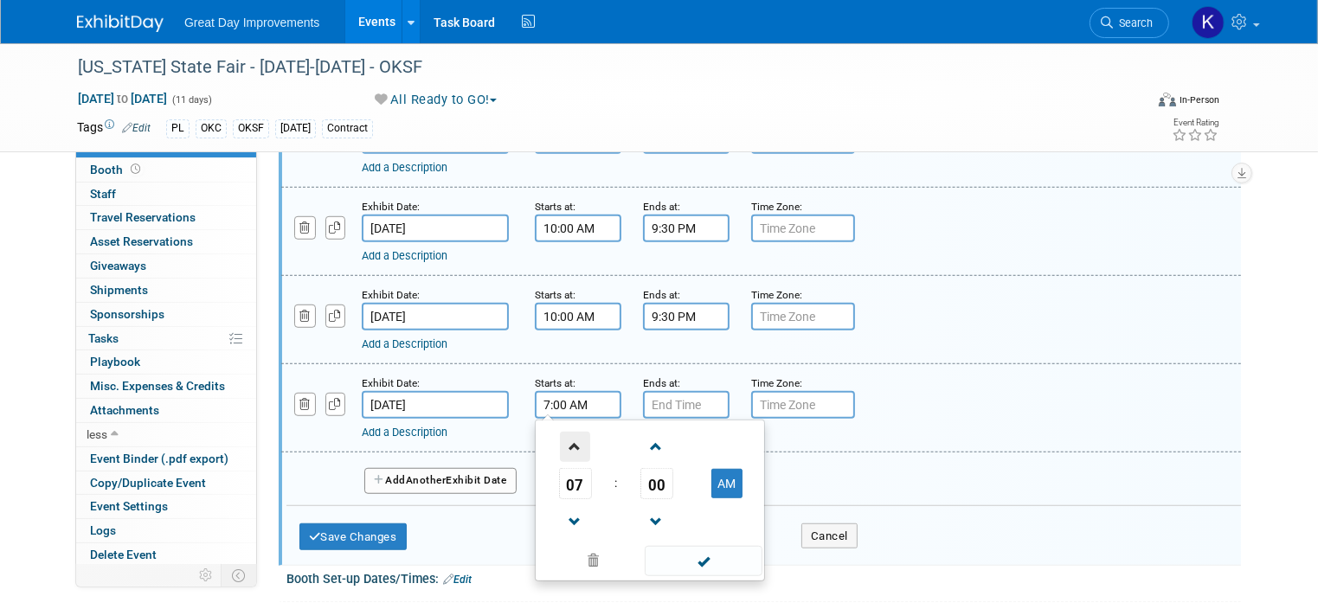
click at [560, 441] on span at bounding box center [575, 447] width 30 height 30
type input "10:00 AM"
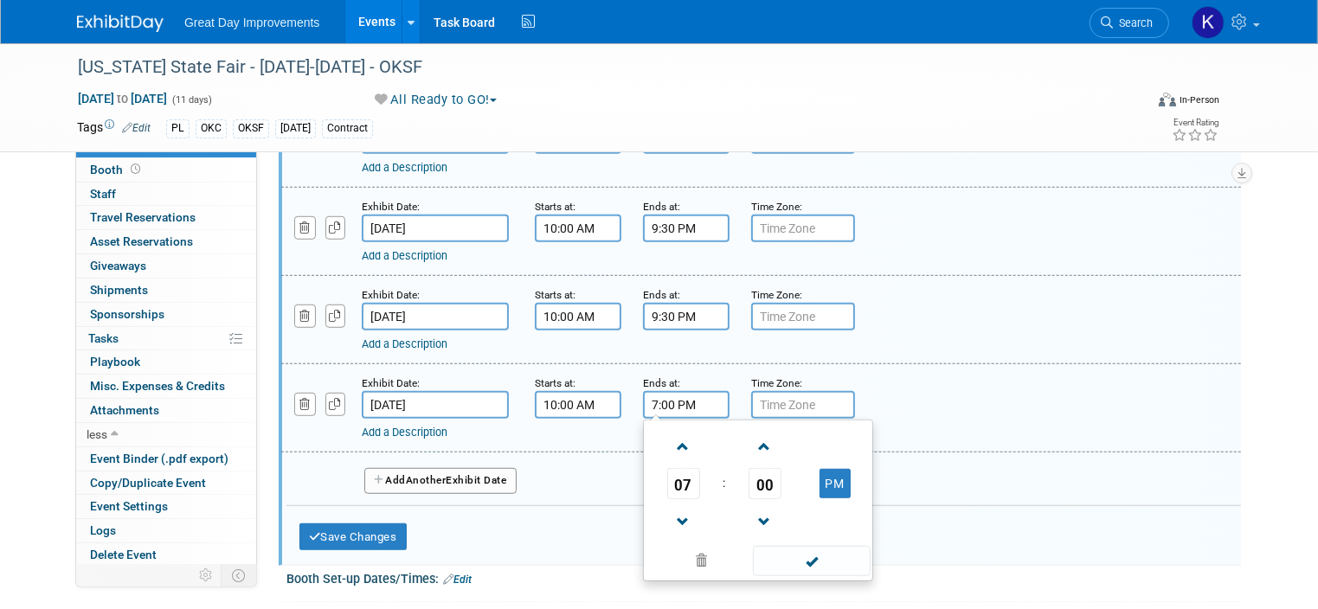
click at [652, 397] on input "7:00 PM" at bounding box center [686, 405] width 87 height 28
click at [668, 437] on span at bounding box center [683, 447] width 30 height 30
click at [651, 391] on input "9:00 PM" at bounding box center [686, 405] width 87 height 28
type input "9:30 PM"
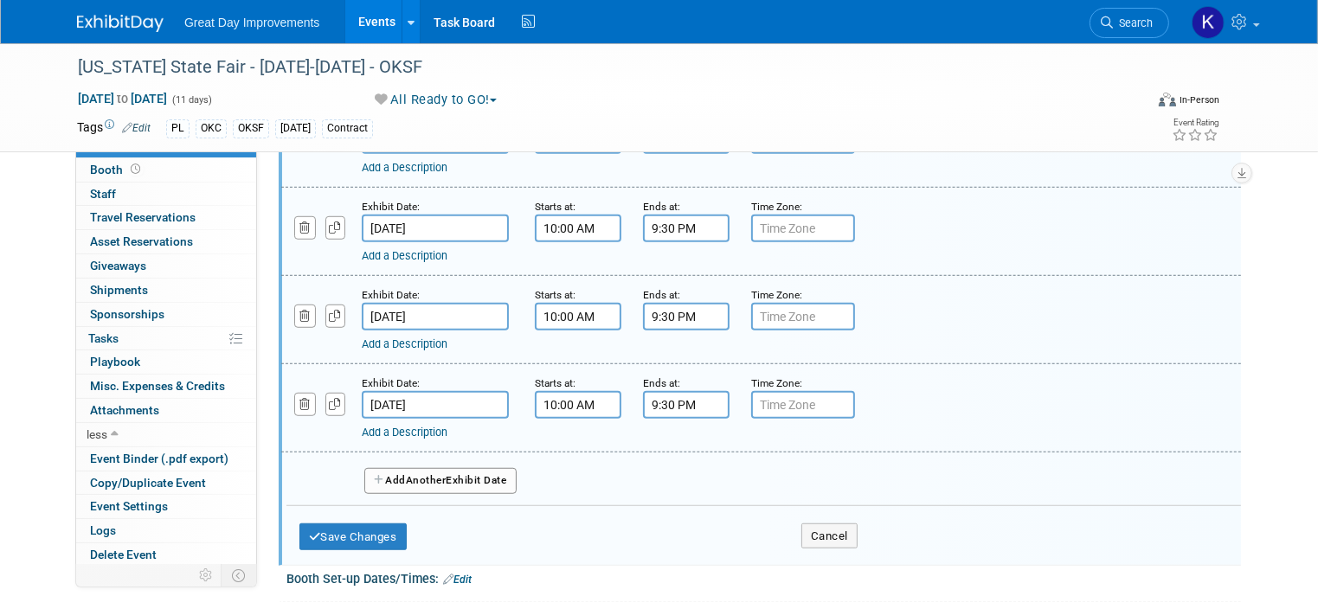
click at [918, 376] on div "Add a Description Description:" at bounding box center [761, 407] width 986 height 67
click at [453, 468] on button "Add Another Exhibit Date" at bounding box center [440, 481] width 152 height 26
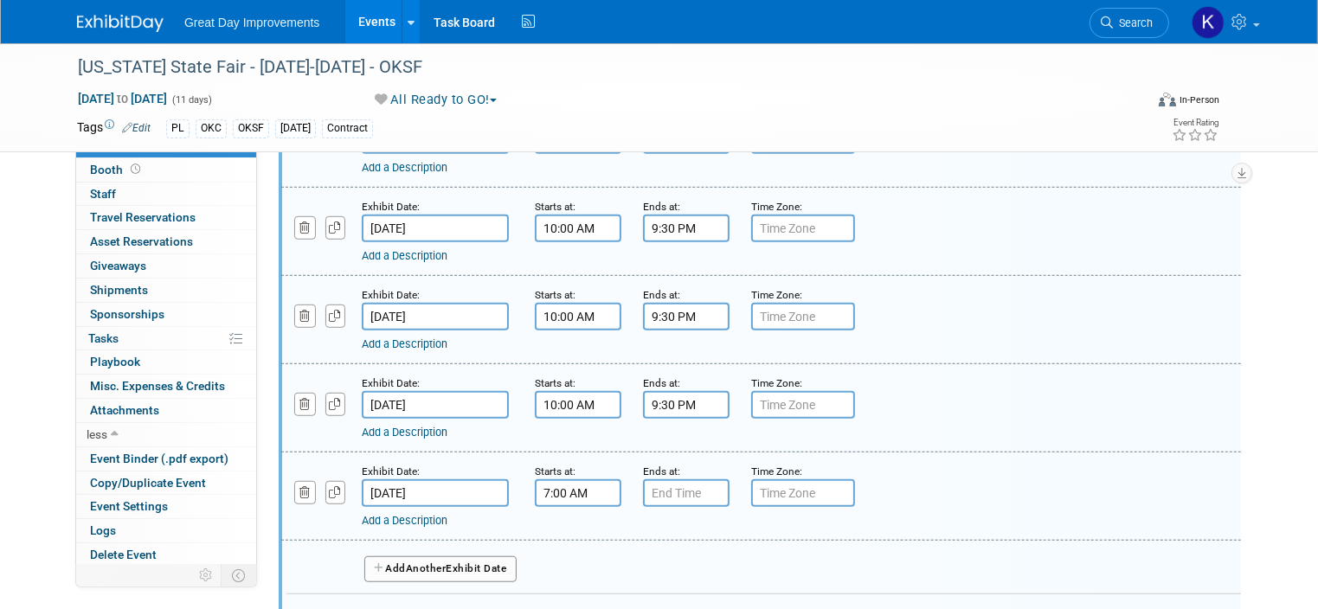
click at [535, 484] on input "7:00 AM" at bounding box center [578, 493] width 87 height 28
click at [560, 526] on span at bounding box center [575, 535] width 30 height 30
click at [560, 525] on span at bounding box center [575, 535] width 30 height 30
type input "10:00 AM"
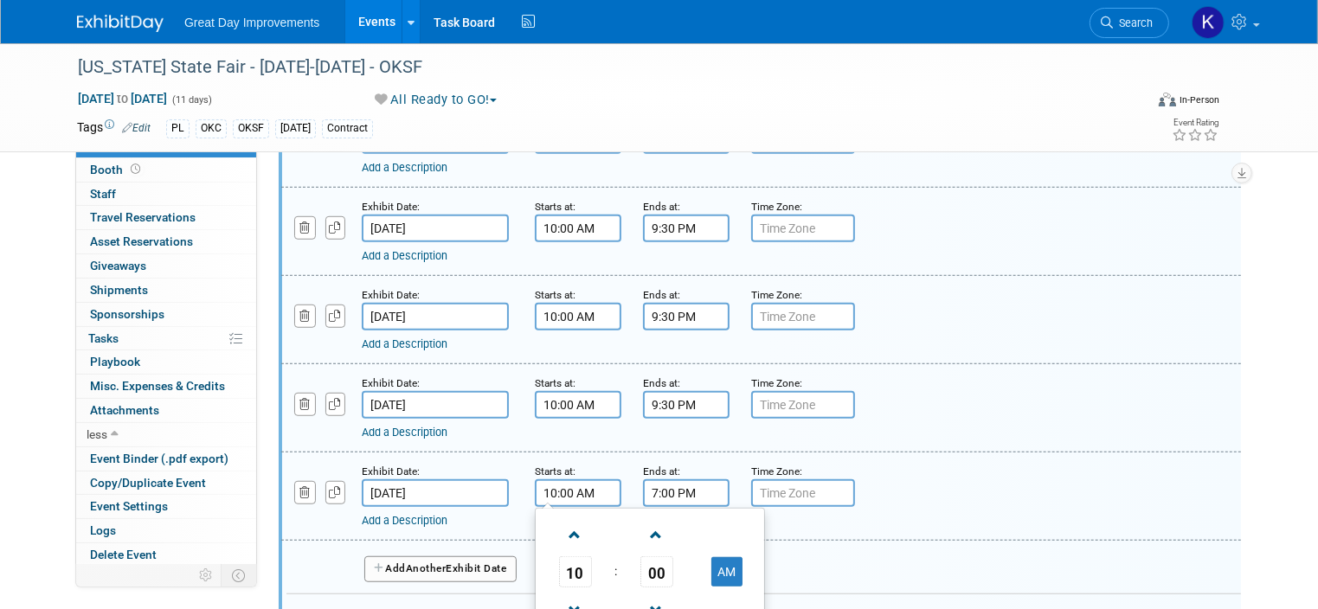
click at [644, 484] on input "7:00 PM" at bounding box center [686, 493] width 87 height 28
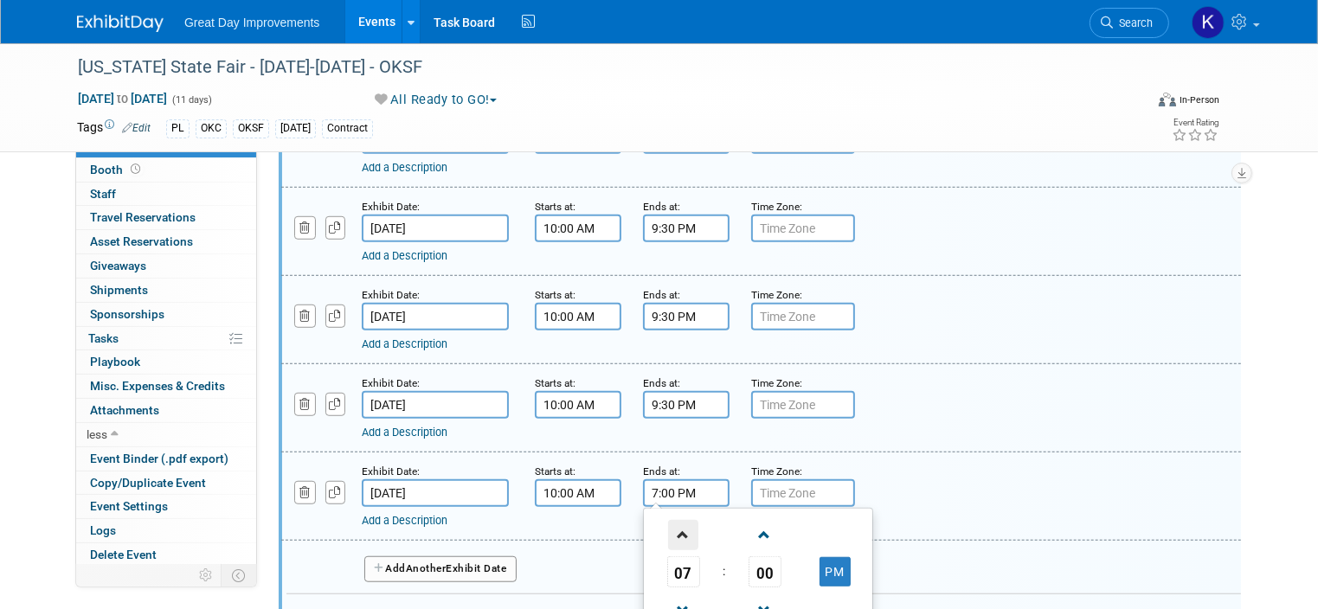
click at [668, 522] on span at bounding box center [683, 535] width 30 height 30
click at [652, 479] on input "9:00 PM" at bounding box center [686, 493] width 87 height 28
type input "9:30 PM"
click at [893, 466] on div "Add a Description Description:" at bounding box center [761, 495] width 986 height 67
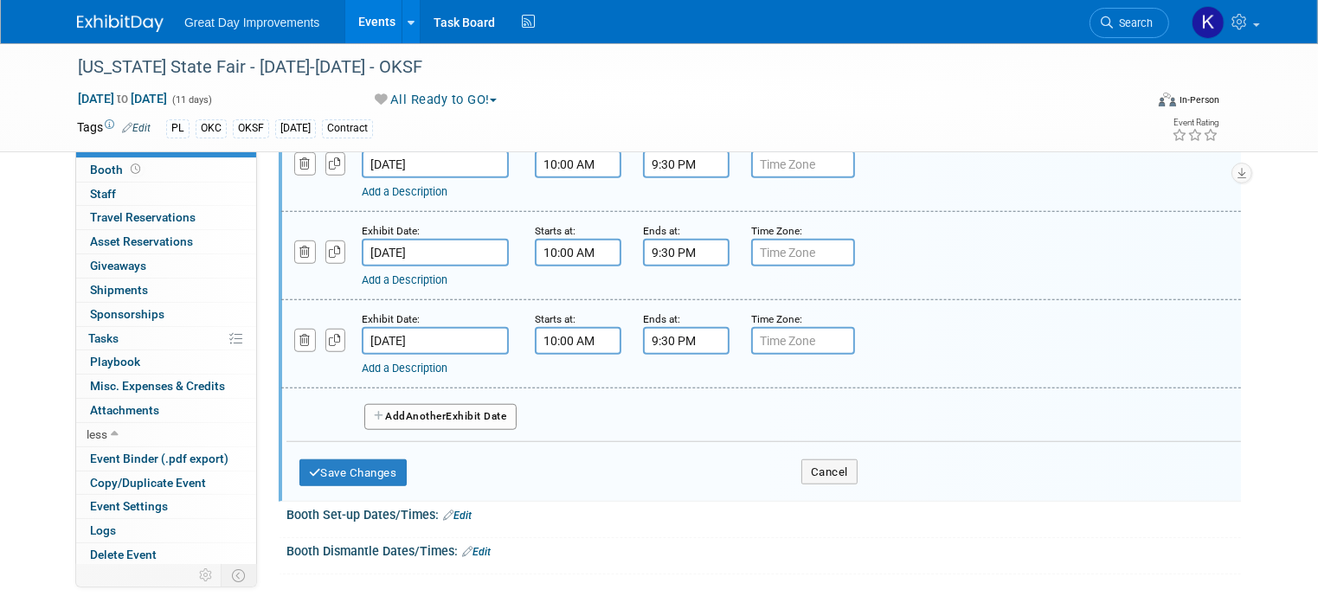
scroll to position [1385, 0]
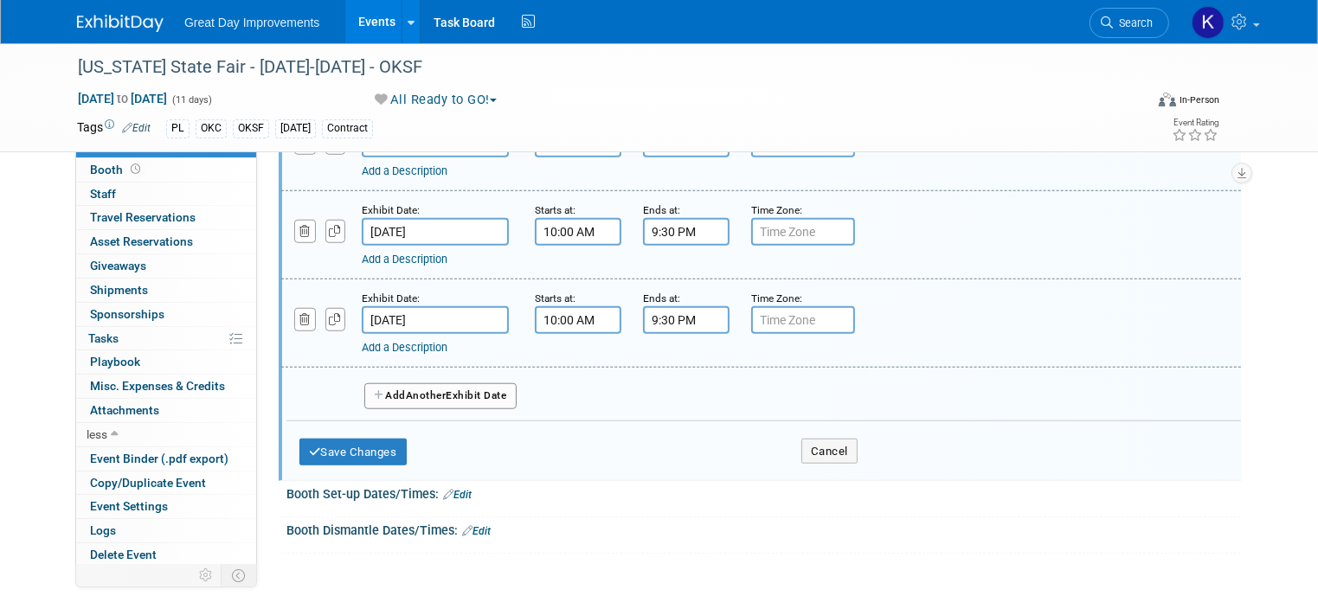
click at [457, 383] on button "Add Another Exhibit Date" at bounding box center [440, 396] width 152 height 26
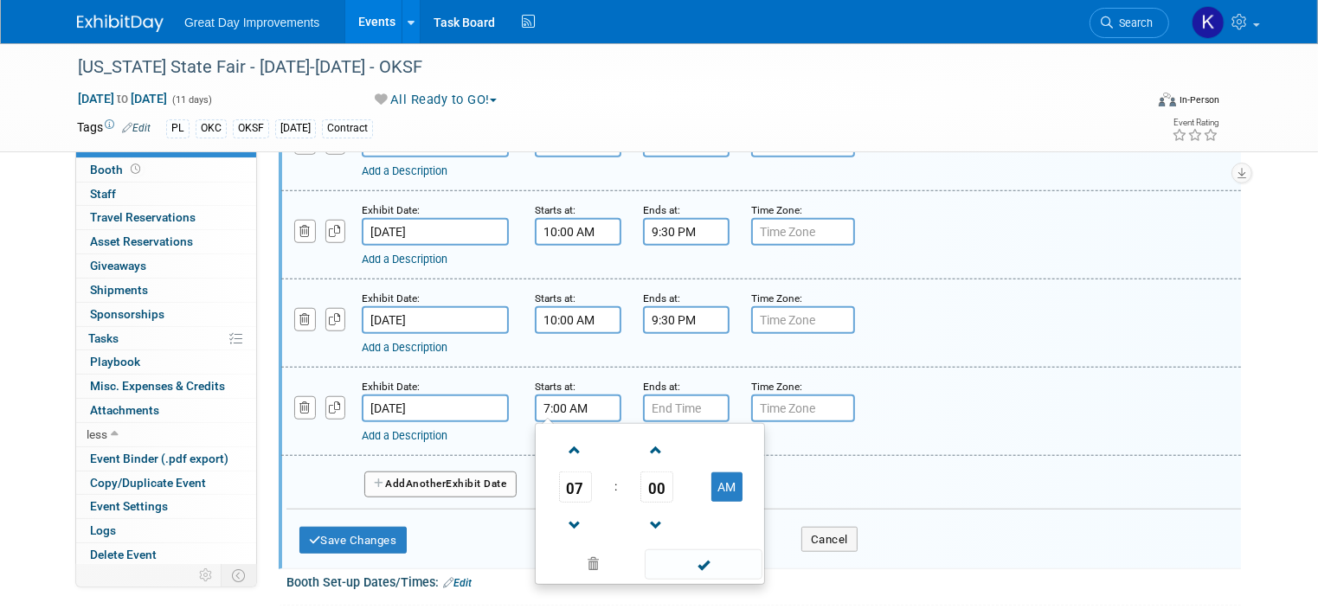
click at [535, 397] on input "7:00 AM" at bounding box center [578, 409] width 87 height 28
click at [560, 435] on span at bounding box center [575, 450] width 30 height 30
type input "10:00 AM"
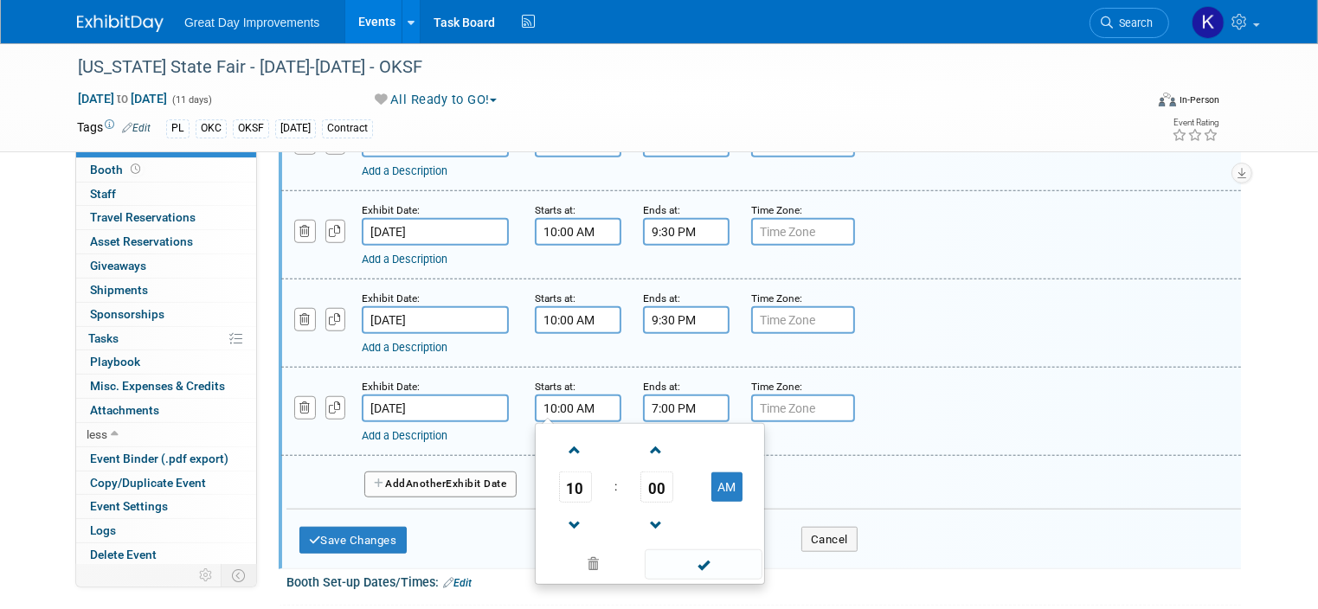
click at [668, 395] on input "7:00 PM" at bounding box center [686, 409] width 87 height 28
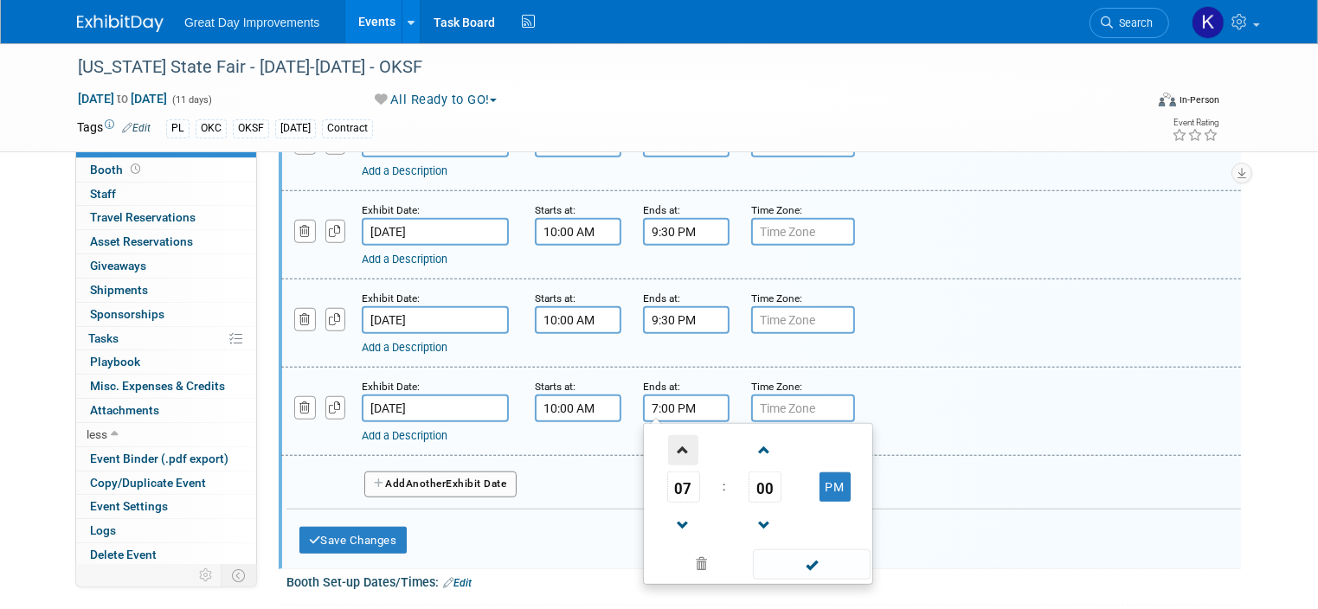
click at [668, 439] on span at bounding box center [683, 450] width 30 height 30
click at [653, 396] on input "9:00 PM" at bounding box center [686, 409] width 87 height 28
click at [941, 383] on div "Add a Description Description:" at bounding box center [761, 410] width 986 height 67
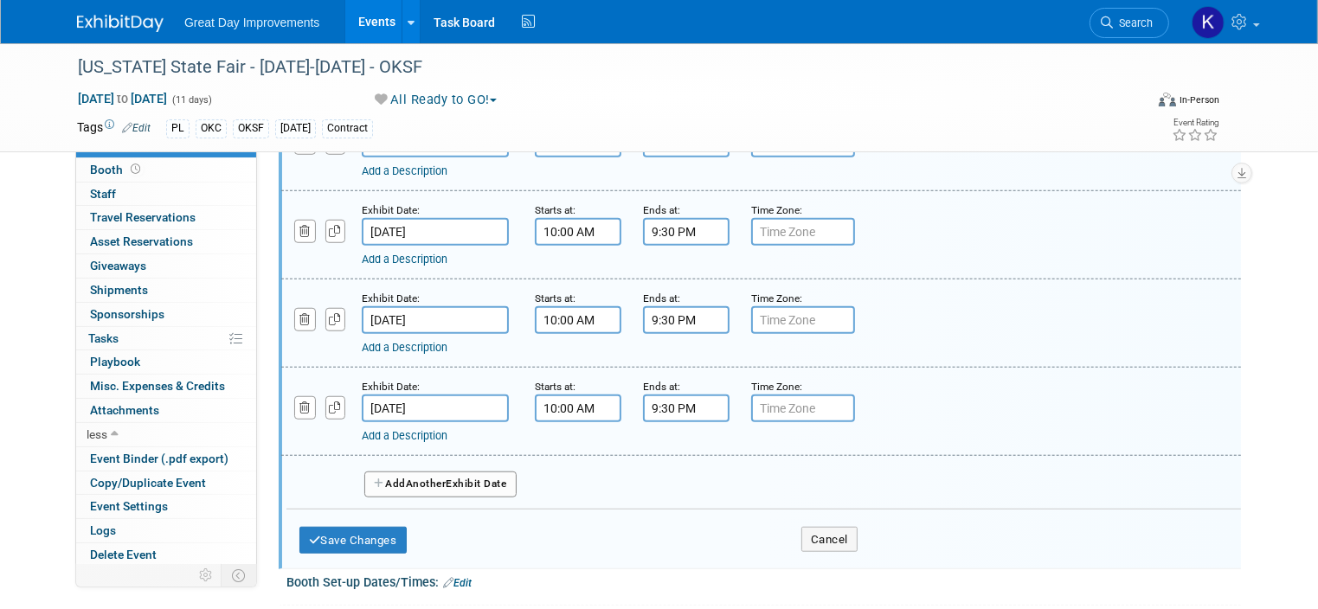
click at [475, 472] on button "Add Another Exhibit Date" at bounding box center [440, 485] width 152 height 26
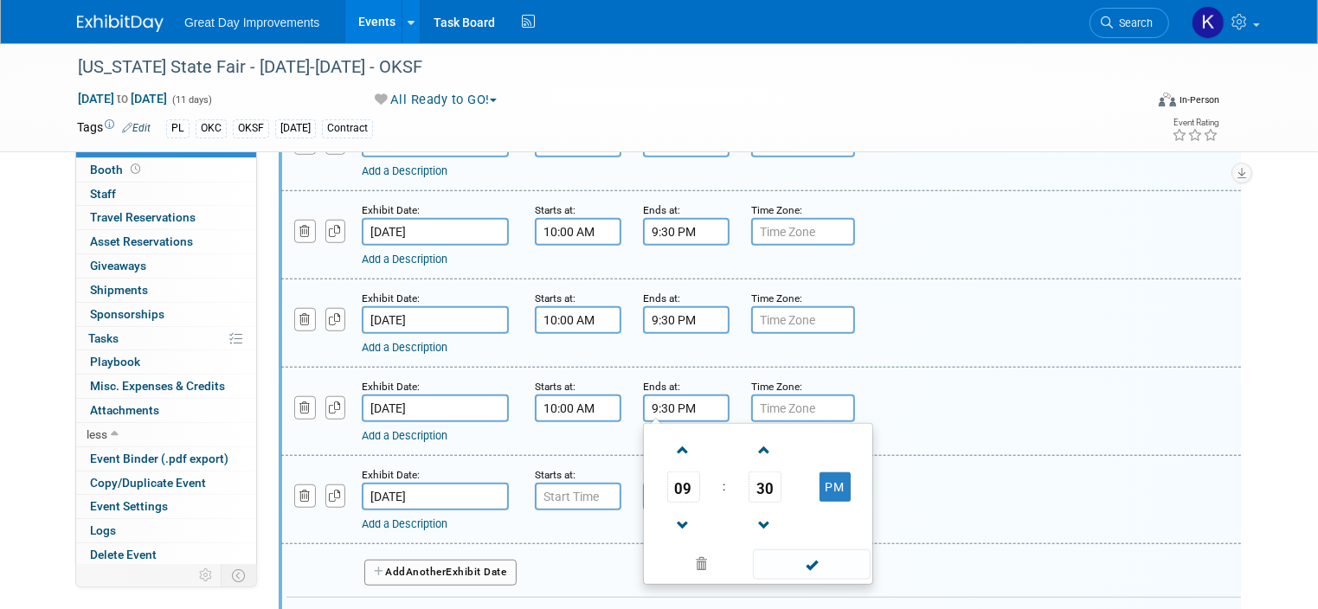
click at [644, 395] on input "9:30 PM" at bounding box center [686, 409] width 87 height 28
click at [675, 435] on span at bounding box center [683, 450] width 30 height 30
click at [658, 395] on input "10:30 PM" at bounding box center [686, 409] width 87 height 28
type input "10:00 PM"
click at [538, 484] on input "7:00 AM" at bounding box center [578, 497] width 87 height 28
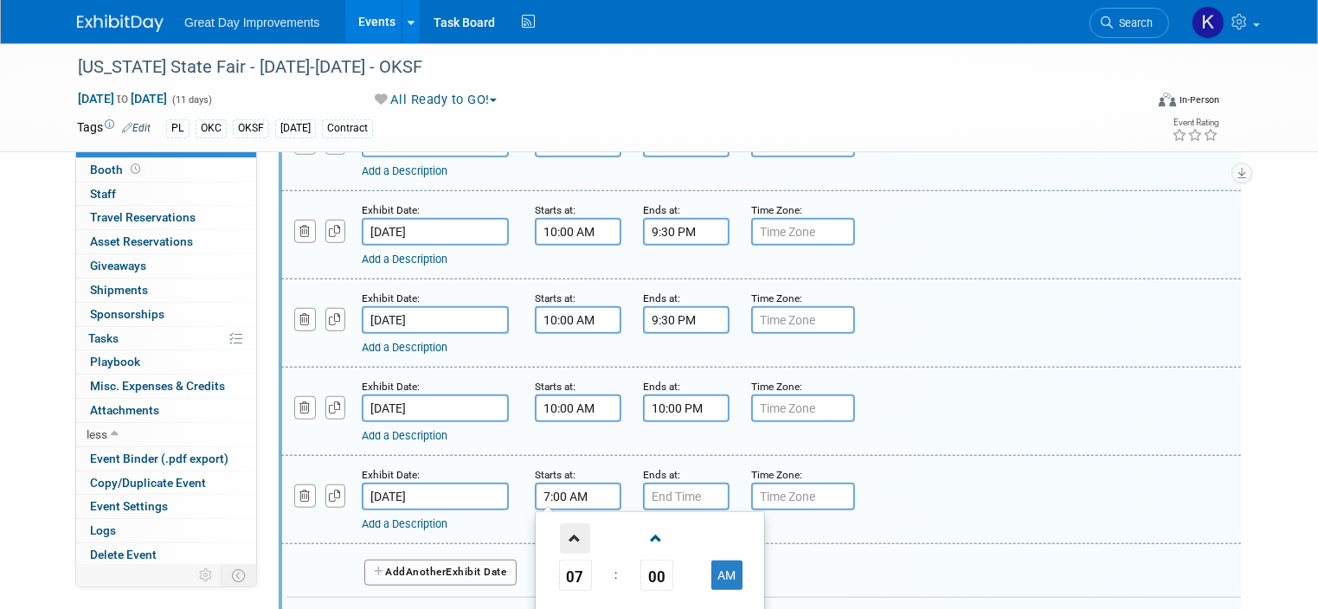
click at [560, 524] on span at bounding box center [575, 539] width 30 height 30
type input "10:00 AM"
click at [643, 483] on input "7:00 PM" at bounding box center [686, 497] width 87 height 28
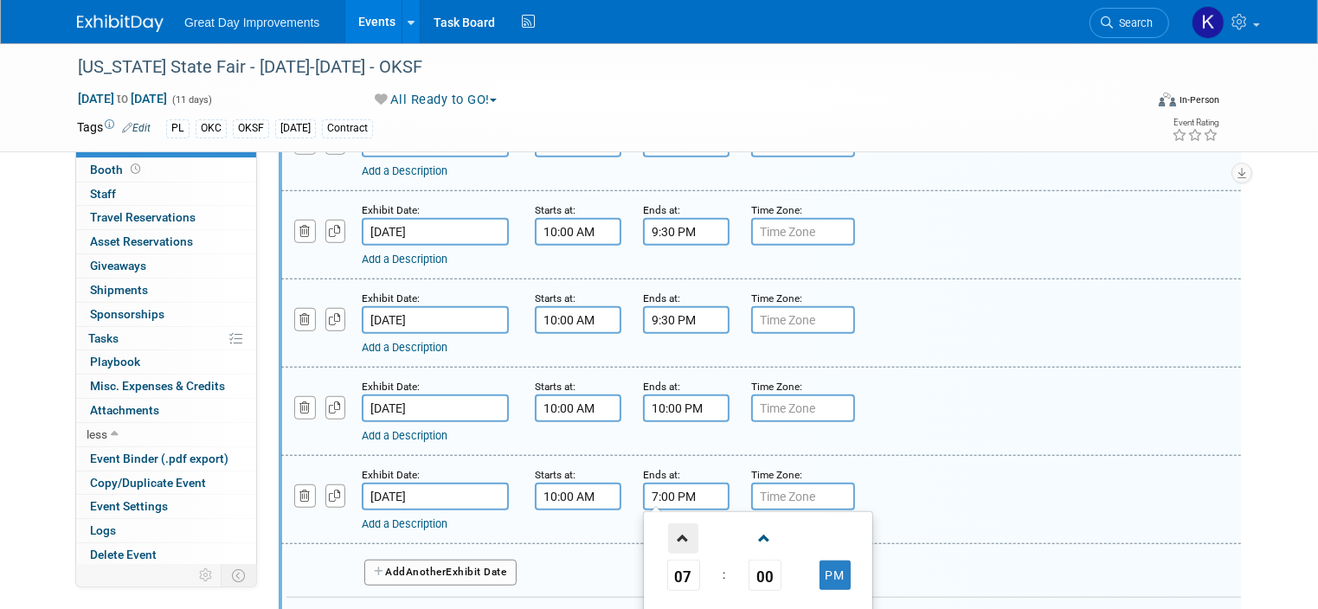
click at [668, 524] on span at bounding box center [683, 539] width 30 height 30
type input "10:00 PM"
click at [942, 466] on div "Add a Description Description:" at bounding box center [761, 499] width 986 height 67
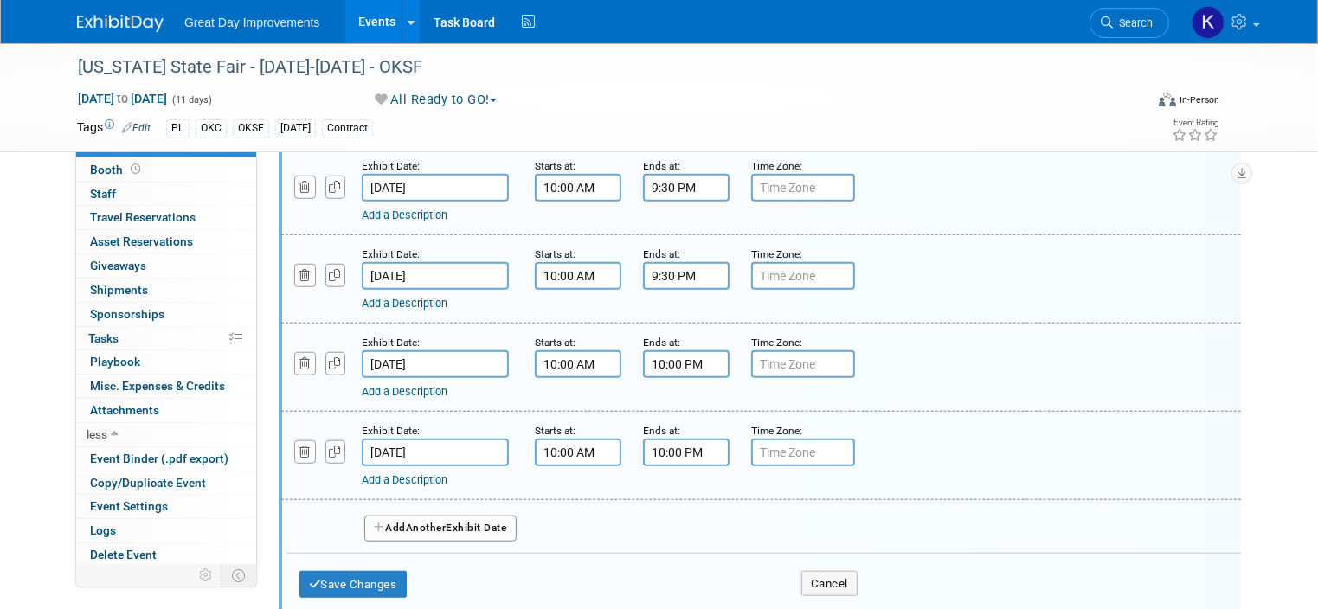
scroll to position [1471, 0]
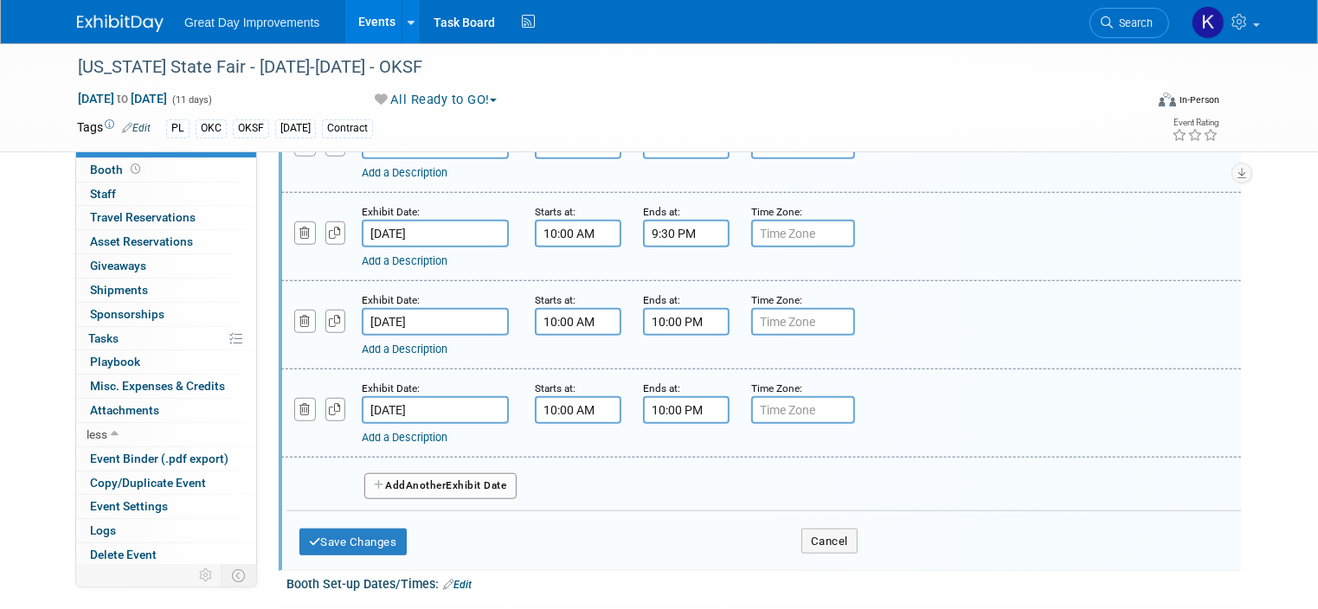
click at [408, 479] on span "Another" at bounding box center [426, 485] width 41 height 12
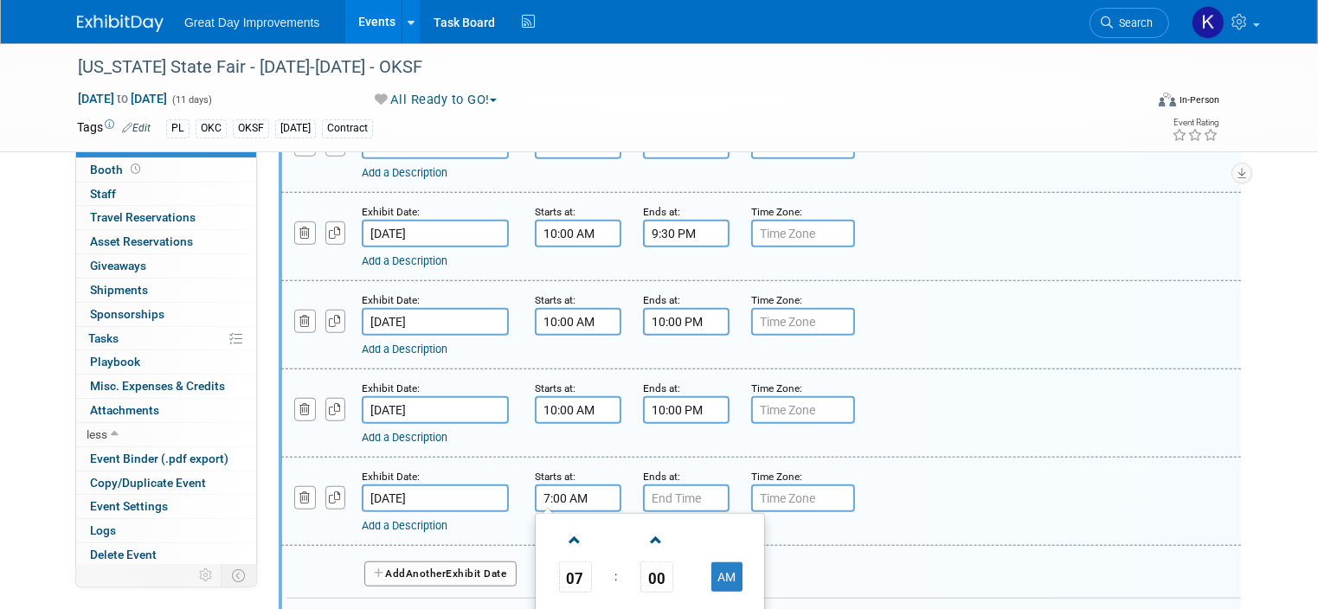
click at [561, 485] on input "7:00 AM" at bounding box center [578, 499] width 87 height 28
click at [561, 526] on span at bounding box center [575, 540] width 30 height 30
type input "10:00 AM"
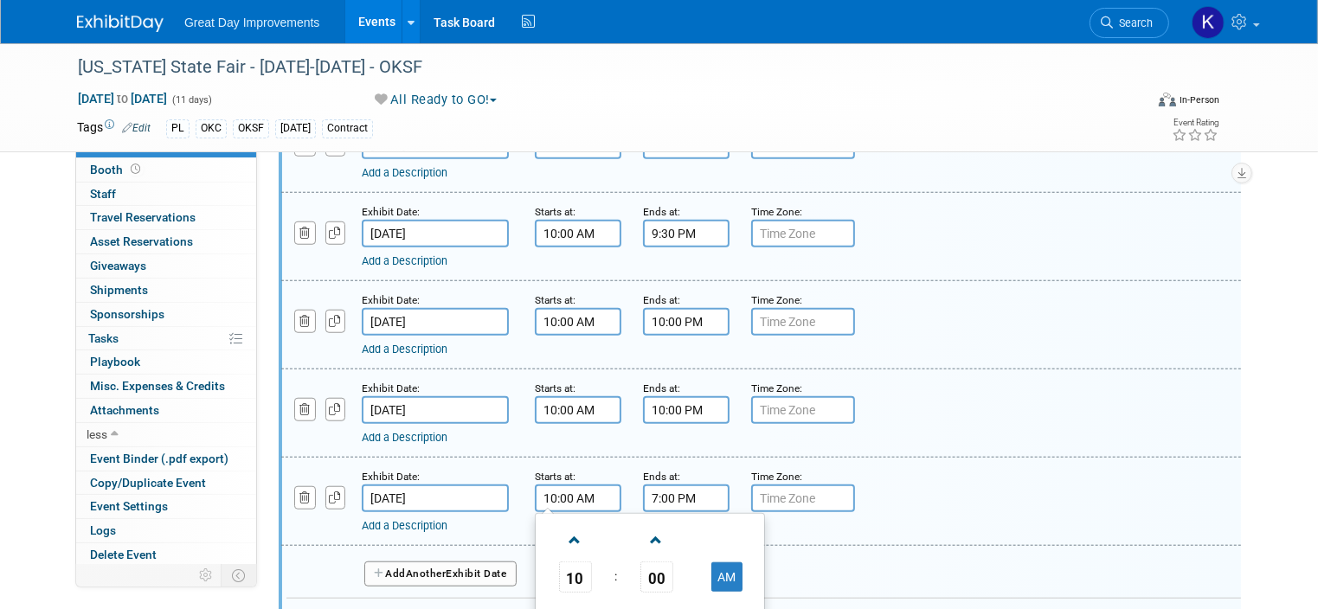
click at [672, 491] on input "7:00 PM" at bounding box center [686, 499] width 87 height 28
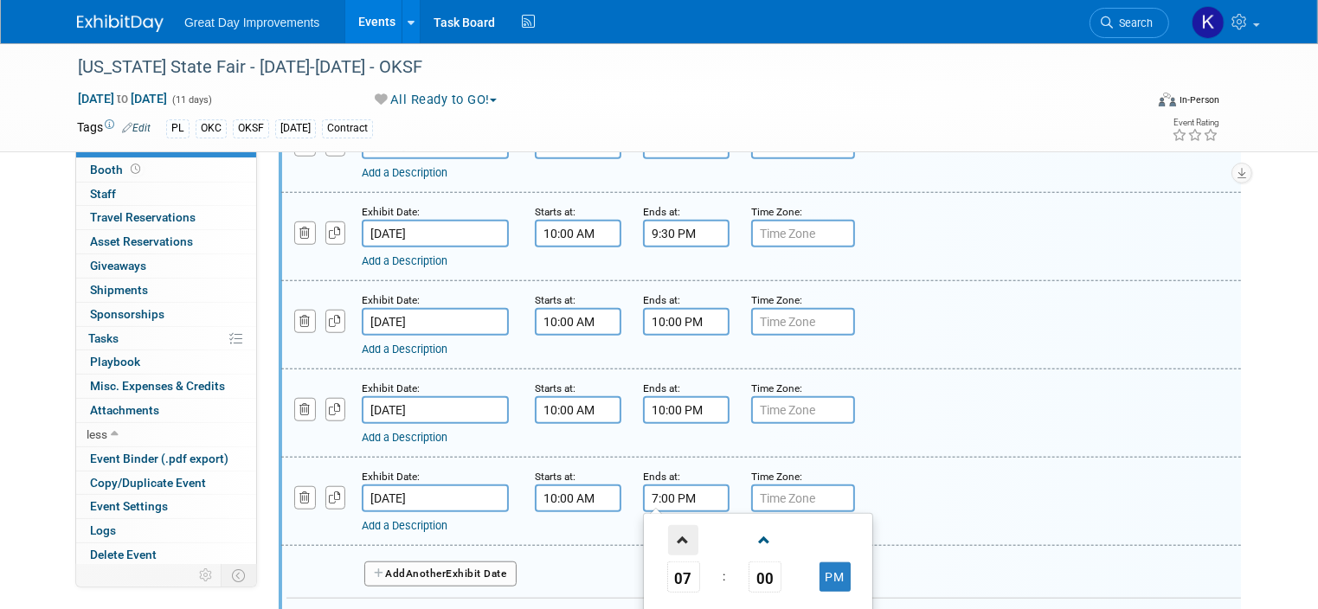
click at [668, 525] on span at bounding box center [683, 540] width 30 height 30
click at [652, 485] on input "9:00 PM" at bounding box center [686, 499] width 87 height 28
type input "9:30 PM"
click at [973, 458] on div "Exhibit Date: Sep 21, 2025 Starts at: 10:00 AM Ends at: 9:30 PM 09 : 00 PM 12 0…" at bounding box center [761, 502] width 960 height 88
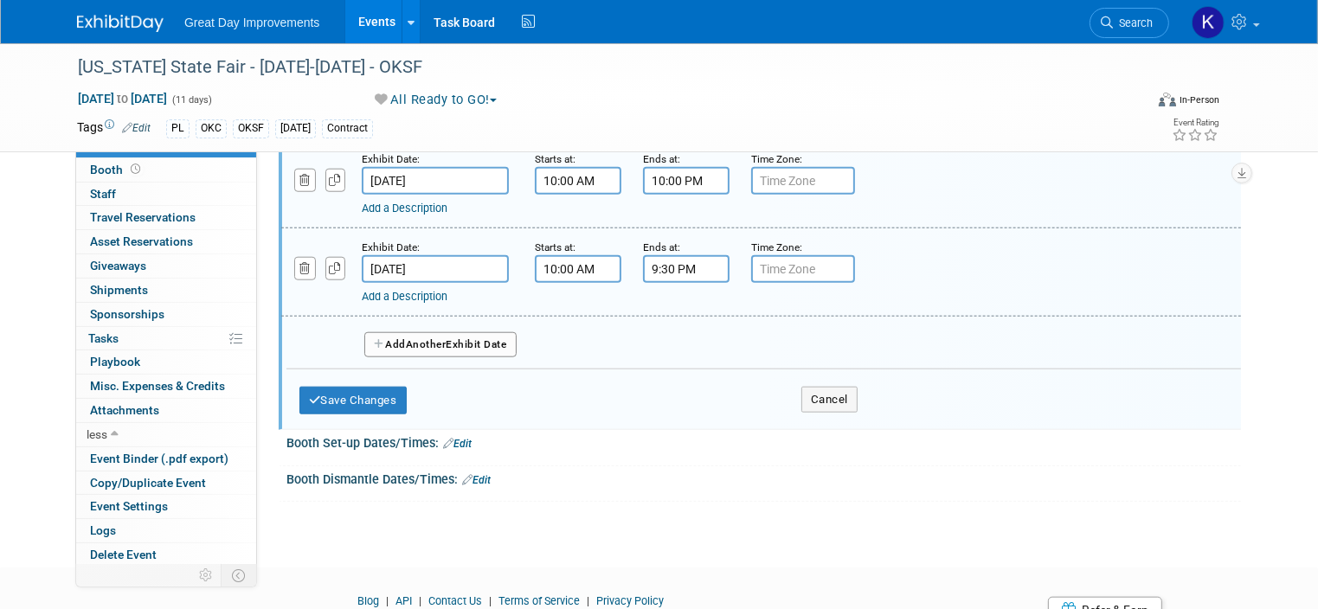
scroll to position [1731, 0]
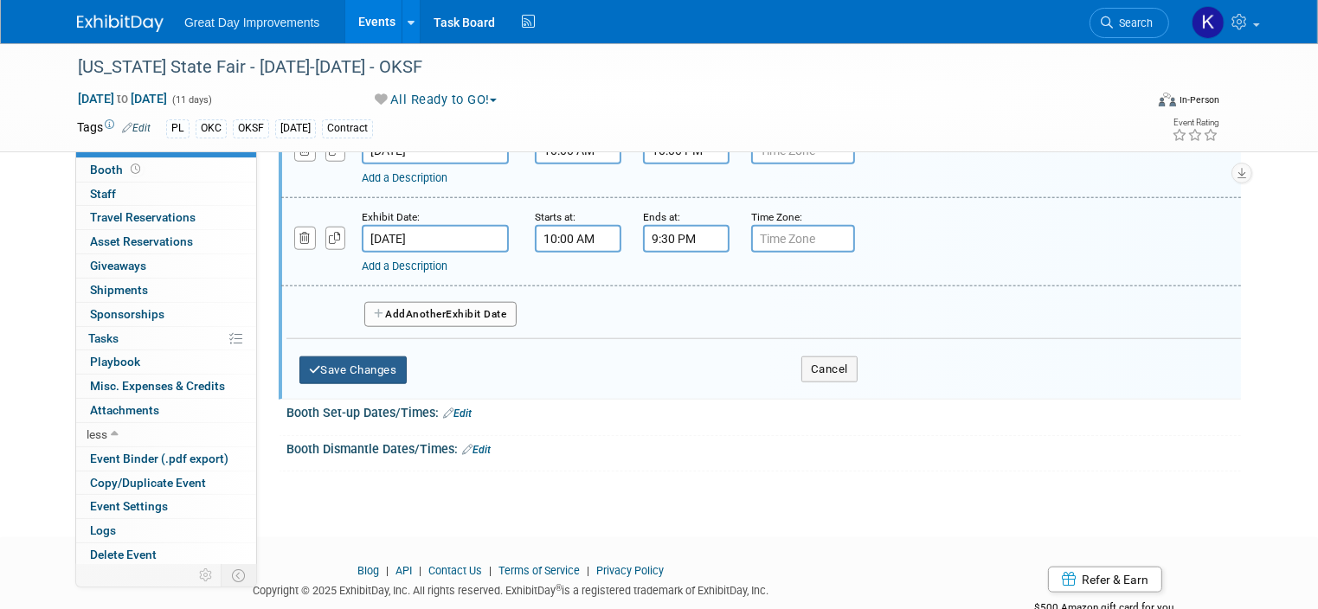
click at [347, 357] on button "Save Changes" at bounding box center [352, 371] width 107 height 28
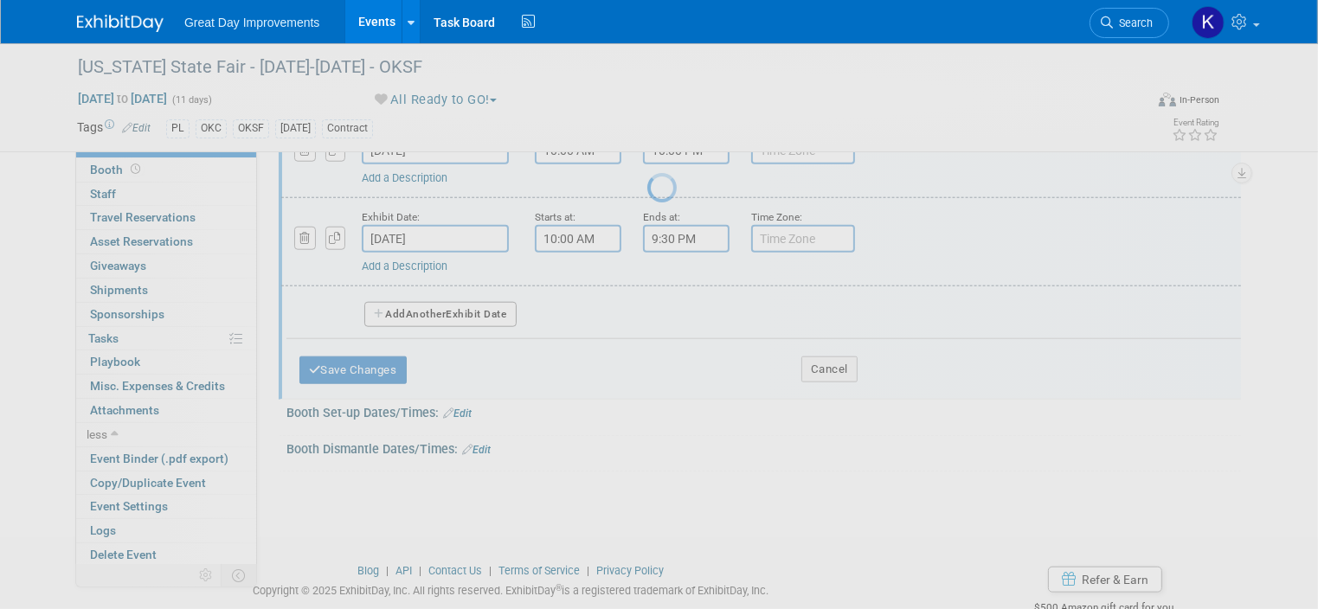
scroll to position [690, 0]
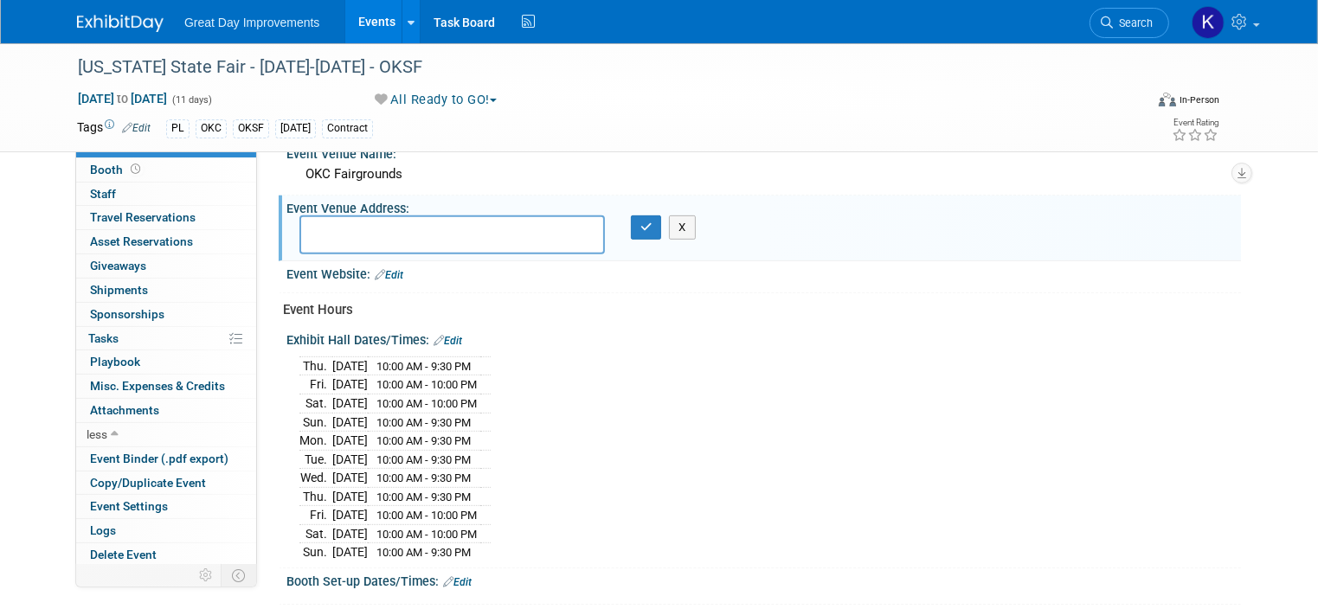
drag, startPoint x: 405, startPoint y: 228, endPoint x: 415, endPoint y: 233, distance: 10.8
click at [405, 228] on textarea at bounding box center [451, 234] width 305 height 39
type textarea "[STREET_ADDRESS] OKC, [GEOGRAPHIC_DATA]"
click at [640, 222] on icon "button" at bounding box center [646, 227] width 12 height 11
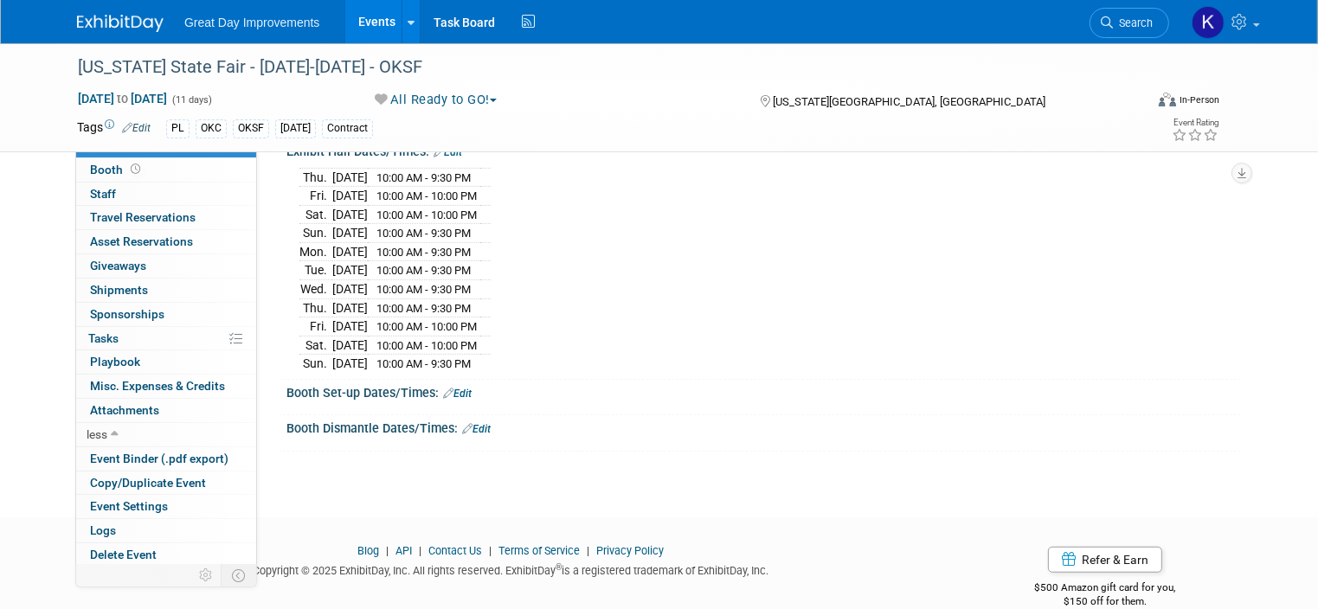
scroll to position [895, 0]
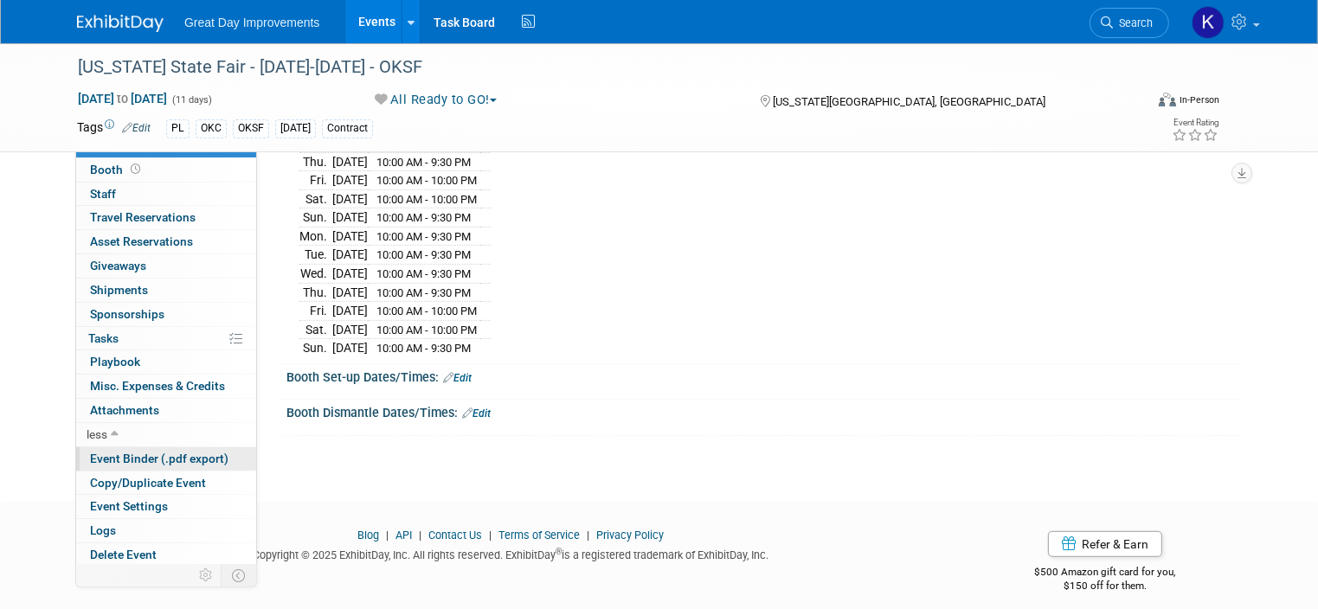
click at [132, 452] on span "Event Binder (.pdf export)" at bounding box center [159, 459] width 138 height 14
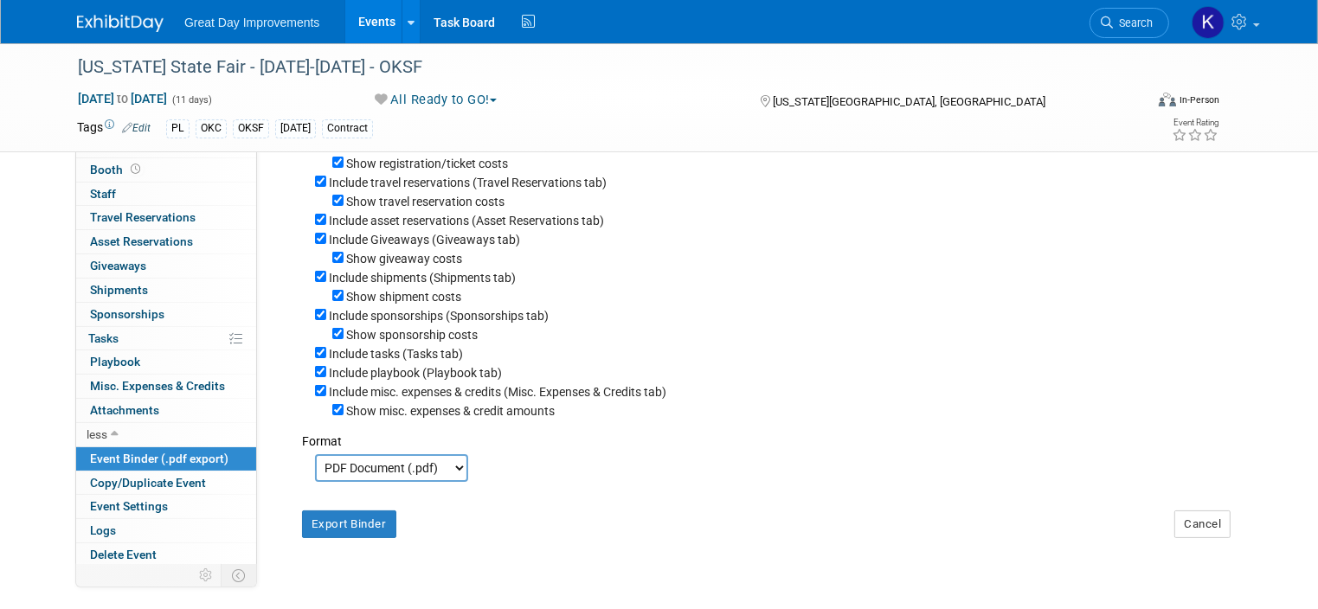
scroll to position [260, 0]
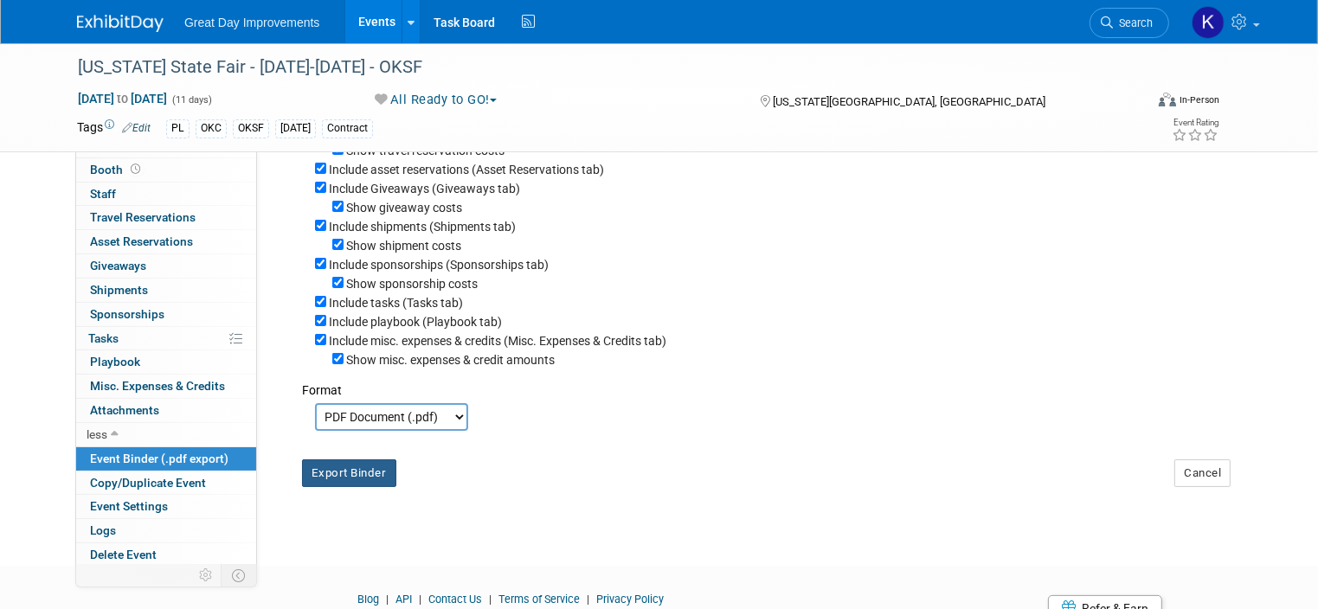
click at [332, 467] on button "Export Binder" at bounding box center [349, 474] width 94 height 28
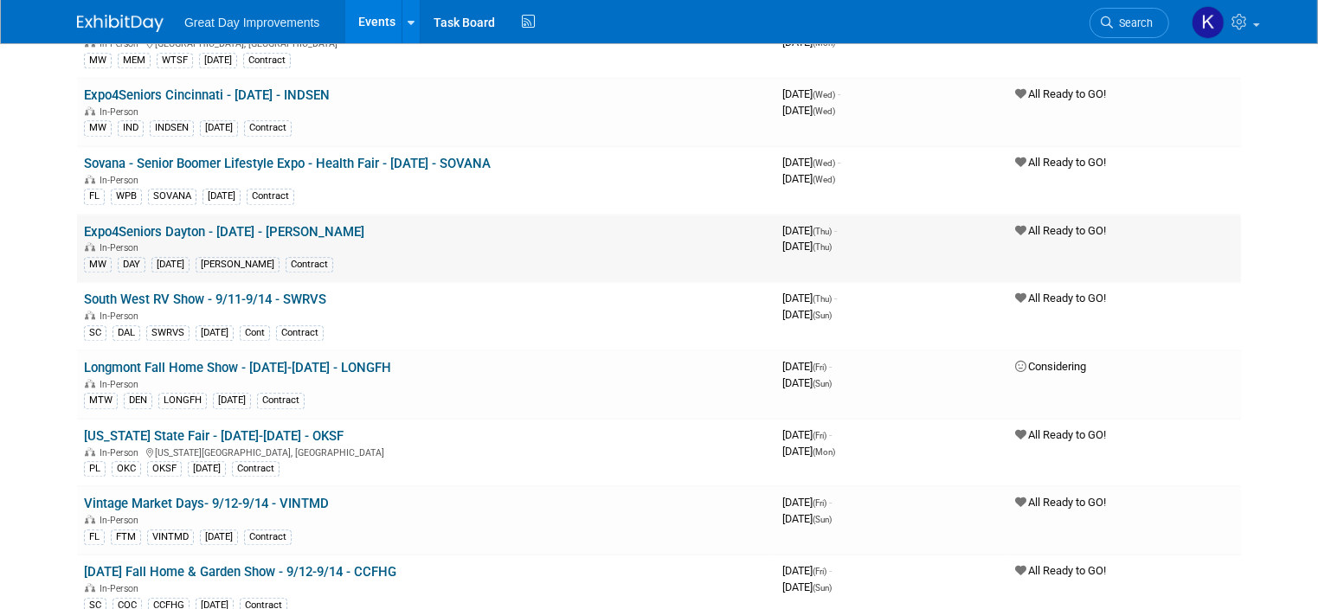
scroll to position [4240, 0]
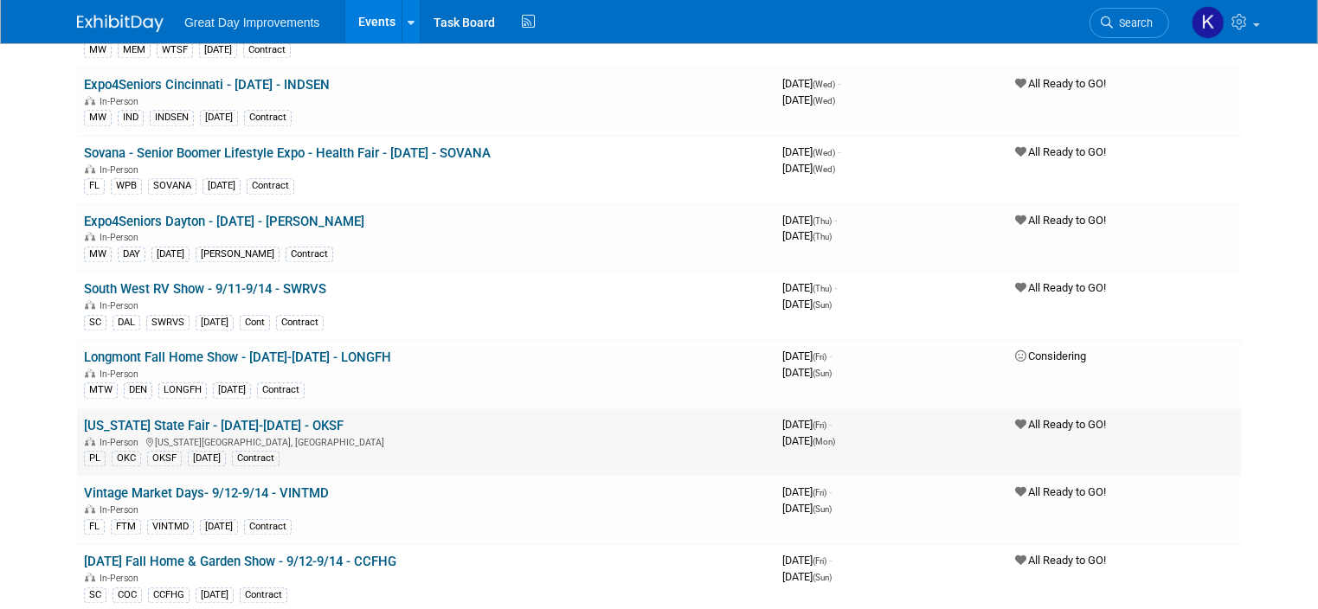
click at [266, 418] on link "[US_STATE] State Fair - [DATE]-[DATE] - OKSF" at bounding box center [214, 426] width 260 height 16
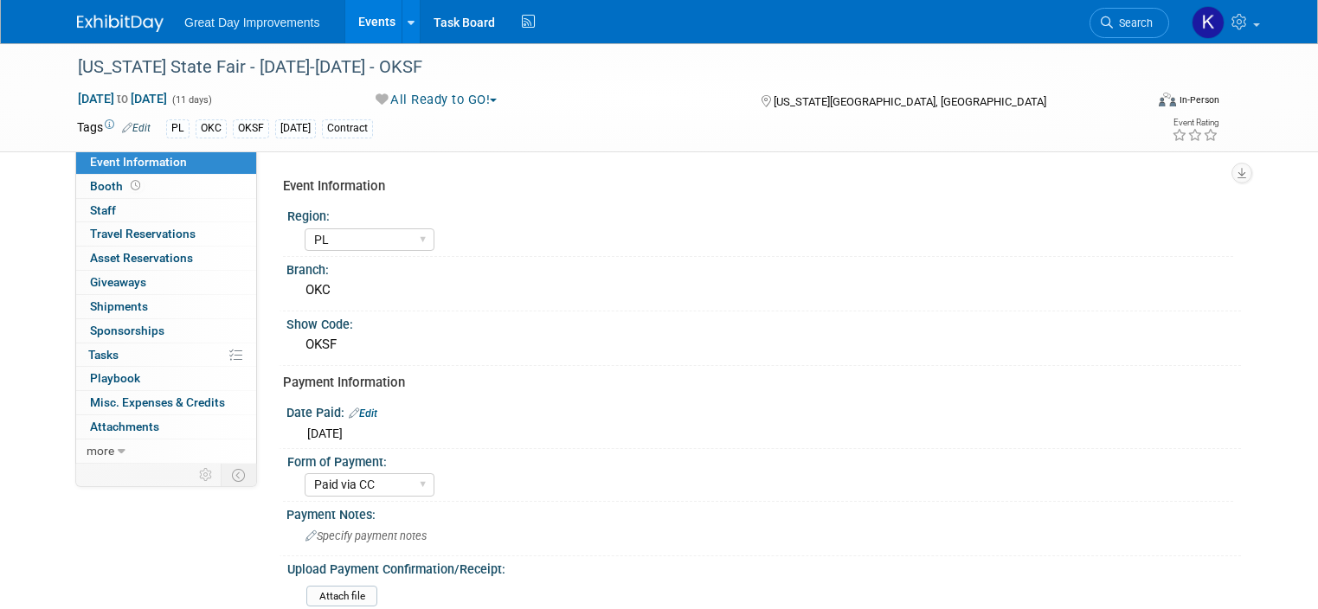
select select "PL"
select select "Paid via CC"
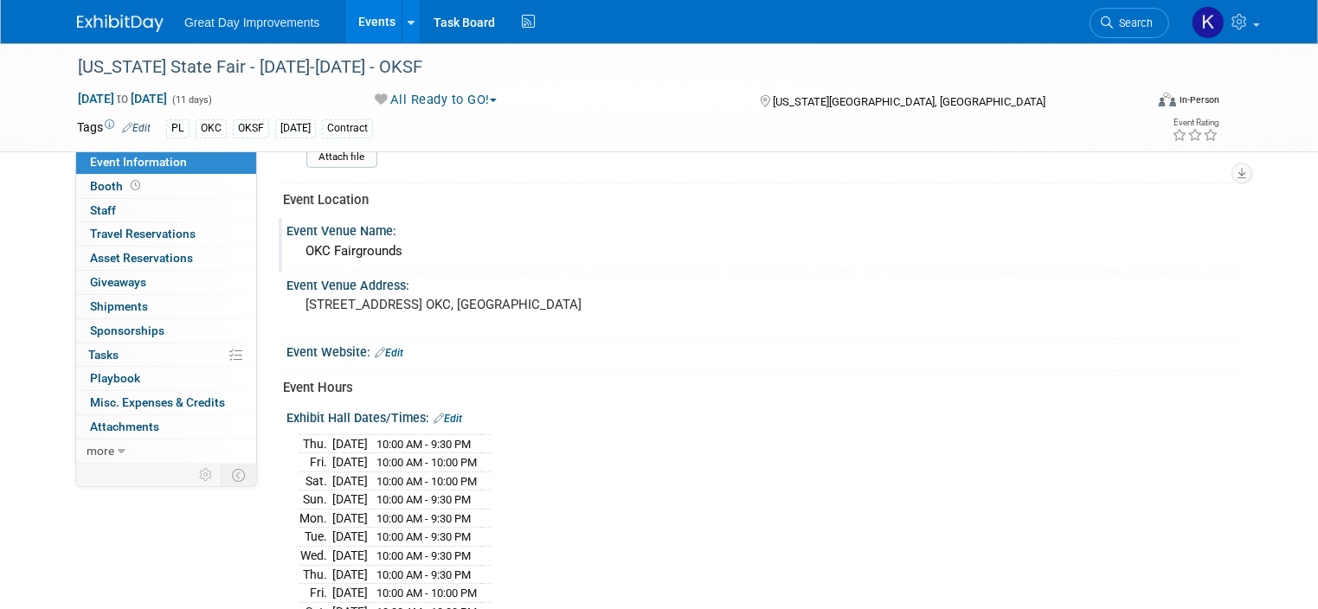
scroll to position [519, 0]
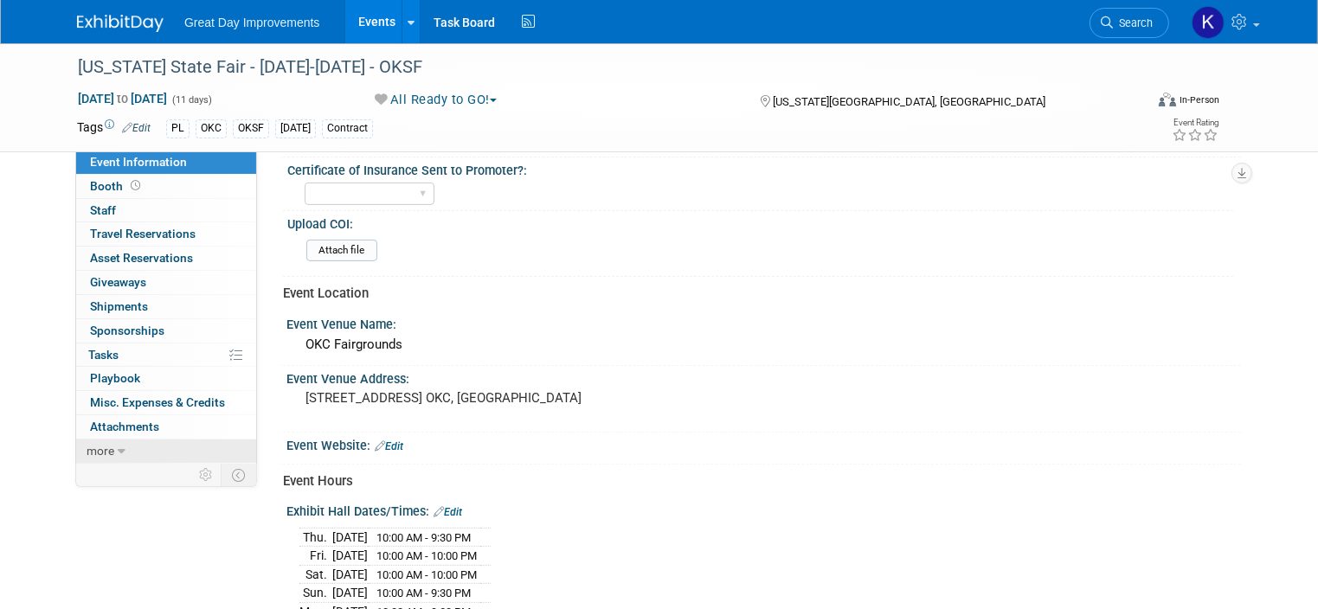
click at [119, 452] on link "more" at bounding box center [166, 451] width 180 height 23
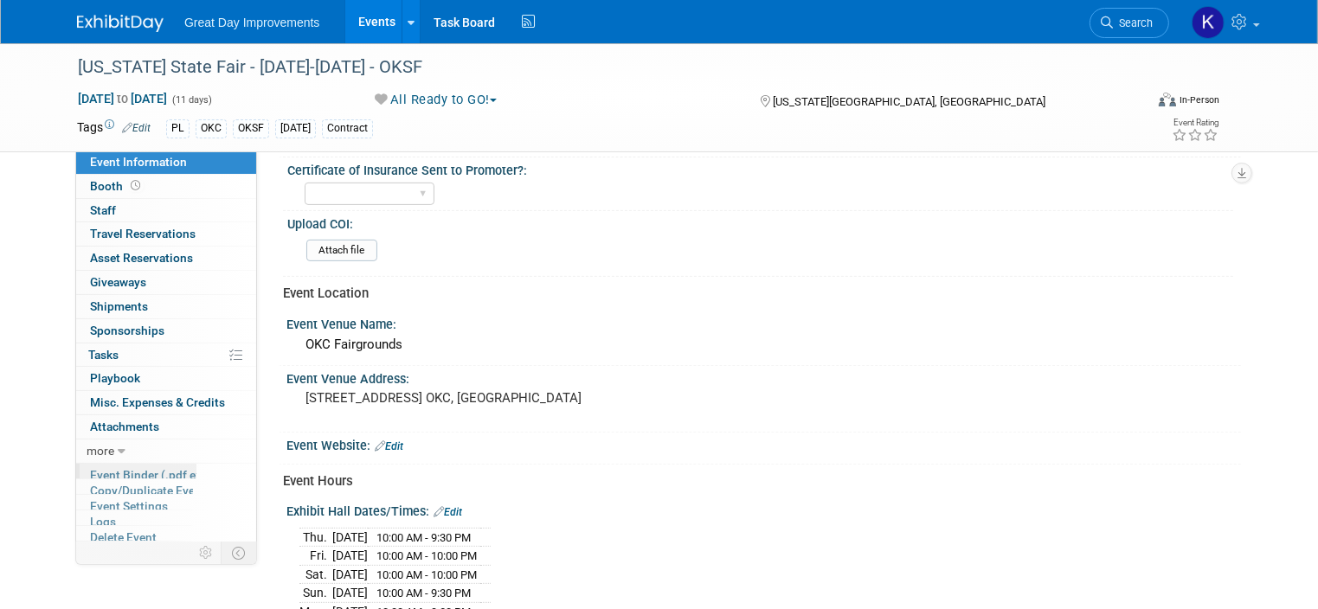
scroll to position [16, 0]
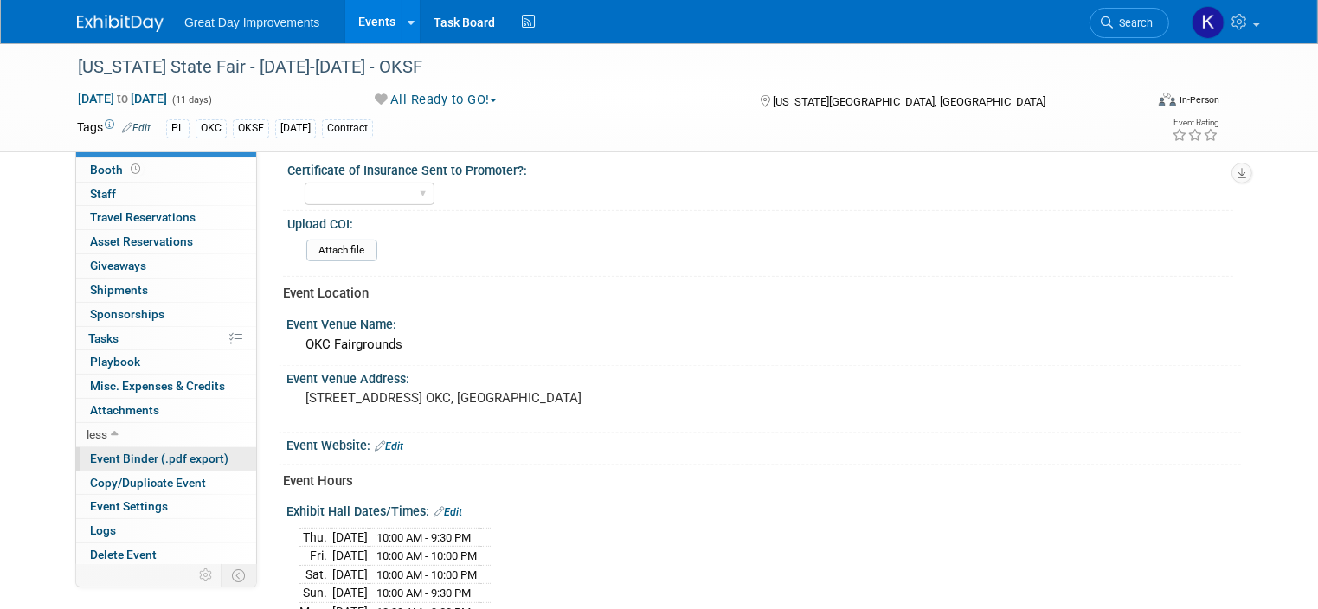
click at [132, 453] on span "Event Binder (.pdf export)" at bounding box center [159, 459] width 138 height 14
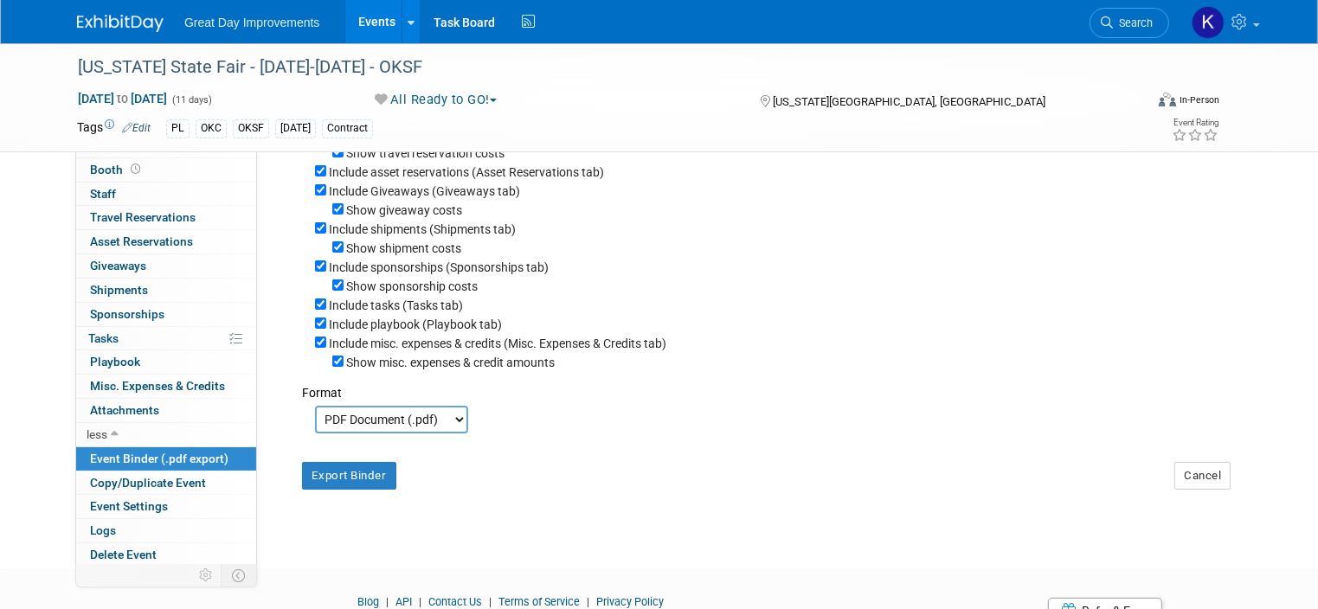
scroll to position [260, 0]
click at [345, 472] on button "Export Binder" at bounding box center [349, 474] width 94 height 28
